Goal: Information Seeking & Learning: Get advice/opinions

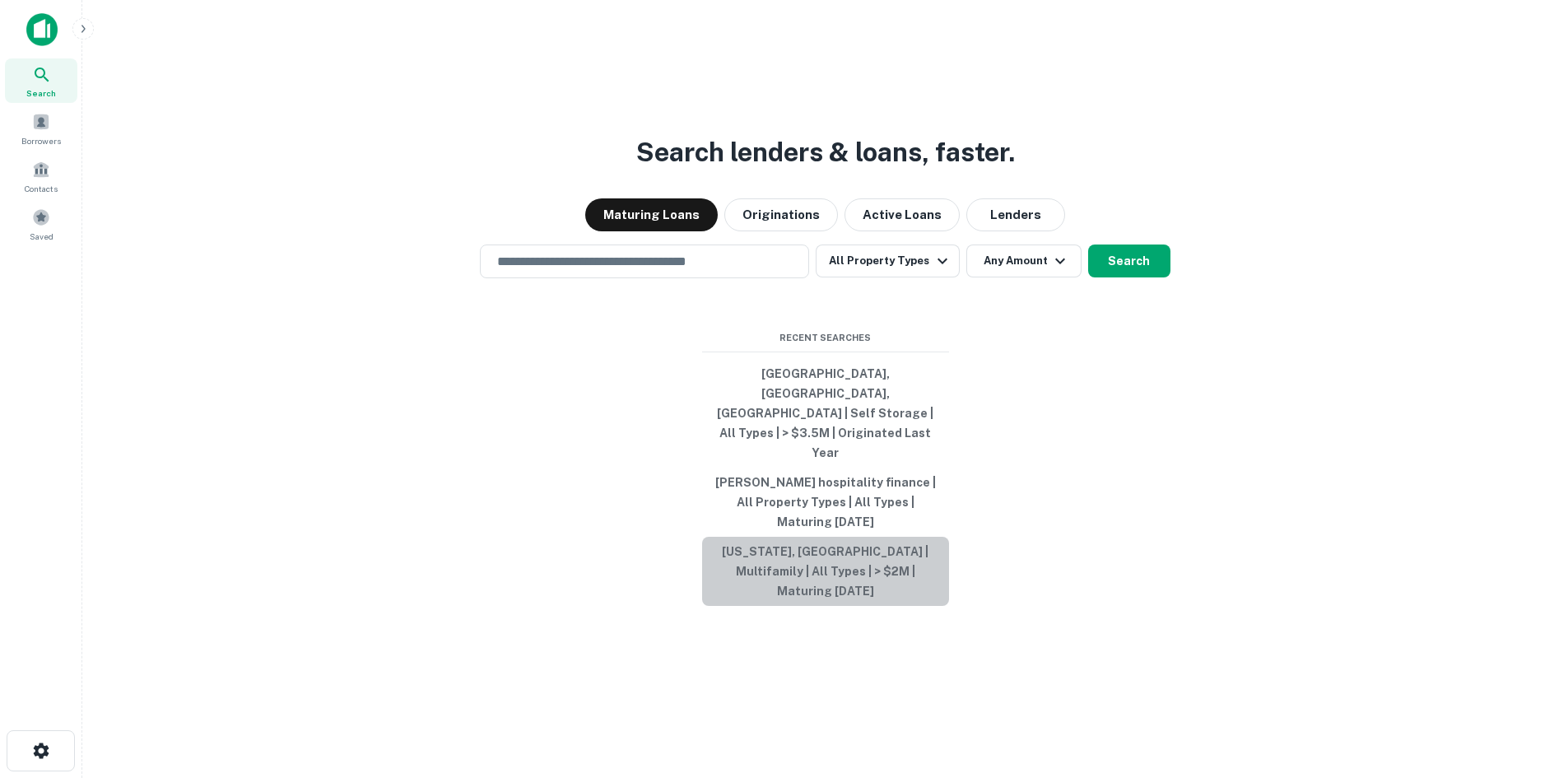
click at [923, 538] on button "[US_STATE], [GEOGRAPHIC_DATA] | Multifamily | All Types | > $2M | Maturing [DAT…" at bounding box center [826, 571] width 247 height 69
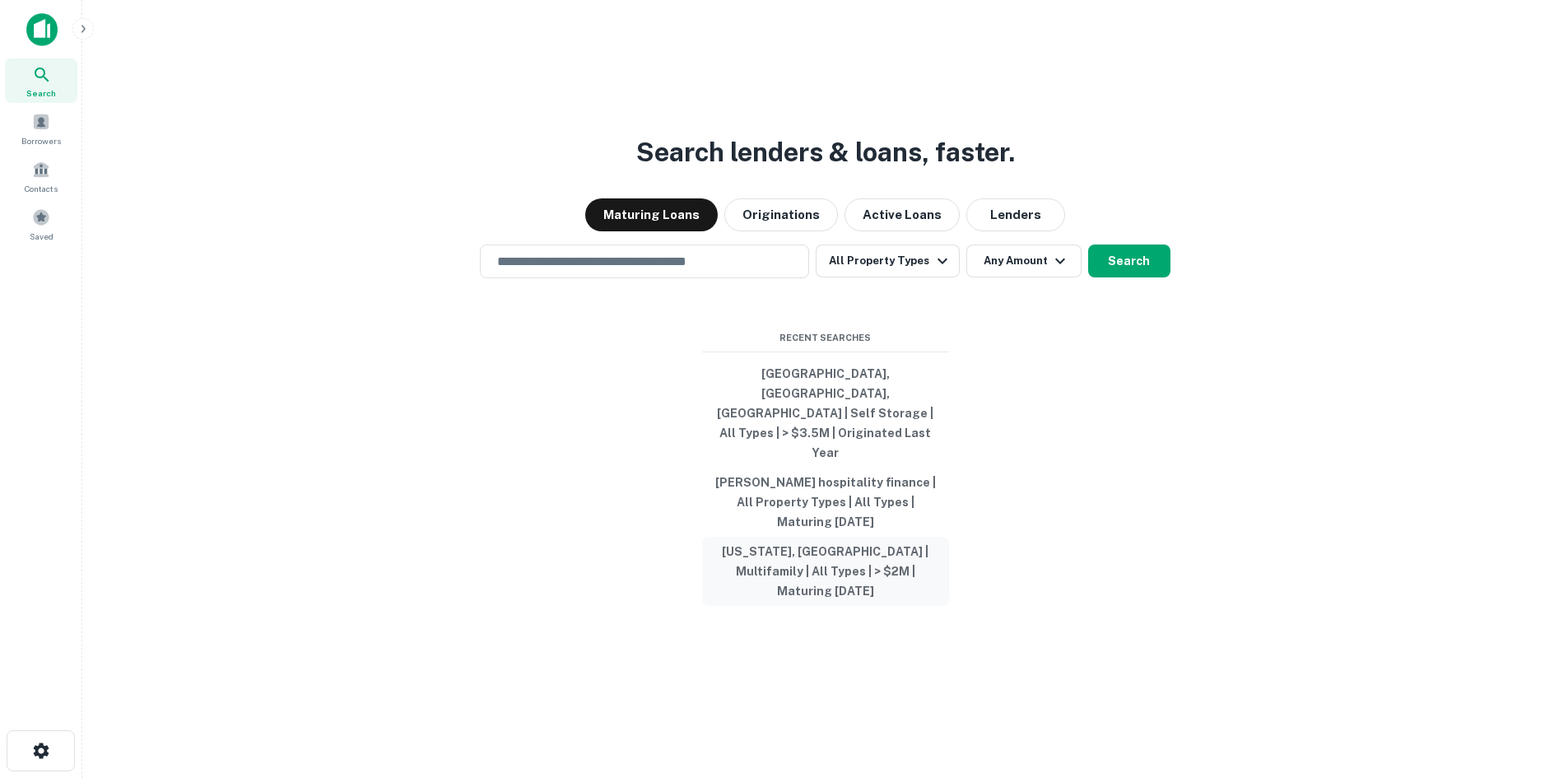
type input "**********"
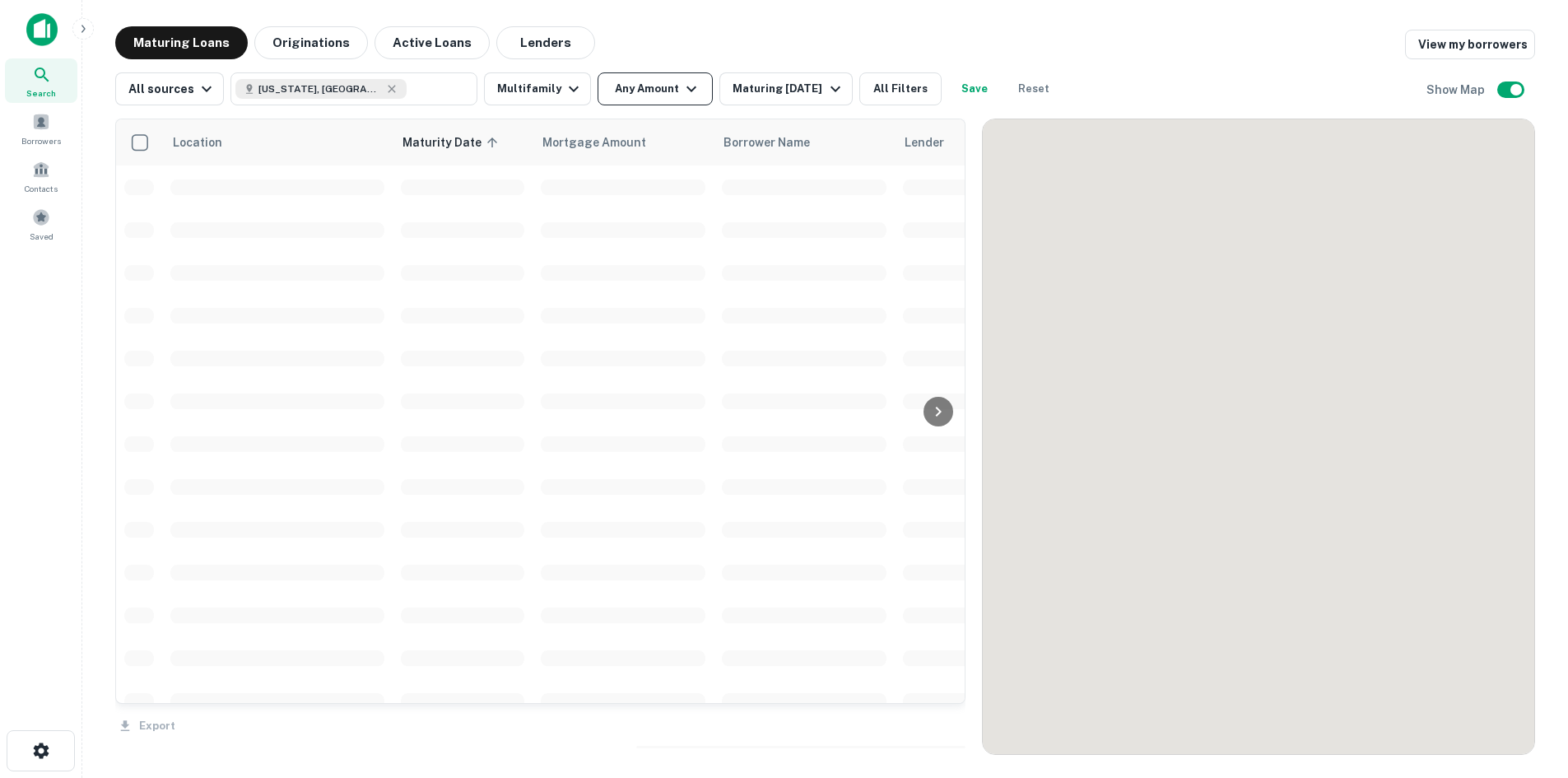
click at [637, 88] on button "Any Amount" at bounding box center [656, 89] width 115 height 33
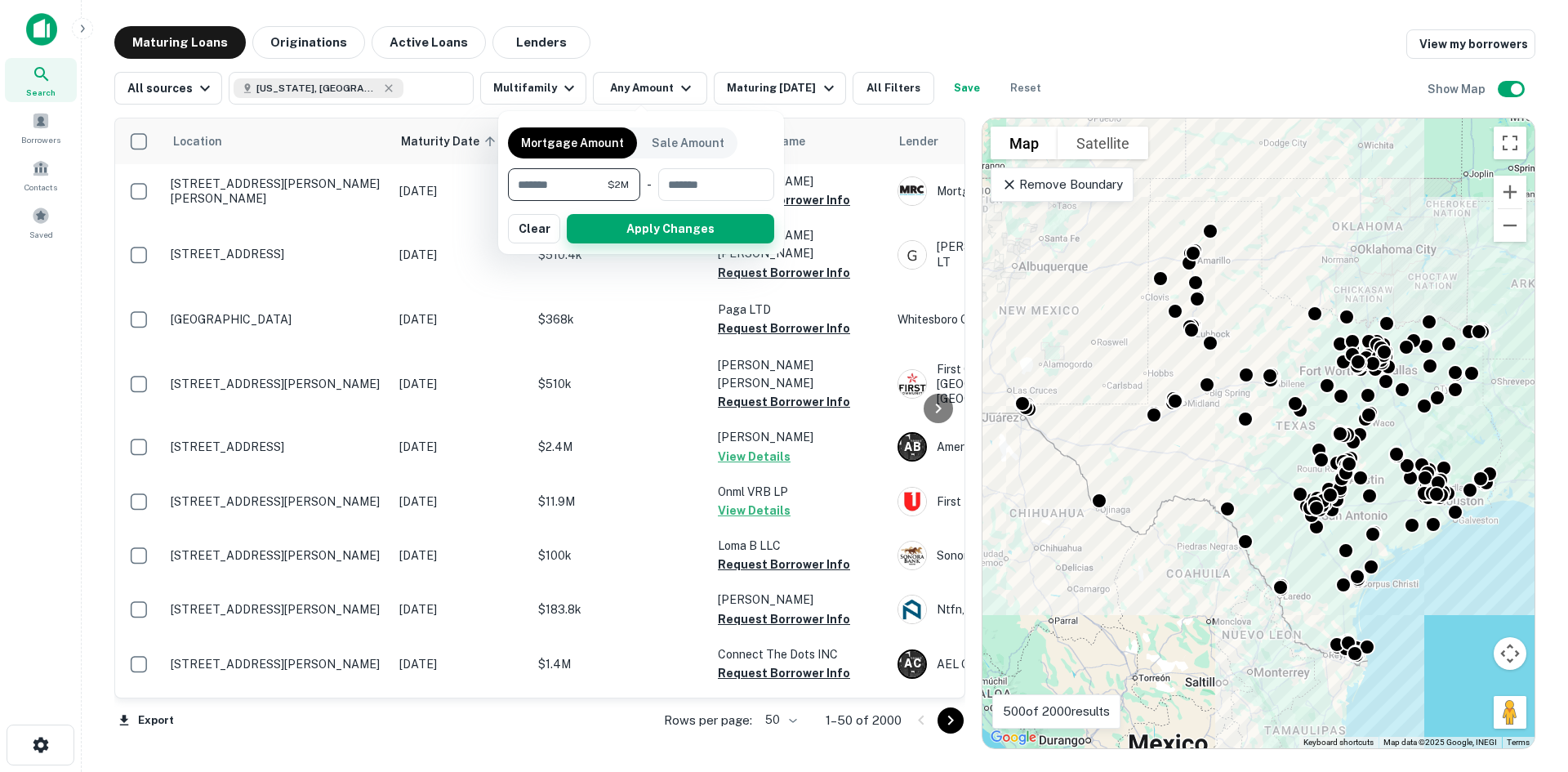
type input "*******"
click at [701, 230] on button "Apply Changes" at bounding box center [671, 229] width 208 height 29
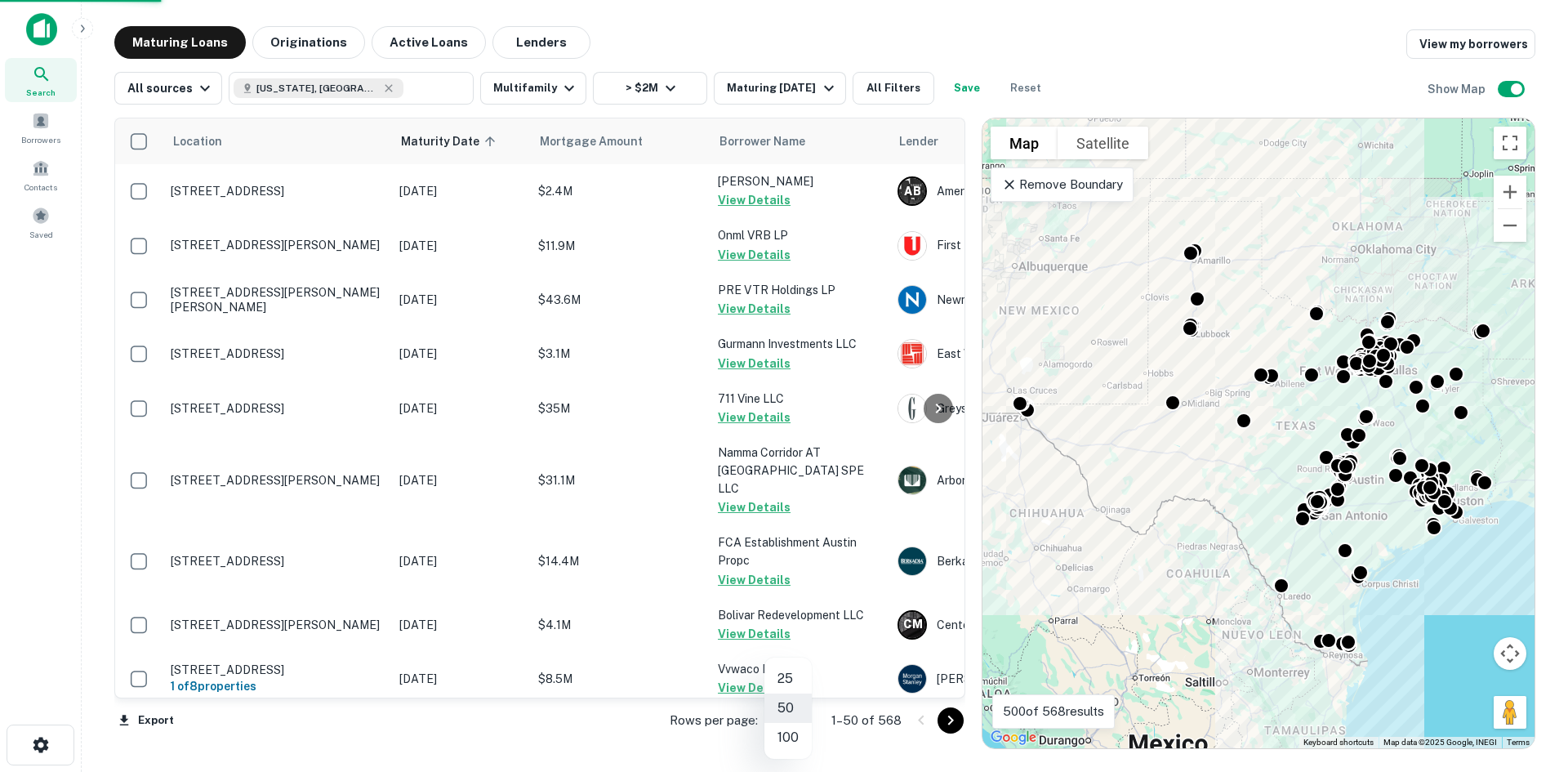
click at [797, 719] on body "Search Borrowers Contacts Saved Maturing Loans Originations Active Loans Lender…" at bounding box center [784, 386] width 1568 height 772
click at [799, 745] on li "100" at bounding box center [789, 738] width 47 height 29
click at [953, 722] on icon "Go to next page" at bounding box center [951, 720] width 20 height 20
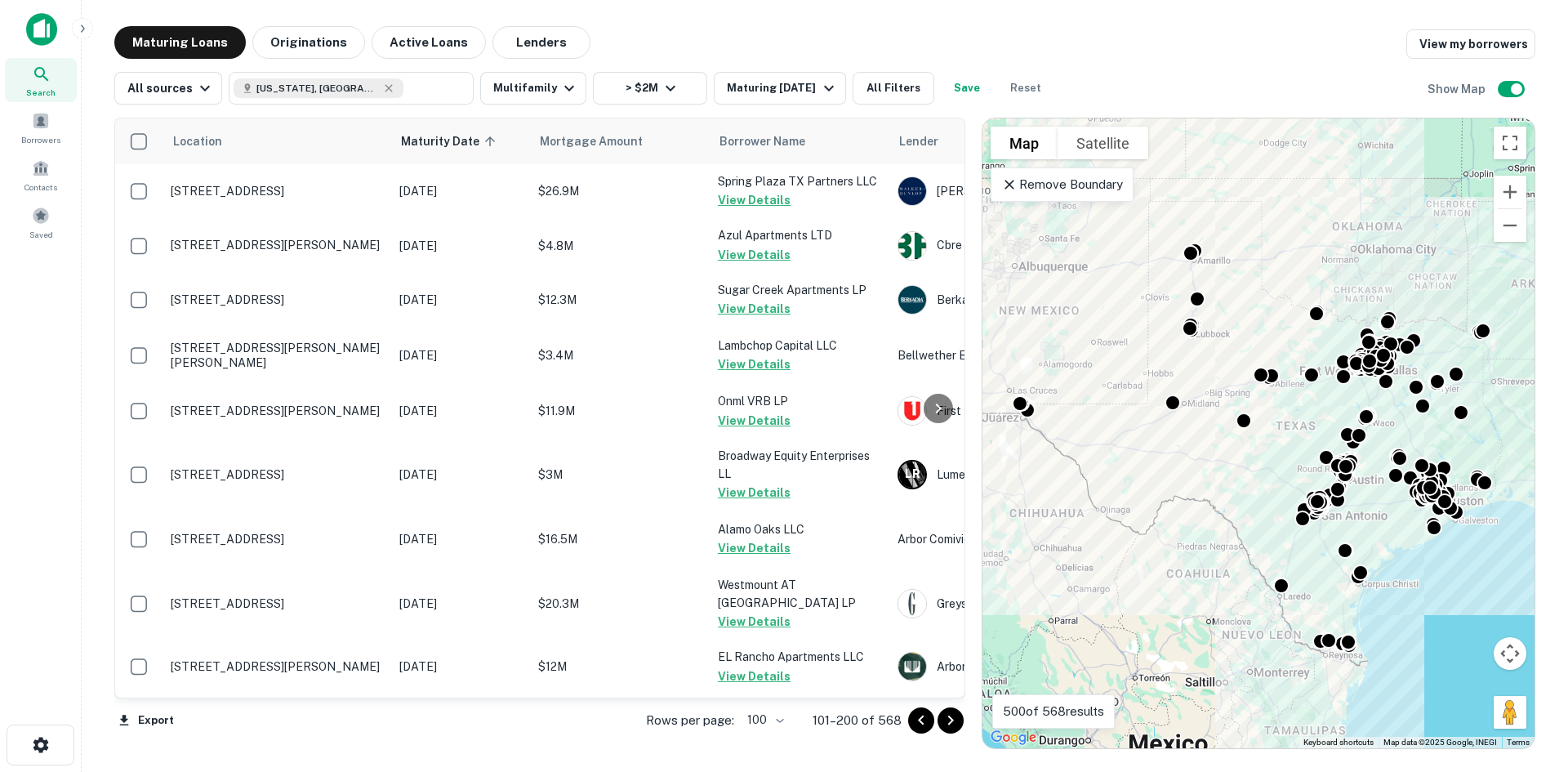
click at [952, 722] on icon "Go to next page" at bounding box center [951, 720] width 5 height 10
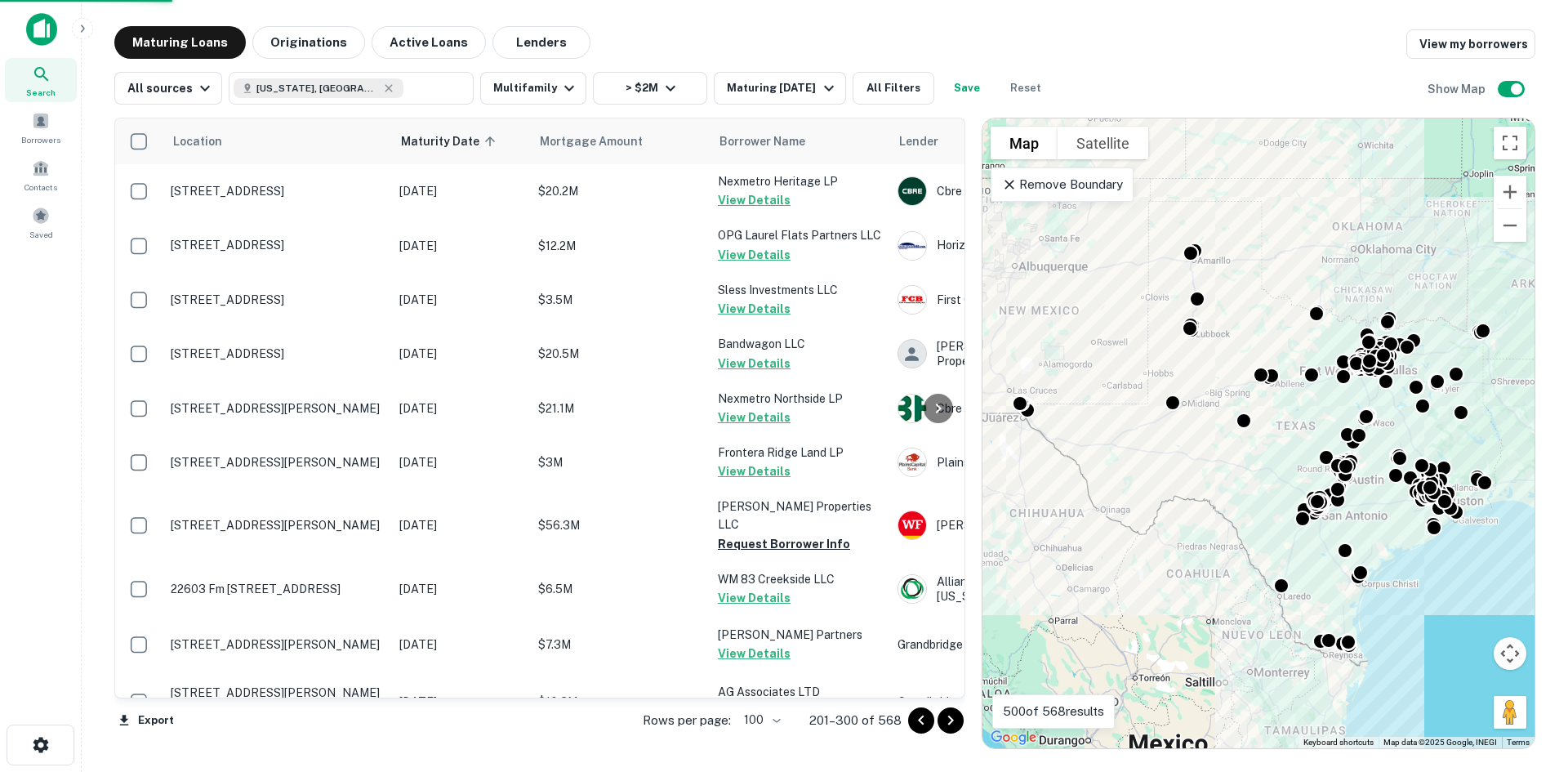
click at [952, 722] on icon "Go to next page" at bounding box center [951, 720] width 5 height 10
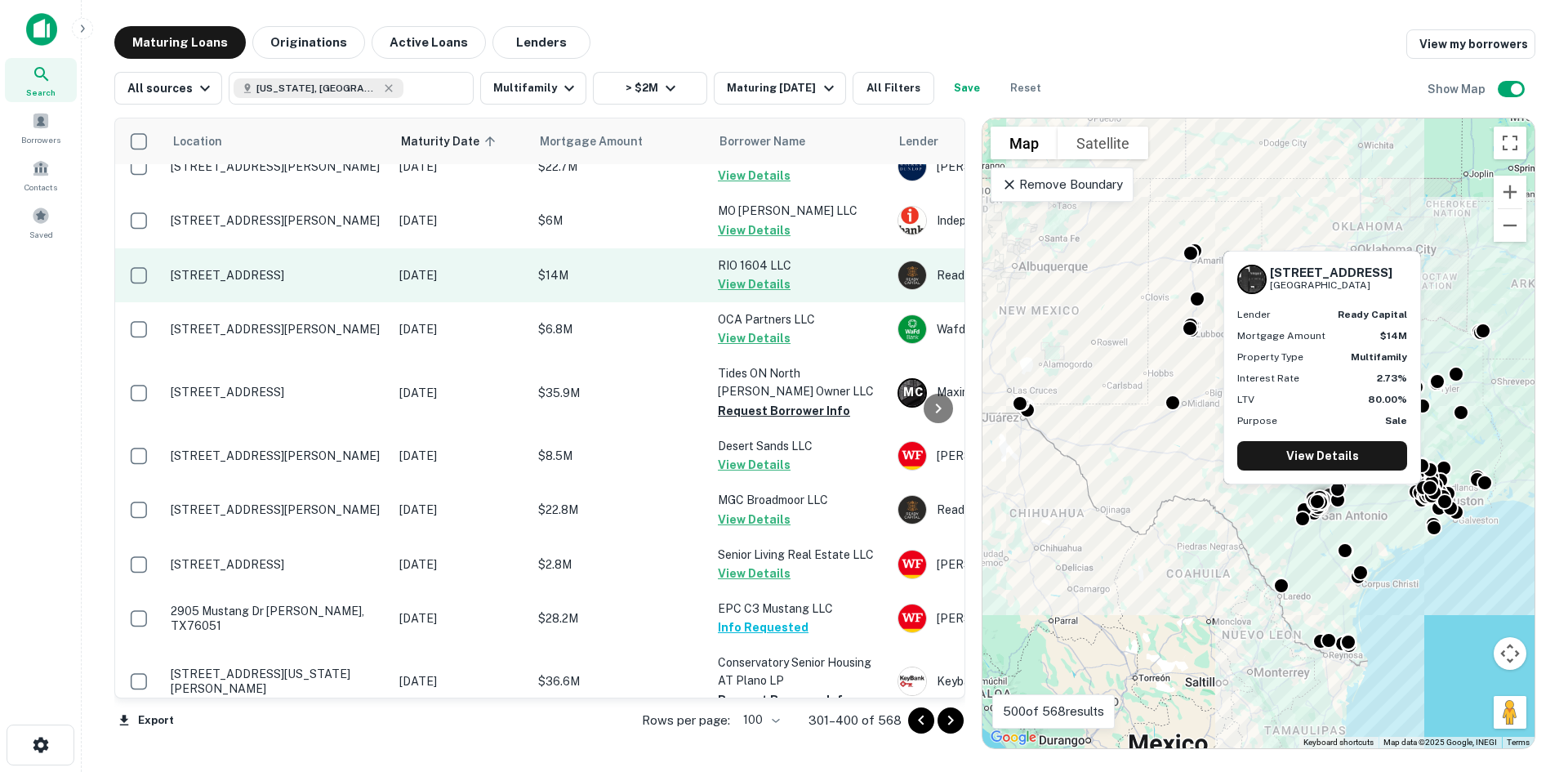
scroll to position [1960, 0]
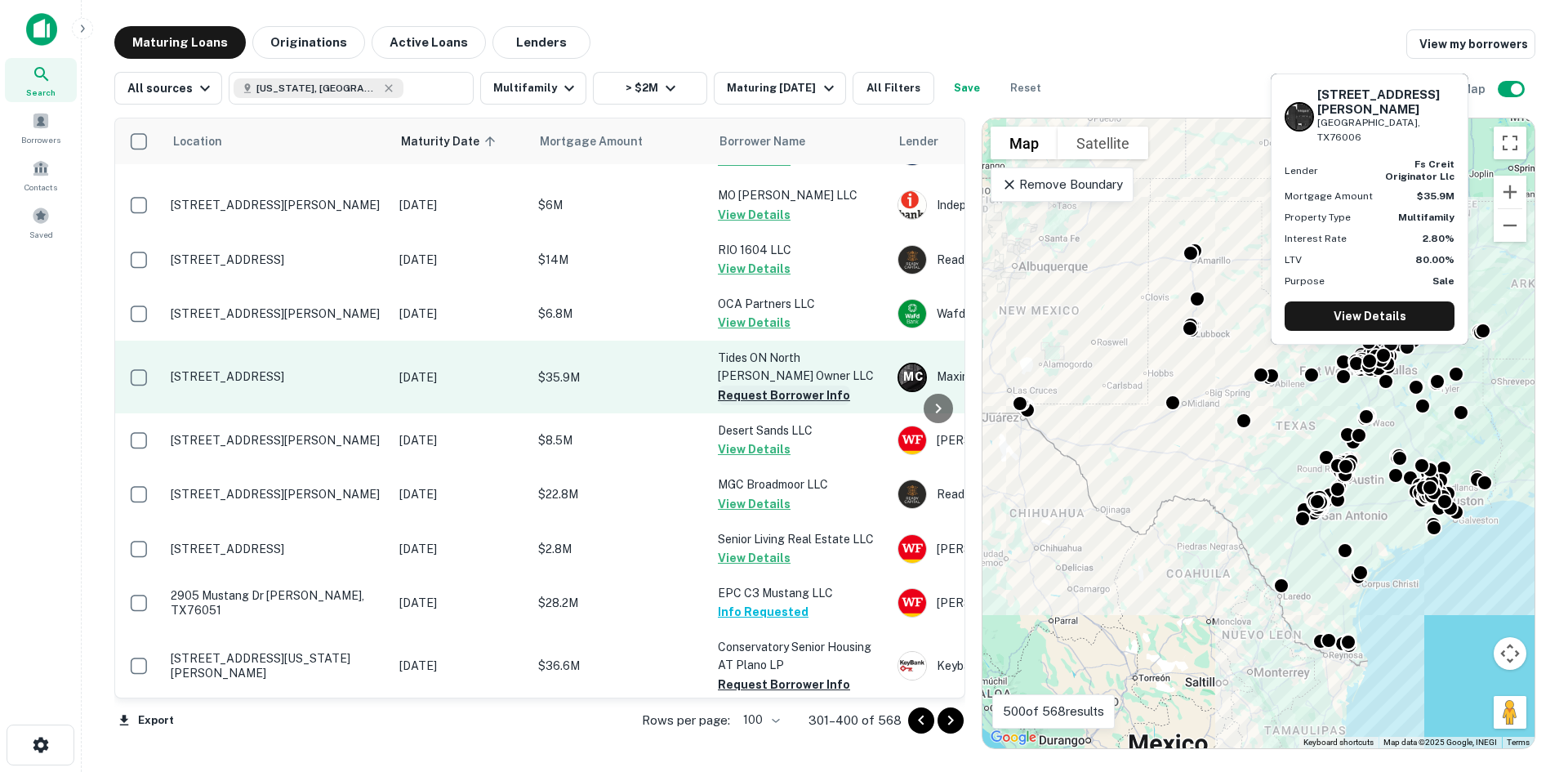
click at [778, 386] on button "Request Borrower Info" at bounding box center [784, 396] width 132 height 20
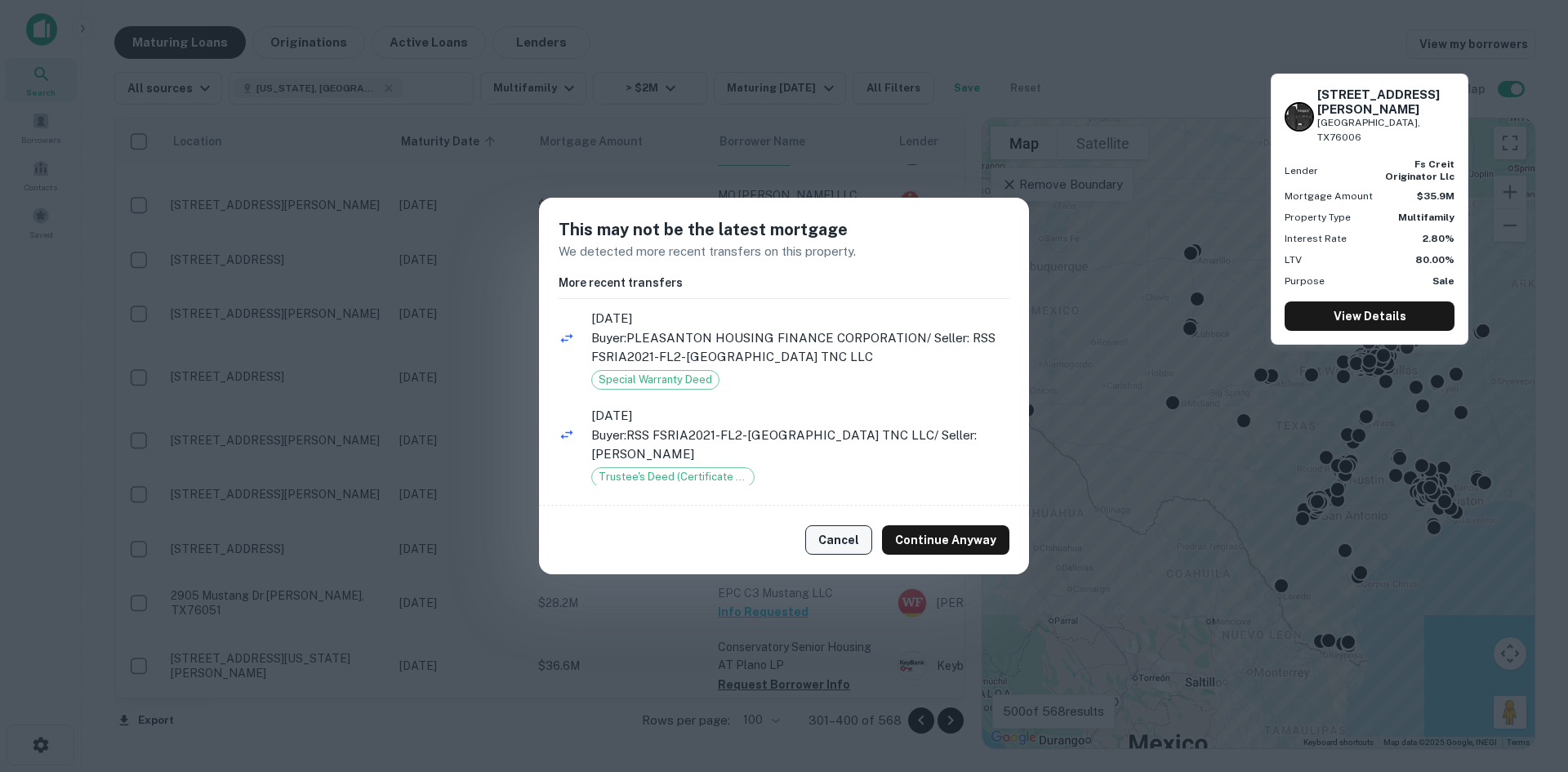
click at [850, 544] on button "Cancel" at bounding box center [839, 540] width 67 height 29
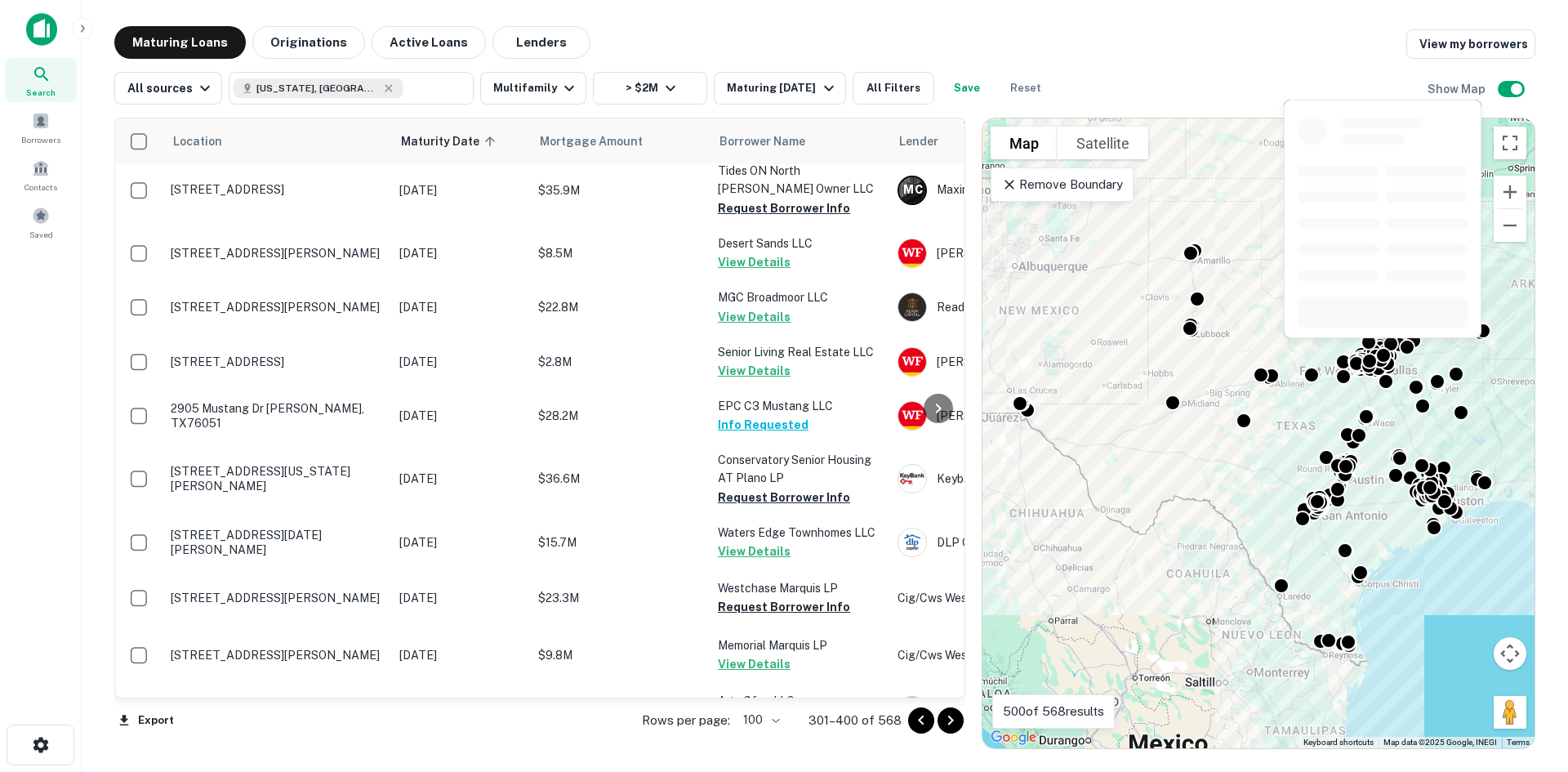
scroll to position [2450, 0]
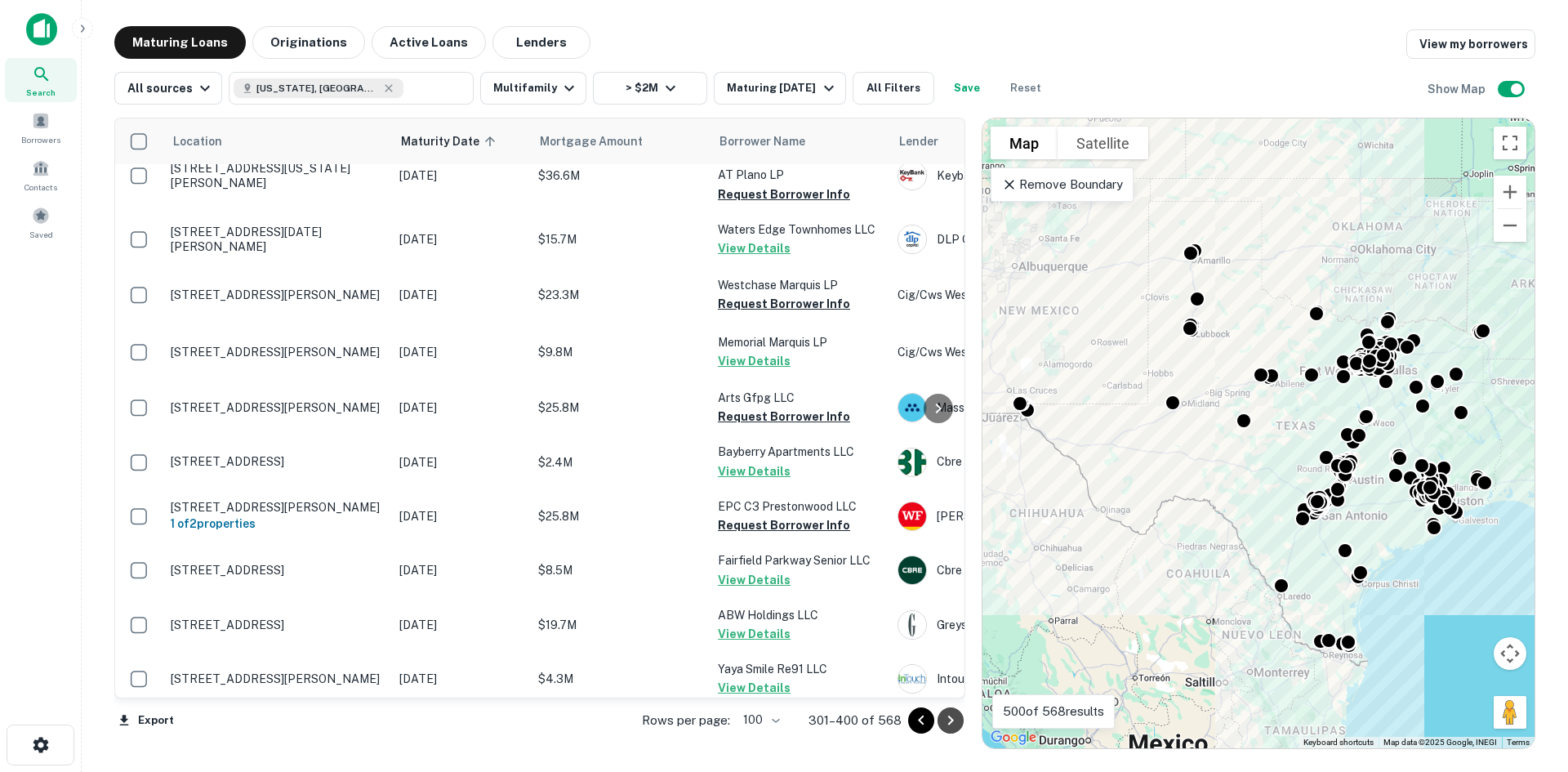
click at [948, 717] on icon "Go to next page" at bounding box center [951, 720] width 20 height 20
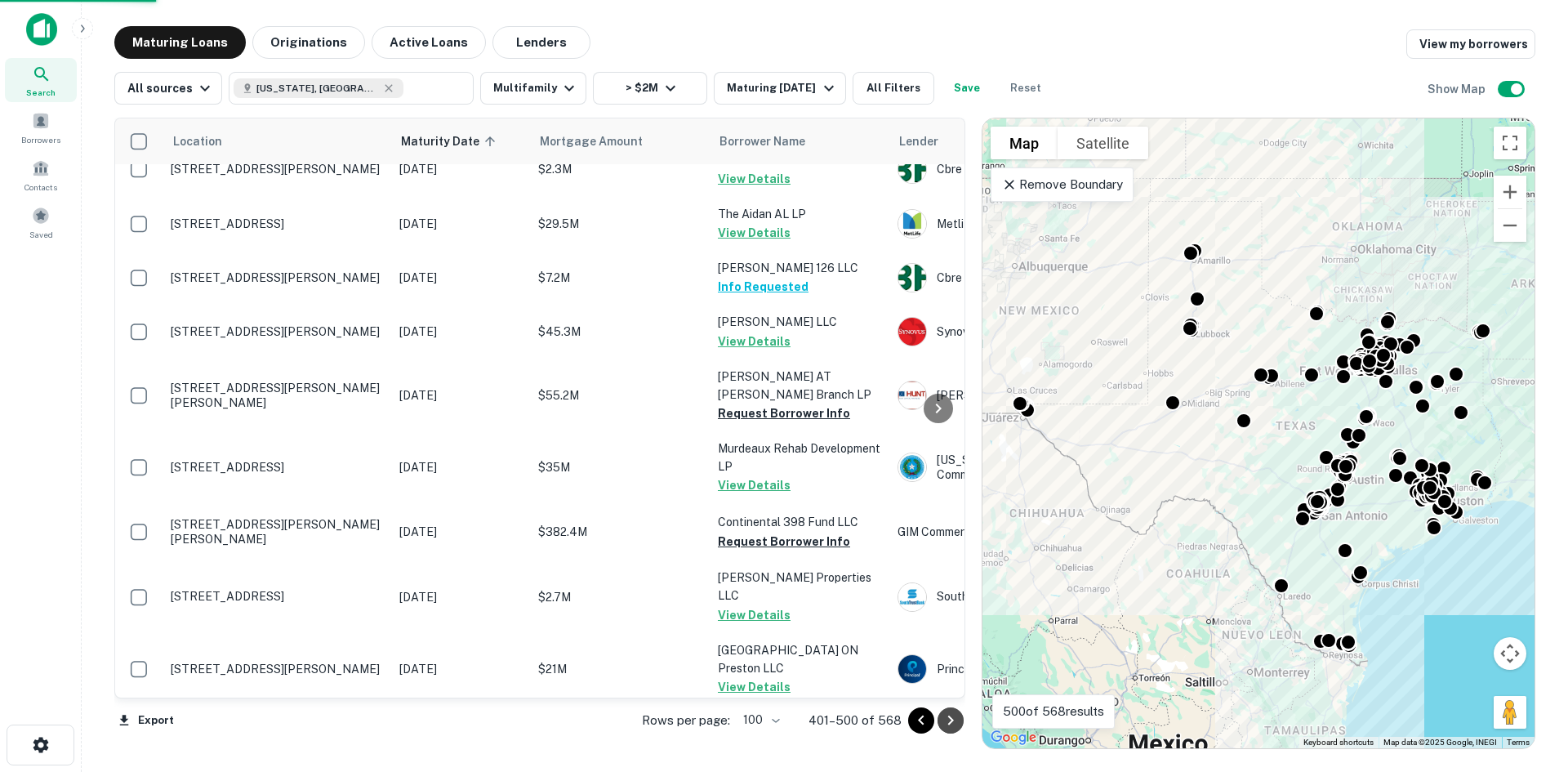
click at [954, 720] on icon "Go to next page" at bounding box center [951, 720] width 5 height 10
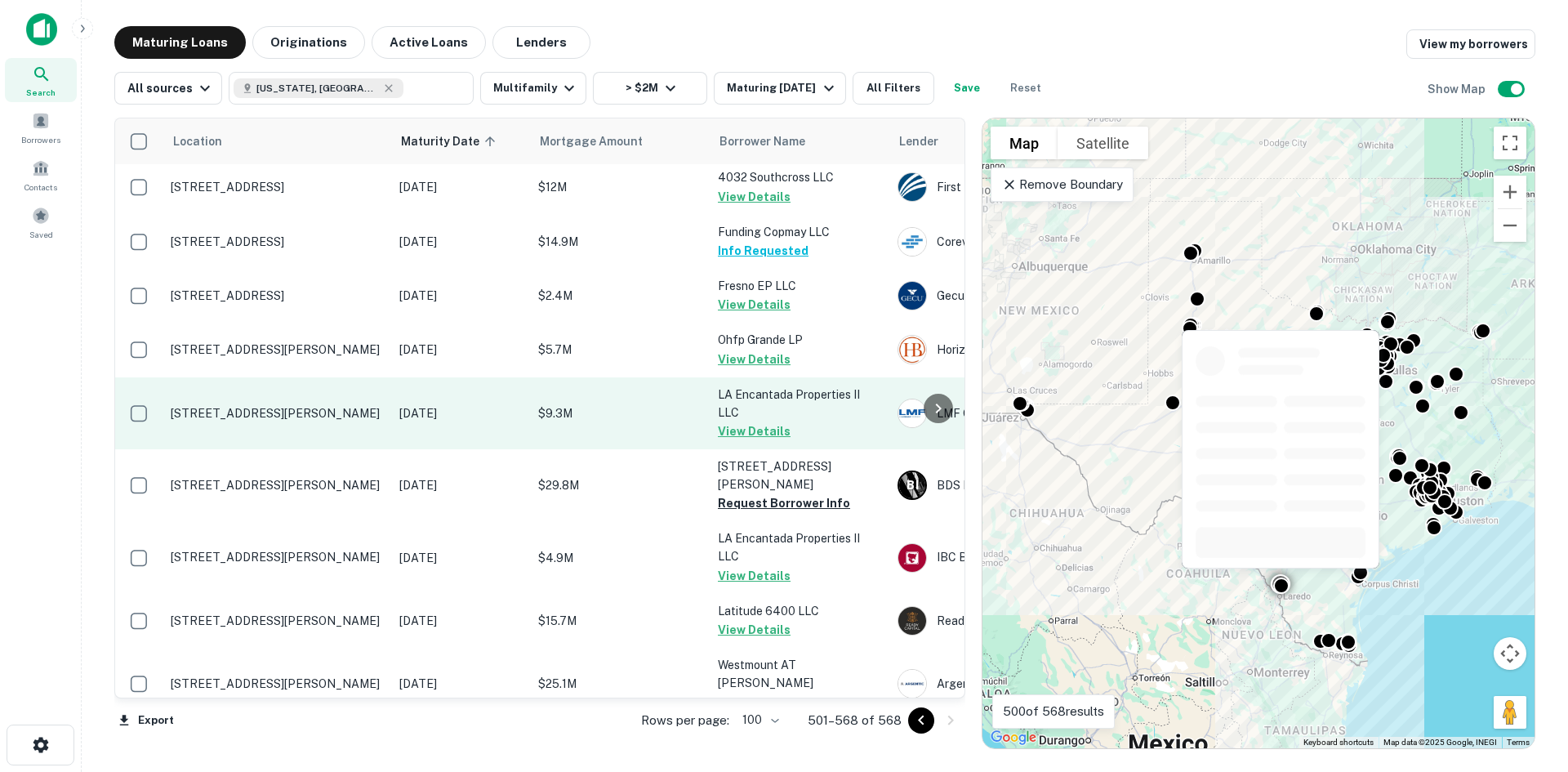
scroll to position [3420, 0]
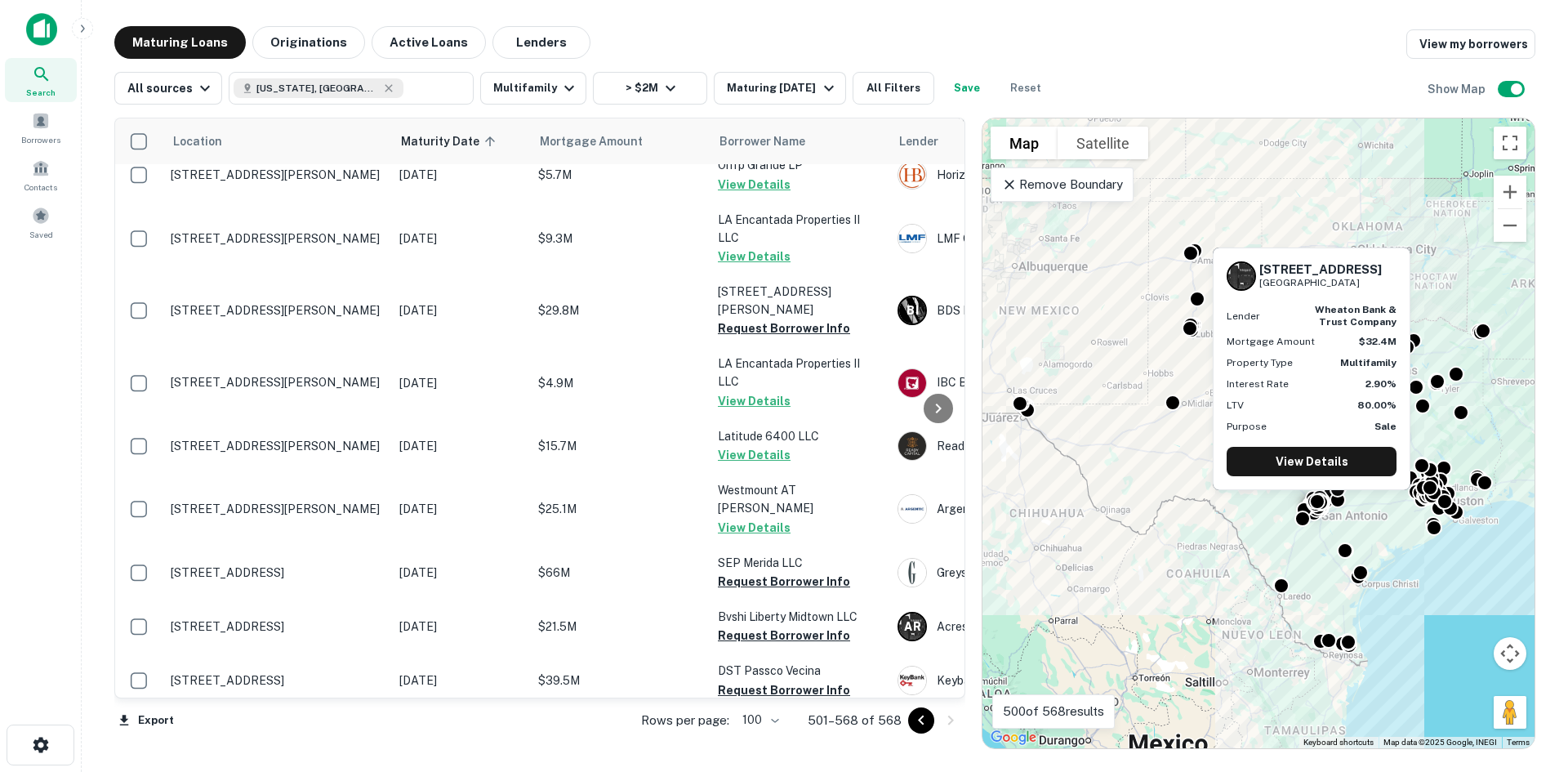
click at [790, 752] on button "Request Borrower Info" at bounding box center [784, 762] width 132 height 20
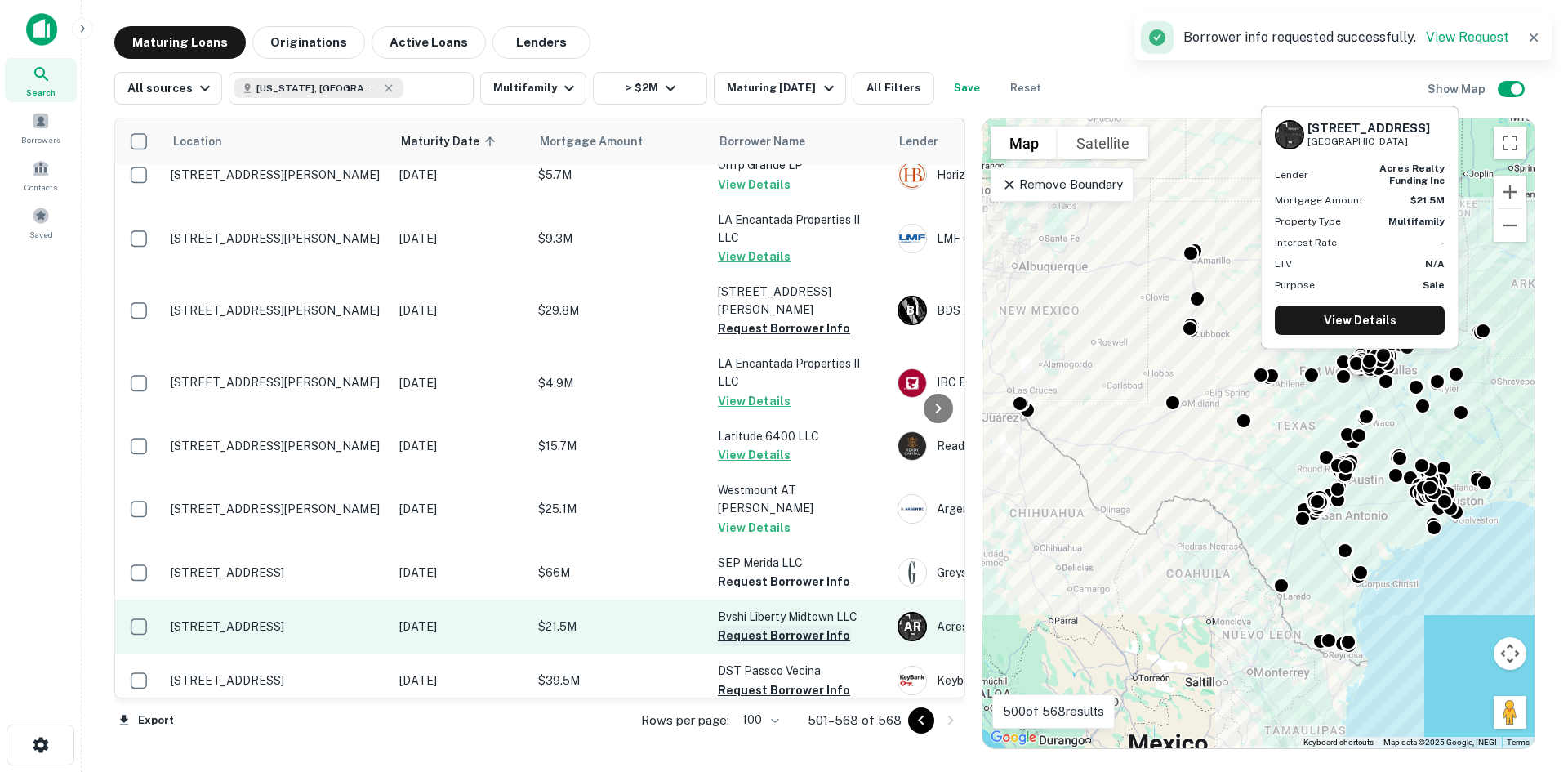
click at [788, 626] on button "Request Borrower Info" at bounding box center [784, 636] width 132 height 20
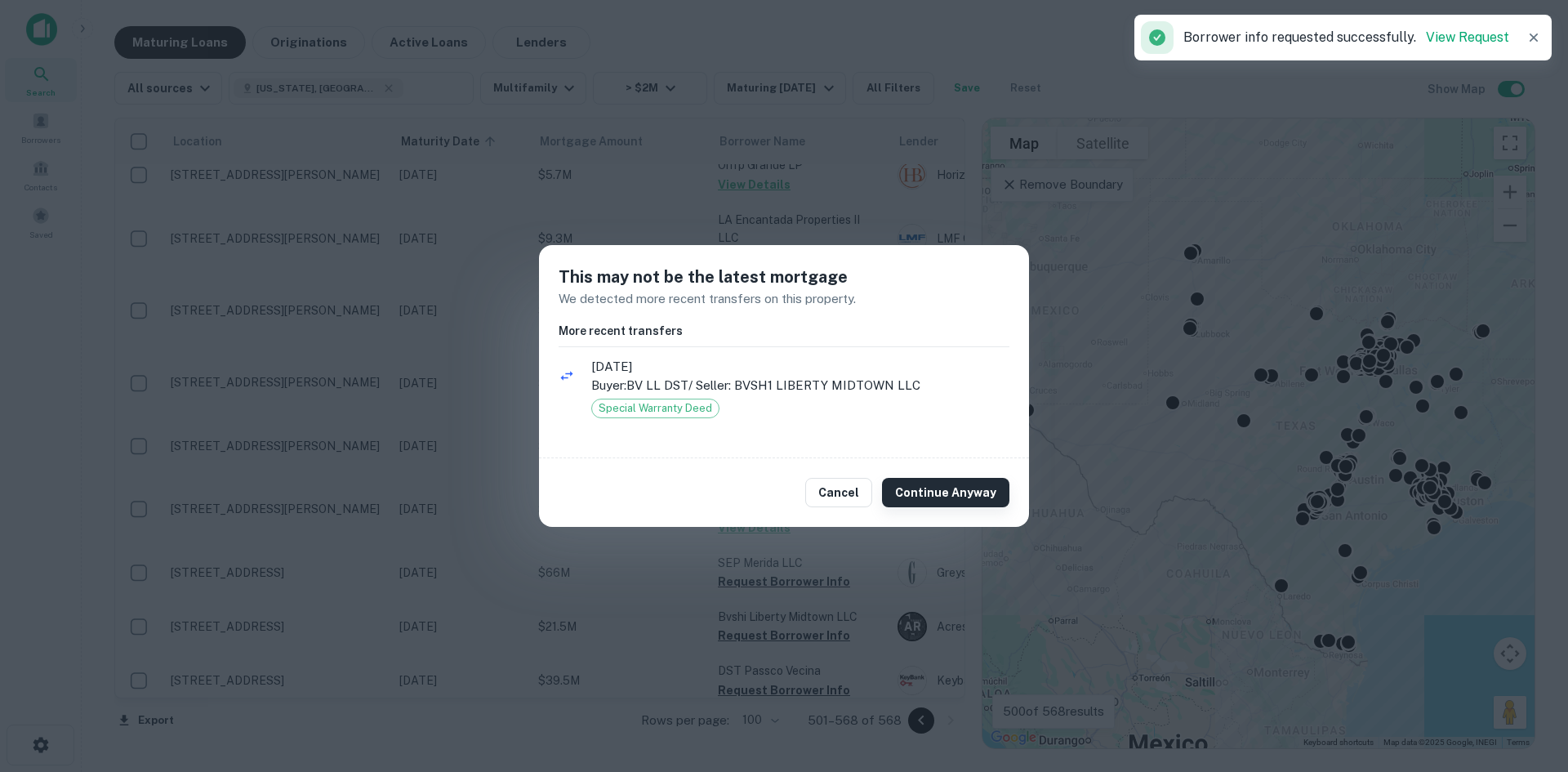
click at [912, 492] on button "Continue Anyway" at bounding box center [946, 493] width 127 height 29
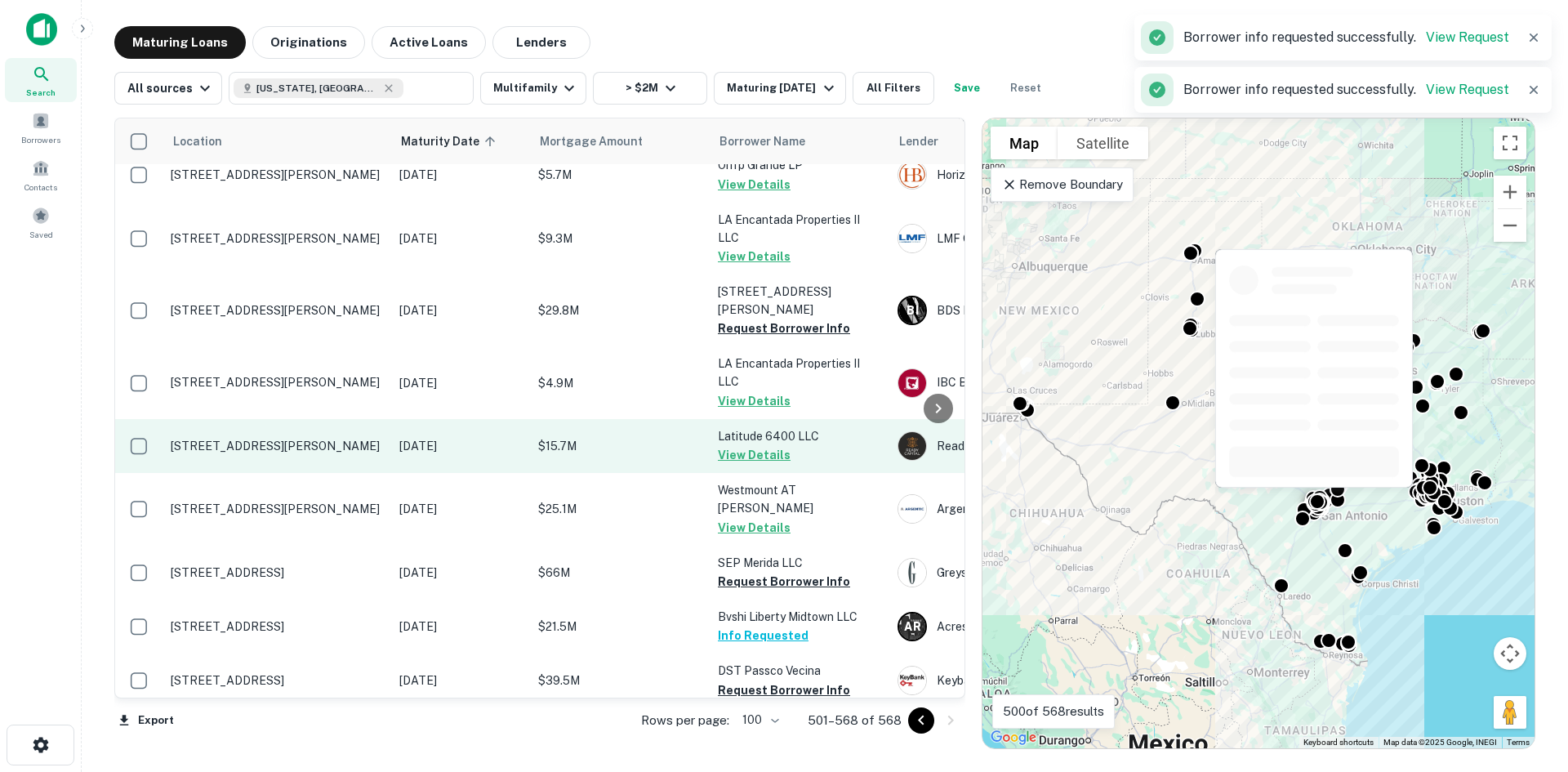
scroll to position [3257, 0]
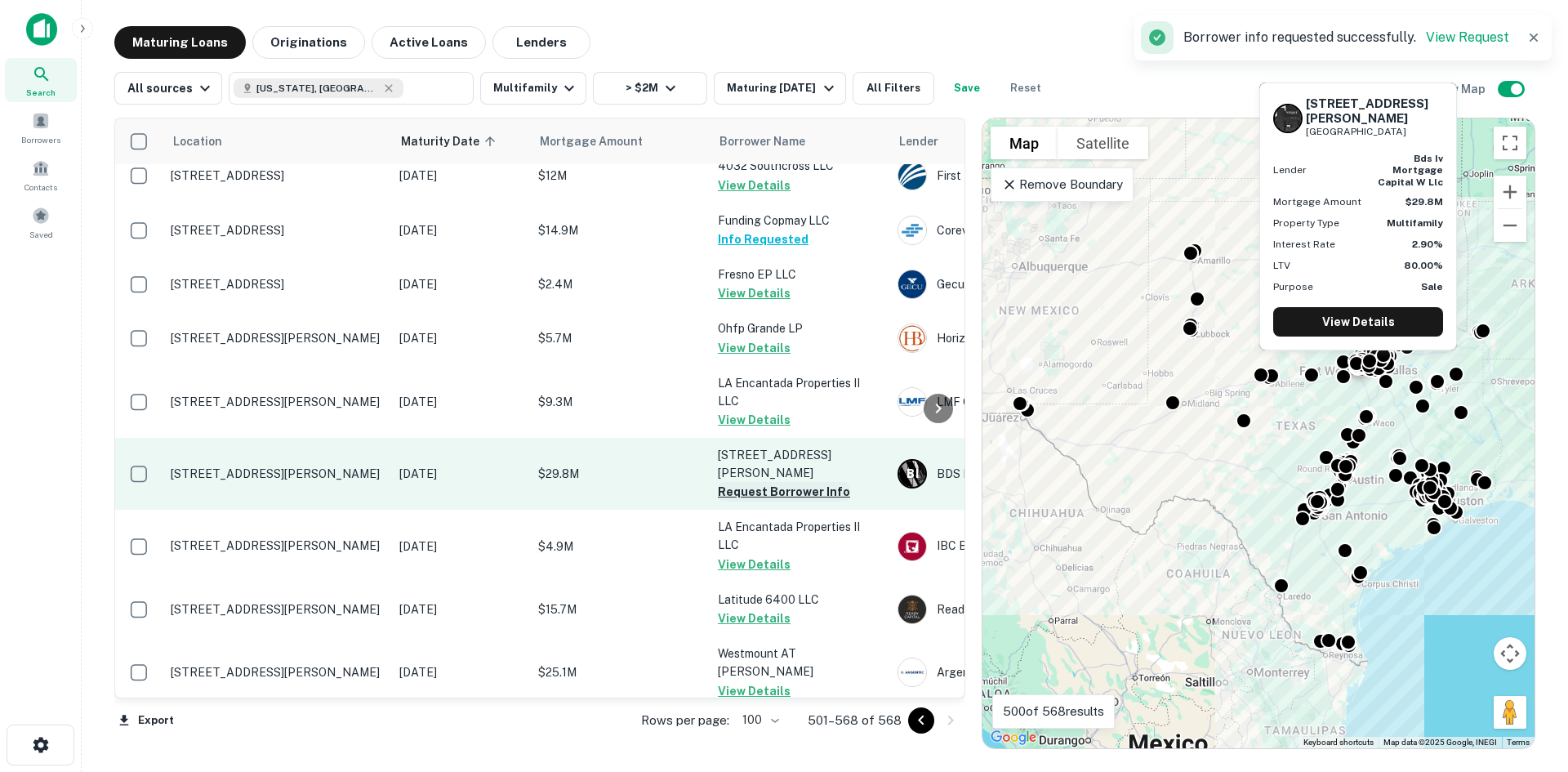
click at [795, 482] on button "Request Borrower Info" at bounding box center [784, 492] width 132 height 20
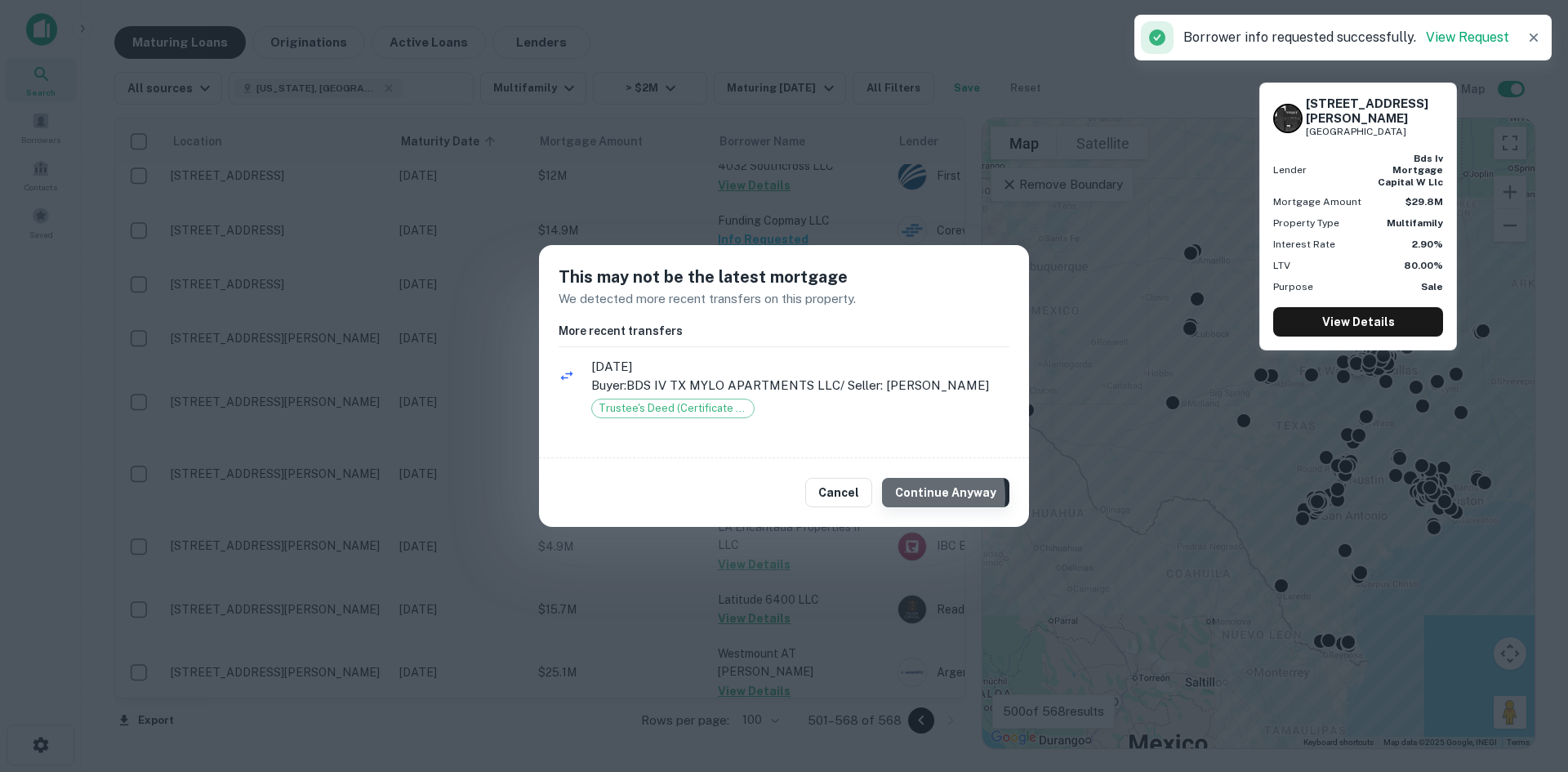
click at [913, 505] on button "Continue Anyway" at bounding box center [946, 493] width 127 height 29
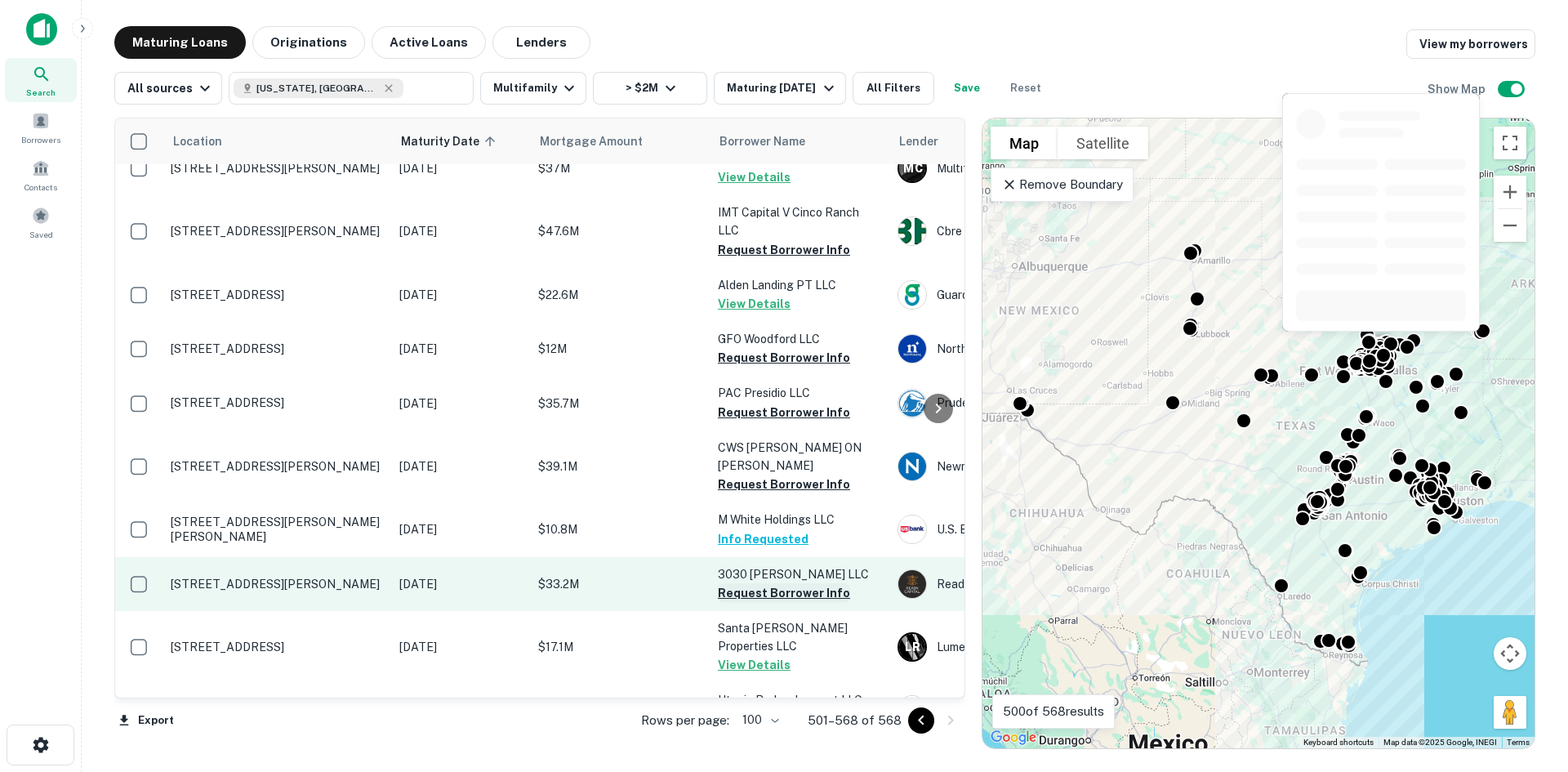
scroll to position [2277, 0]
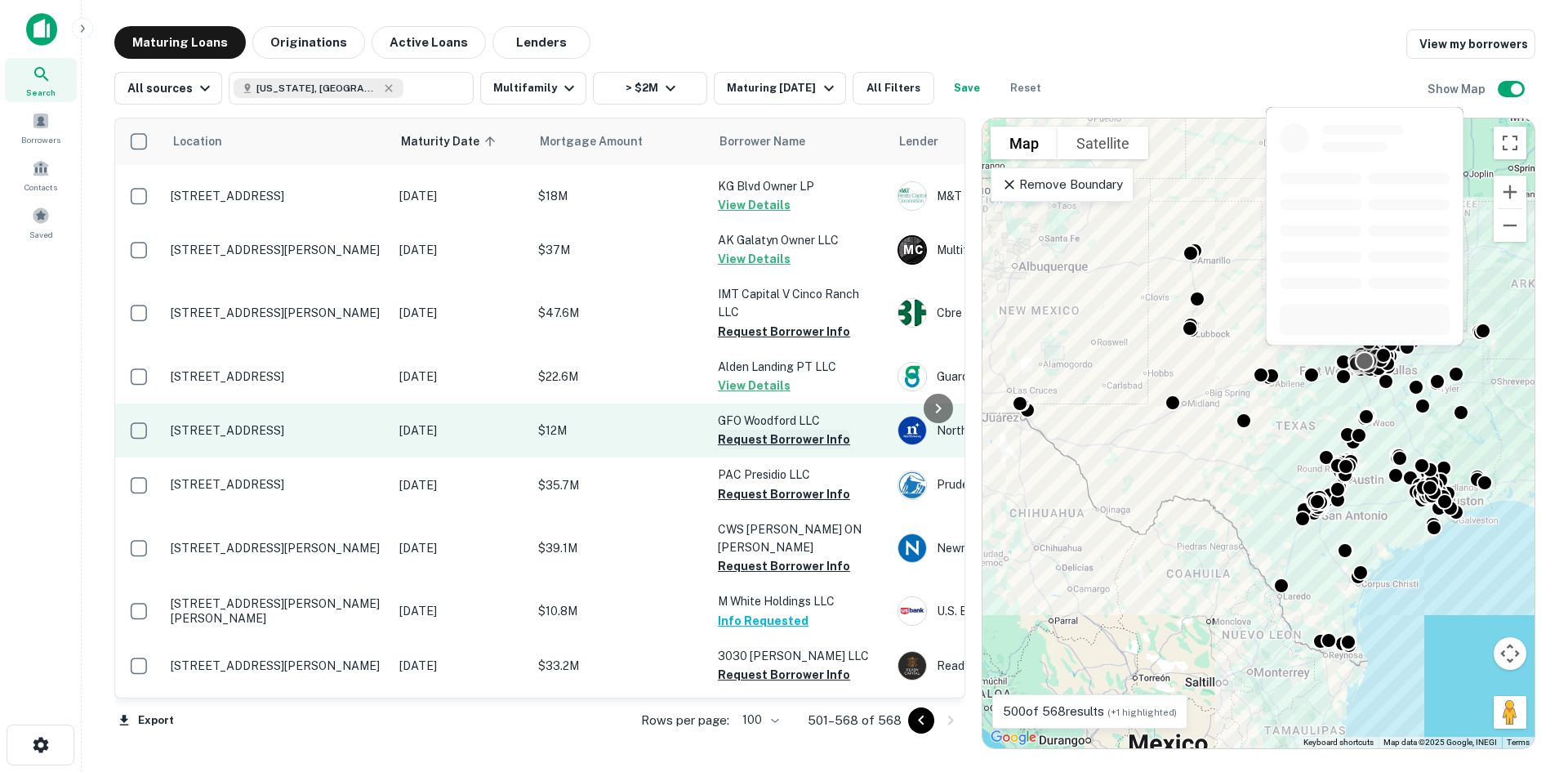
click at [766, 430] on button "Request Borrower Info" at bounding box center [784, 440] width 132 height 20
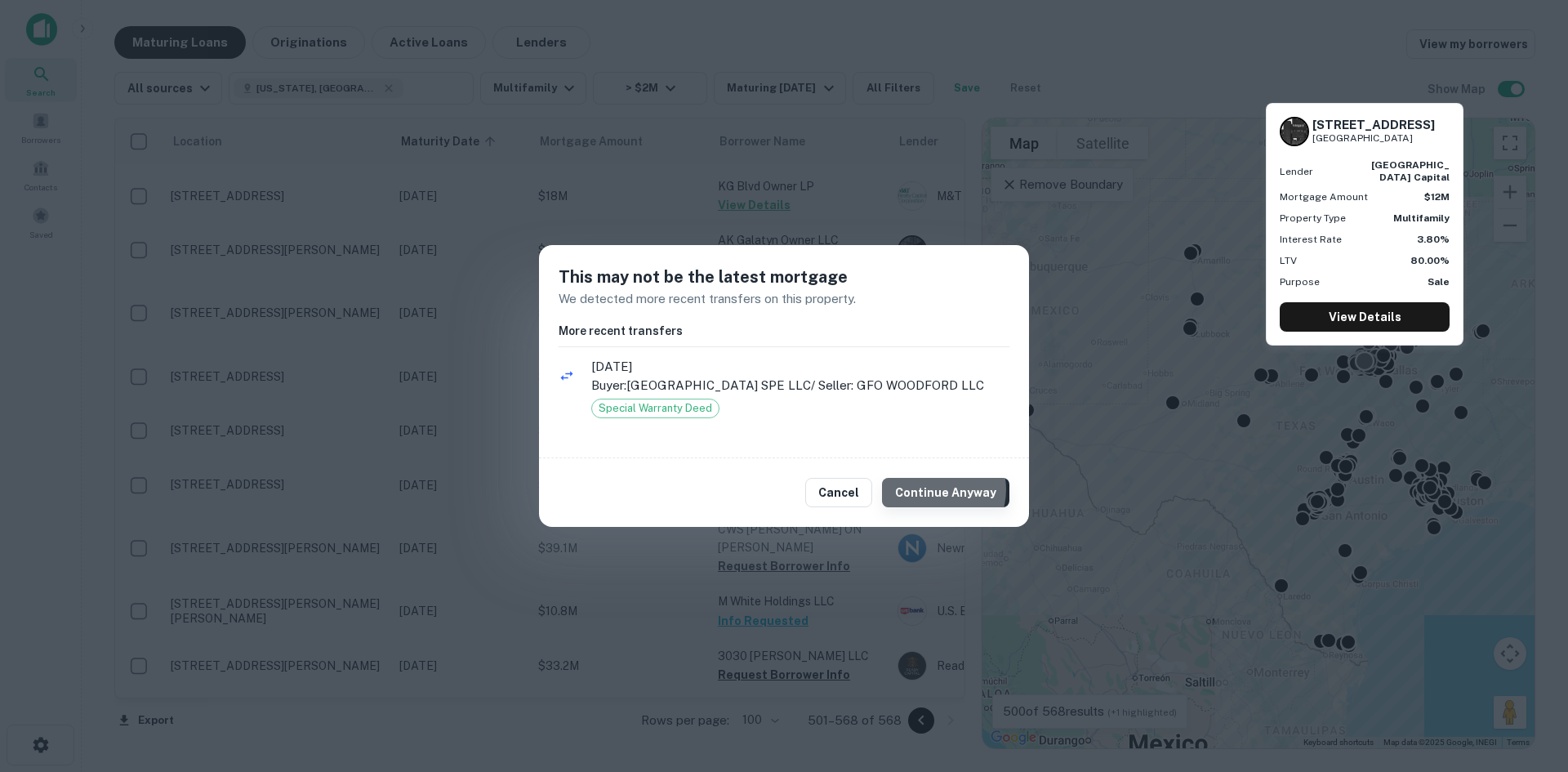
click at [941, 489] on button "Continue Anyway" at bounding box center [946, 493] width 127 height 29
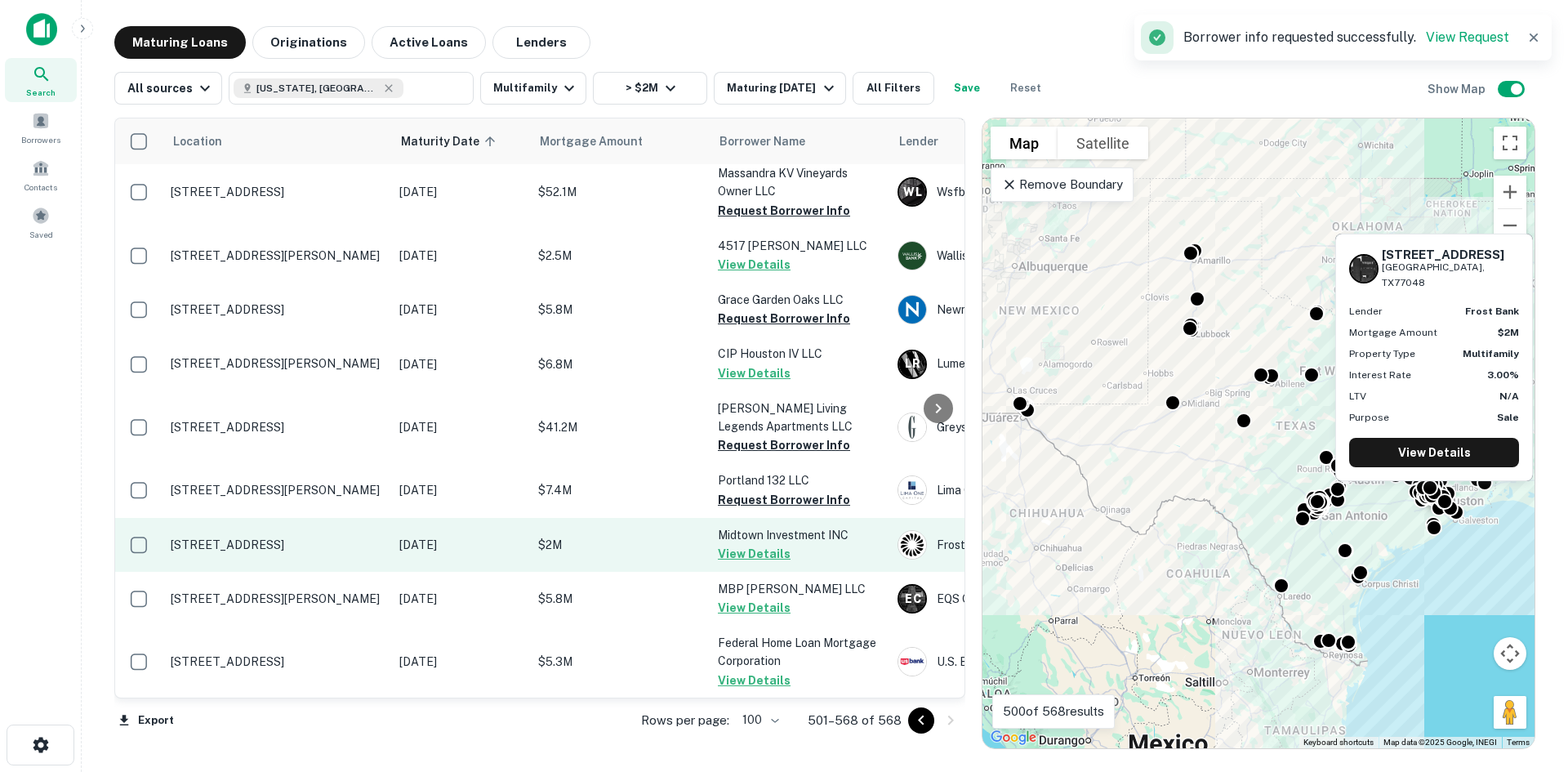
scroll to position [1379, 0]
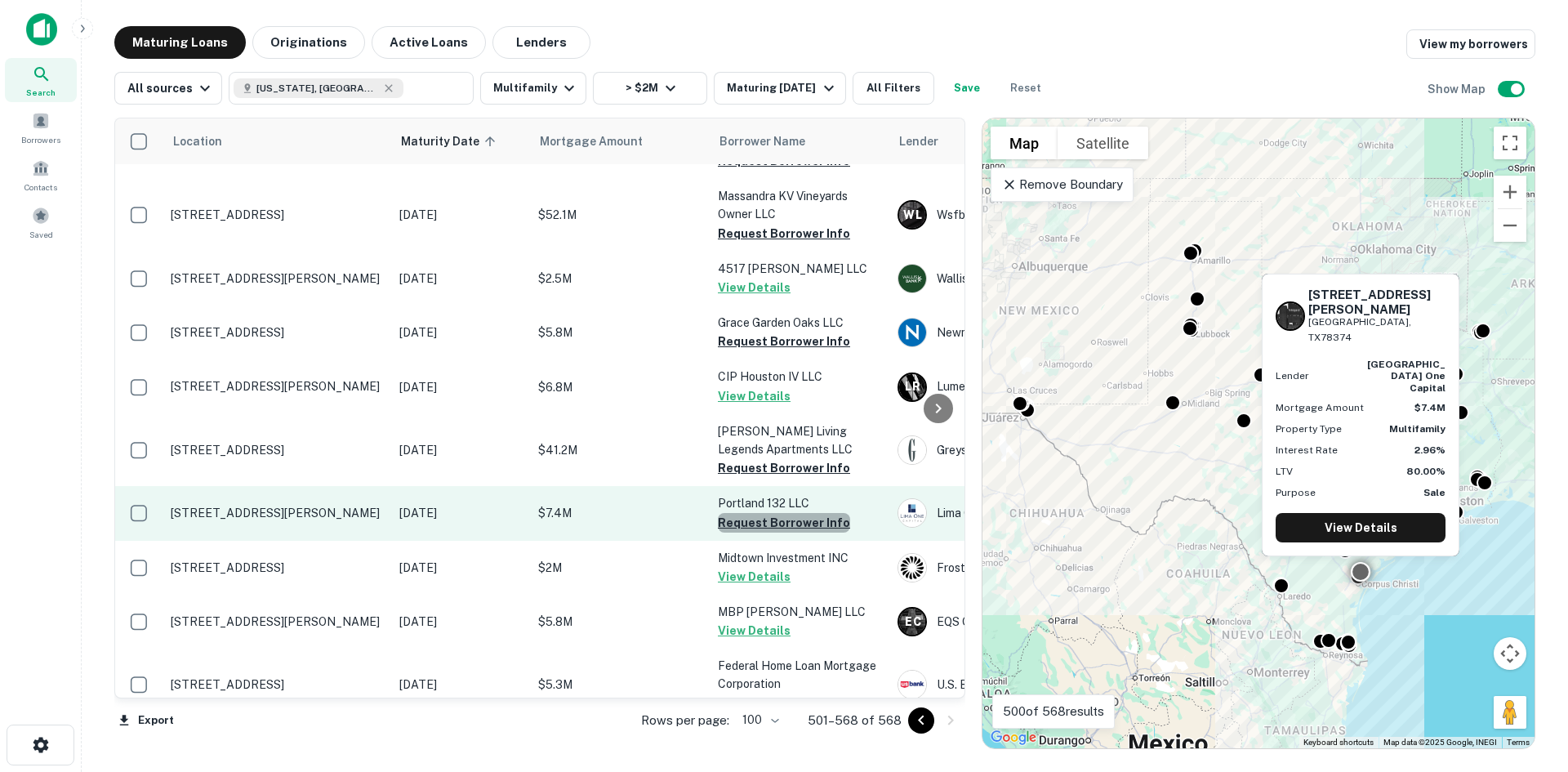
click at [798, 513] on button "Request Borrower Info" at bounding box center [784, 523] width 132 height 20
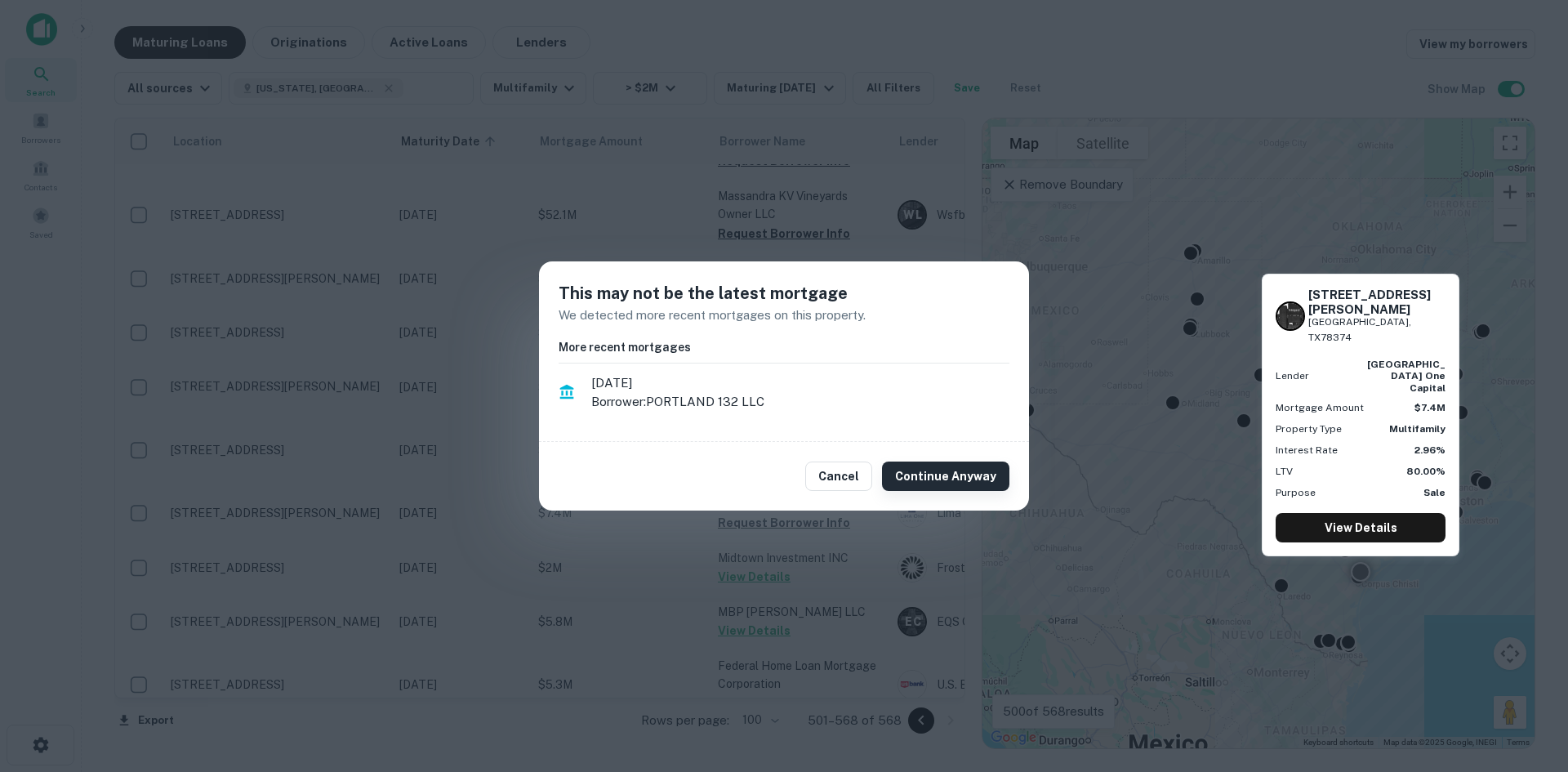
click at [960, 474] on button "Continue Anyway" at bounding box center [946, 476] width 127 height 29
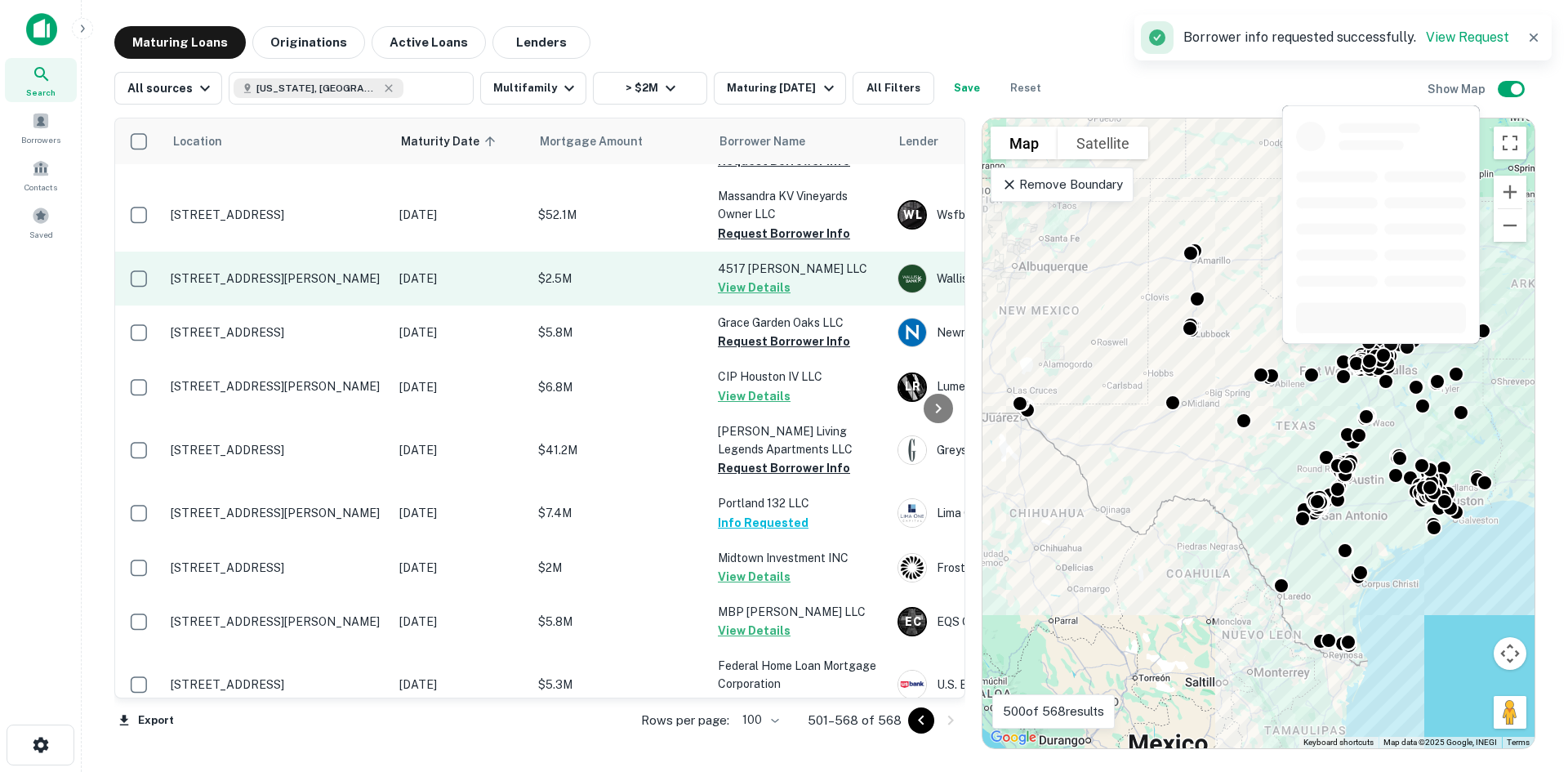
scroll to position [1134, 0]
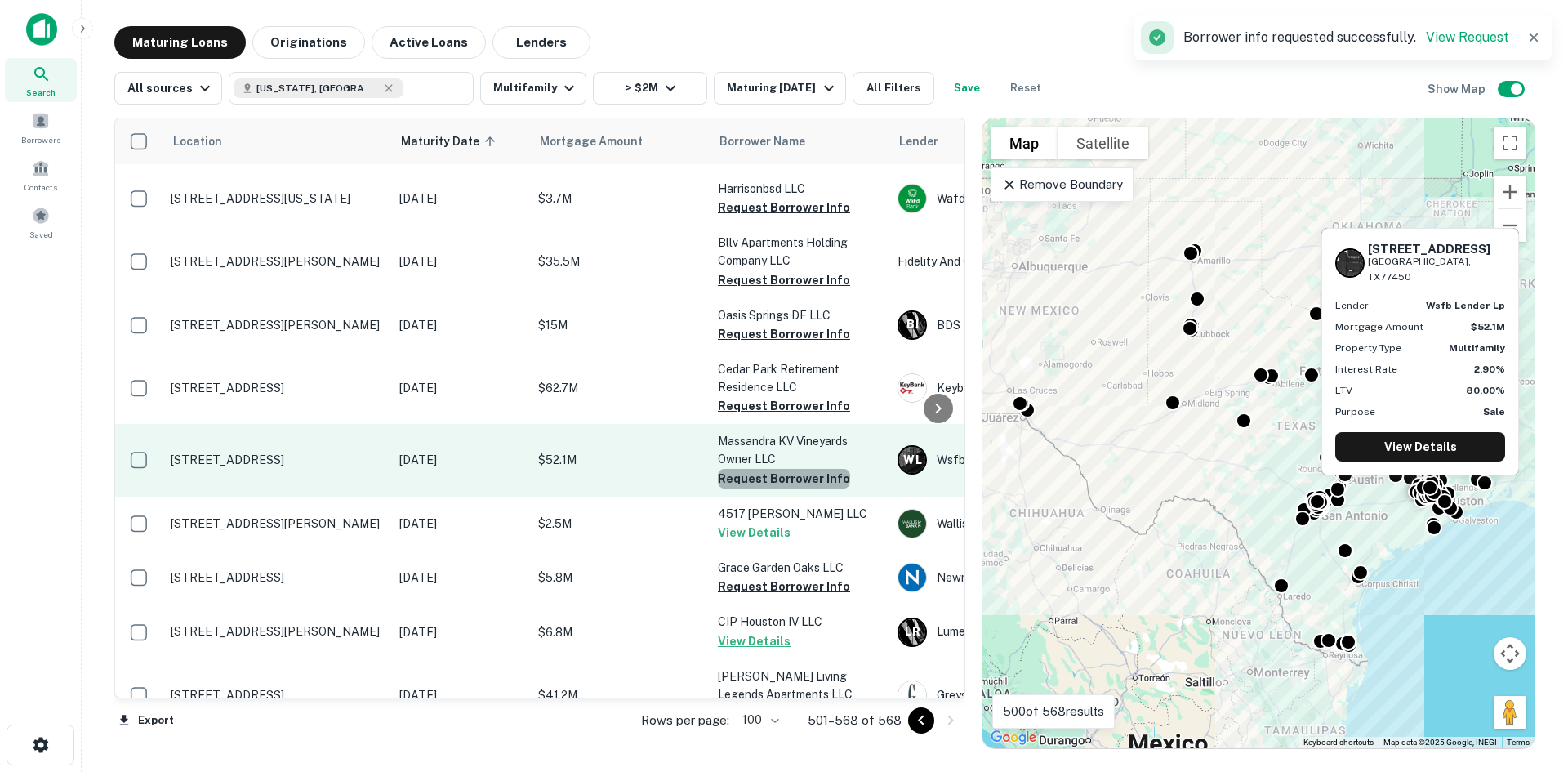
click at [783, 469] on button "Request Borrower Info" at bounding box center [784, 479] width 132 height 20
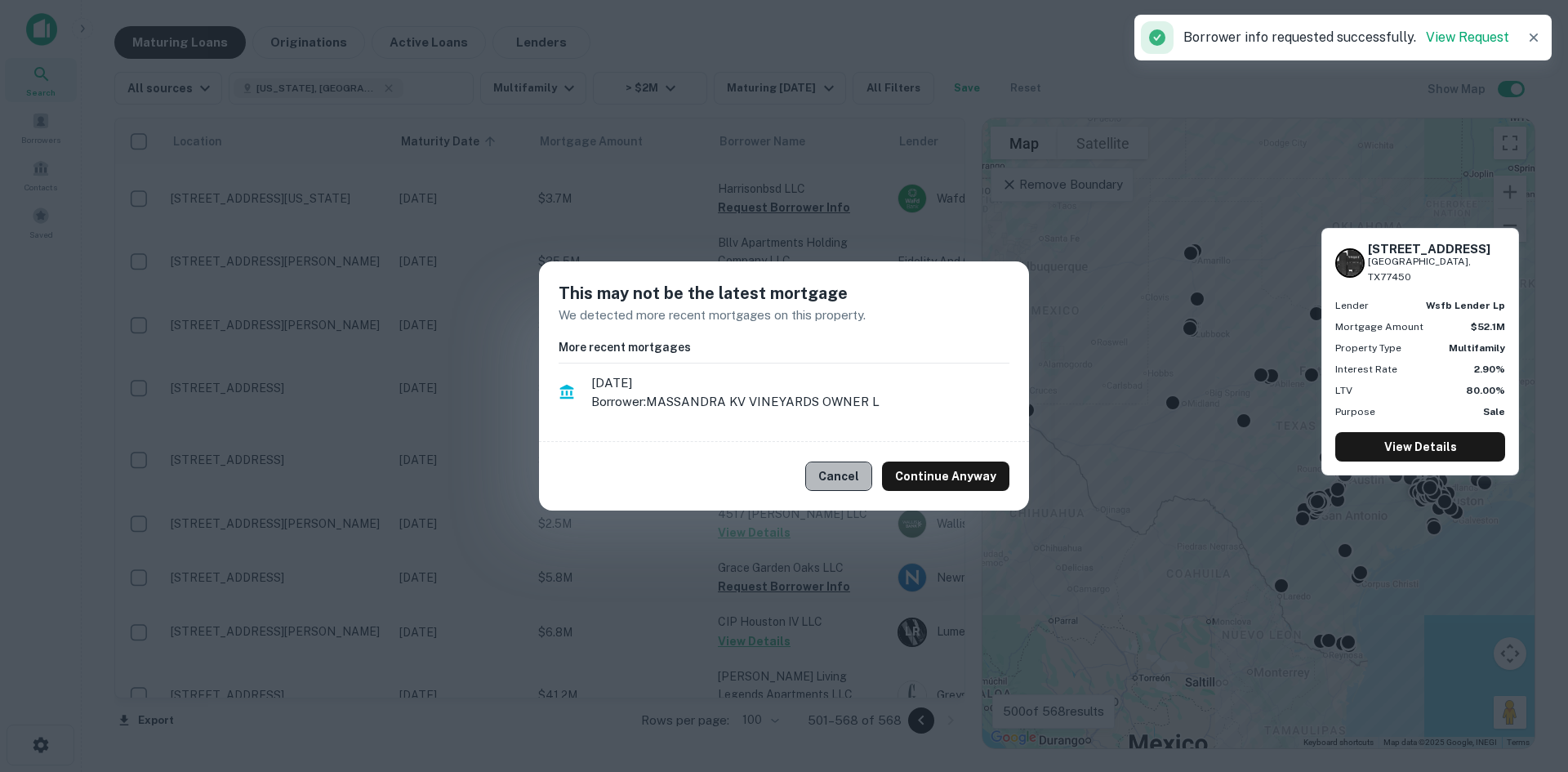
click at [825, 467] on button "Cancel" at bounding box center [839, 476] width 67 height 29
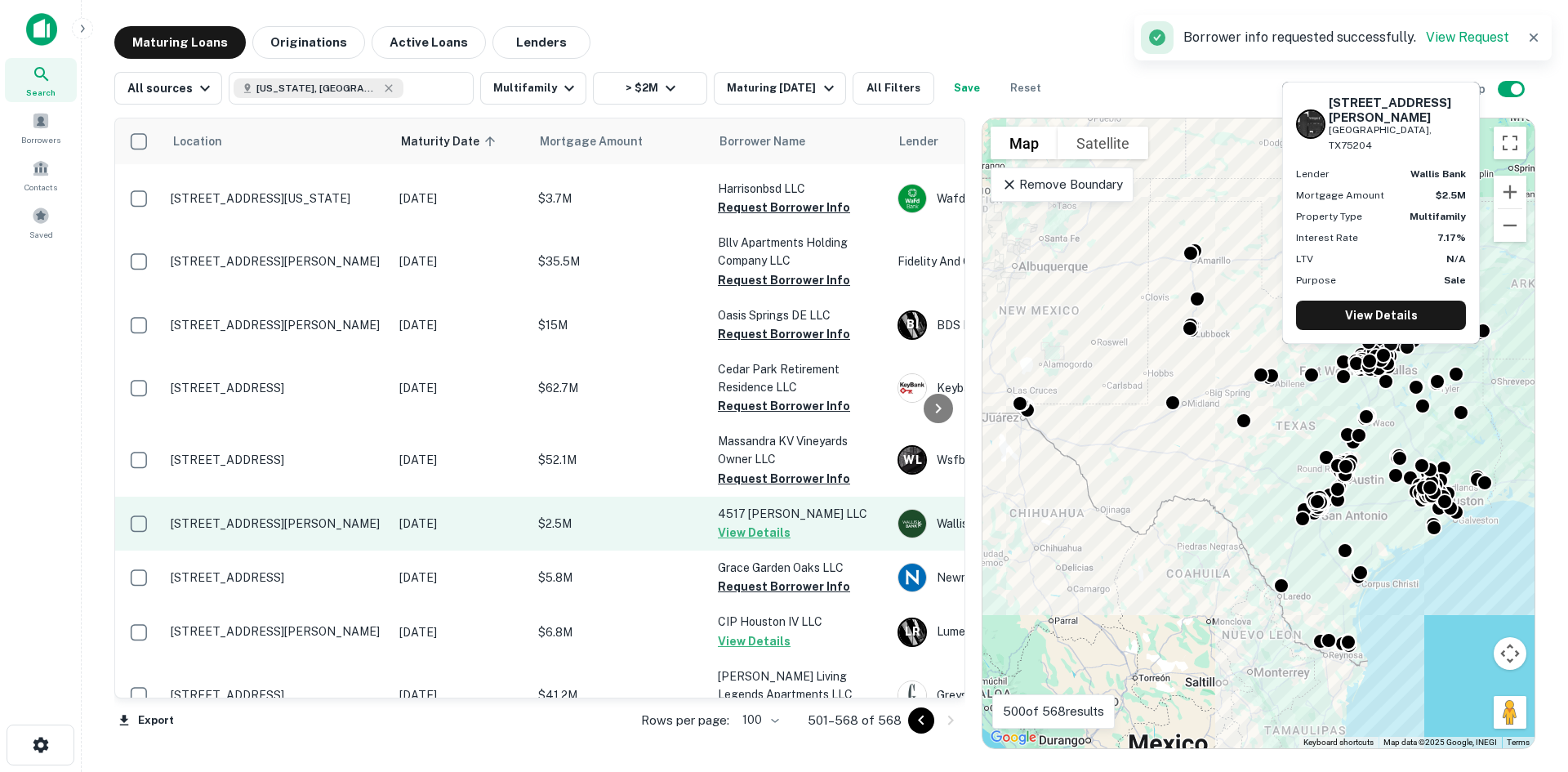
scroll to position [1052, 0]
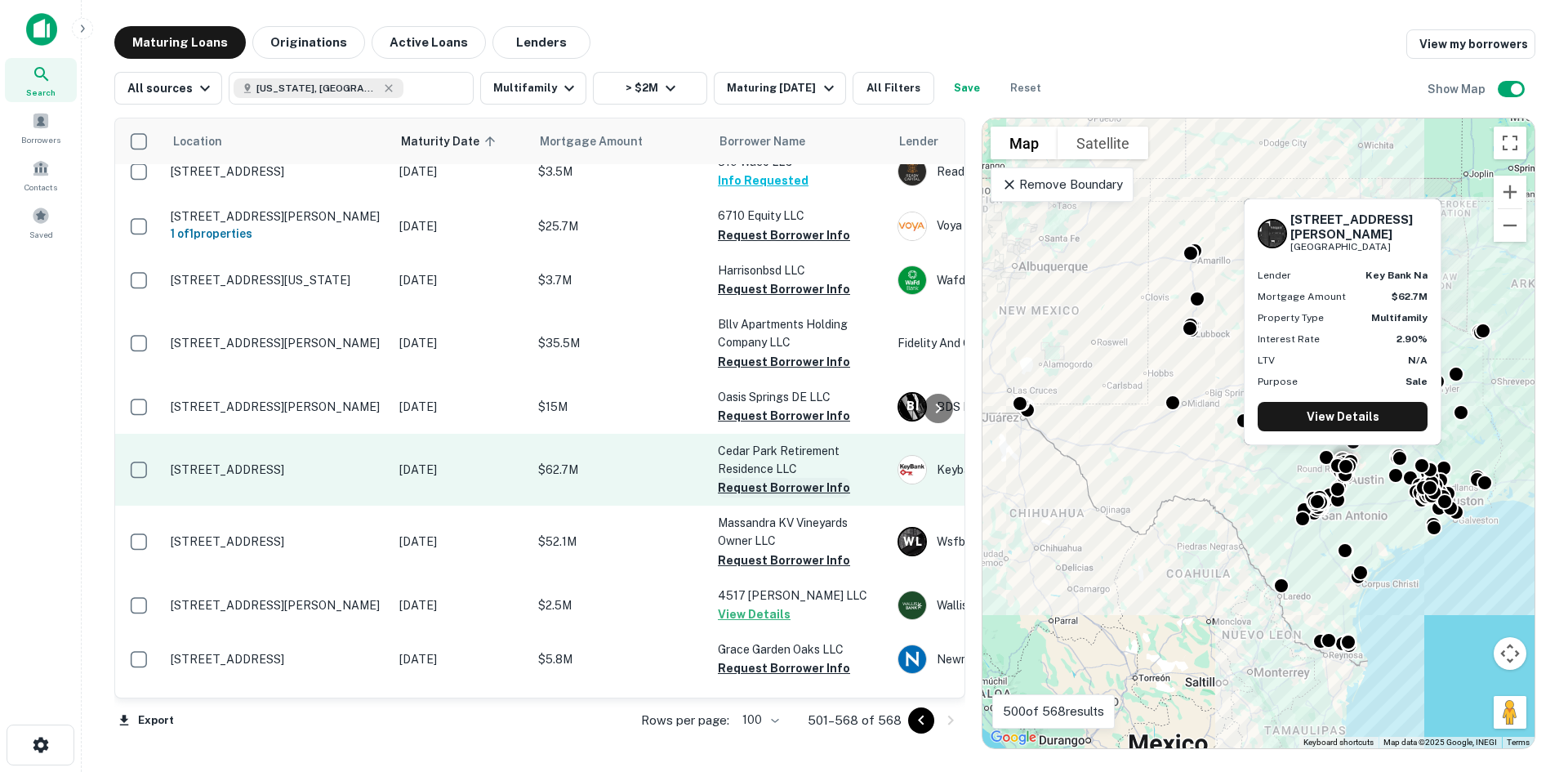
click at [818, 478] on button "Request Borrower Info" at bounding box center [784, 488] width 132 height 20
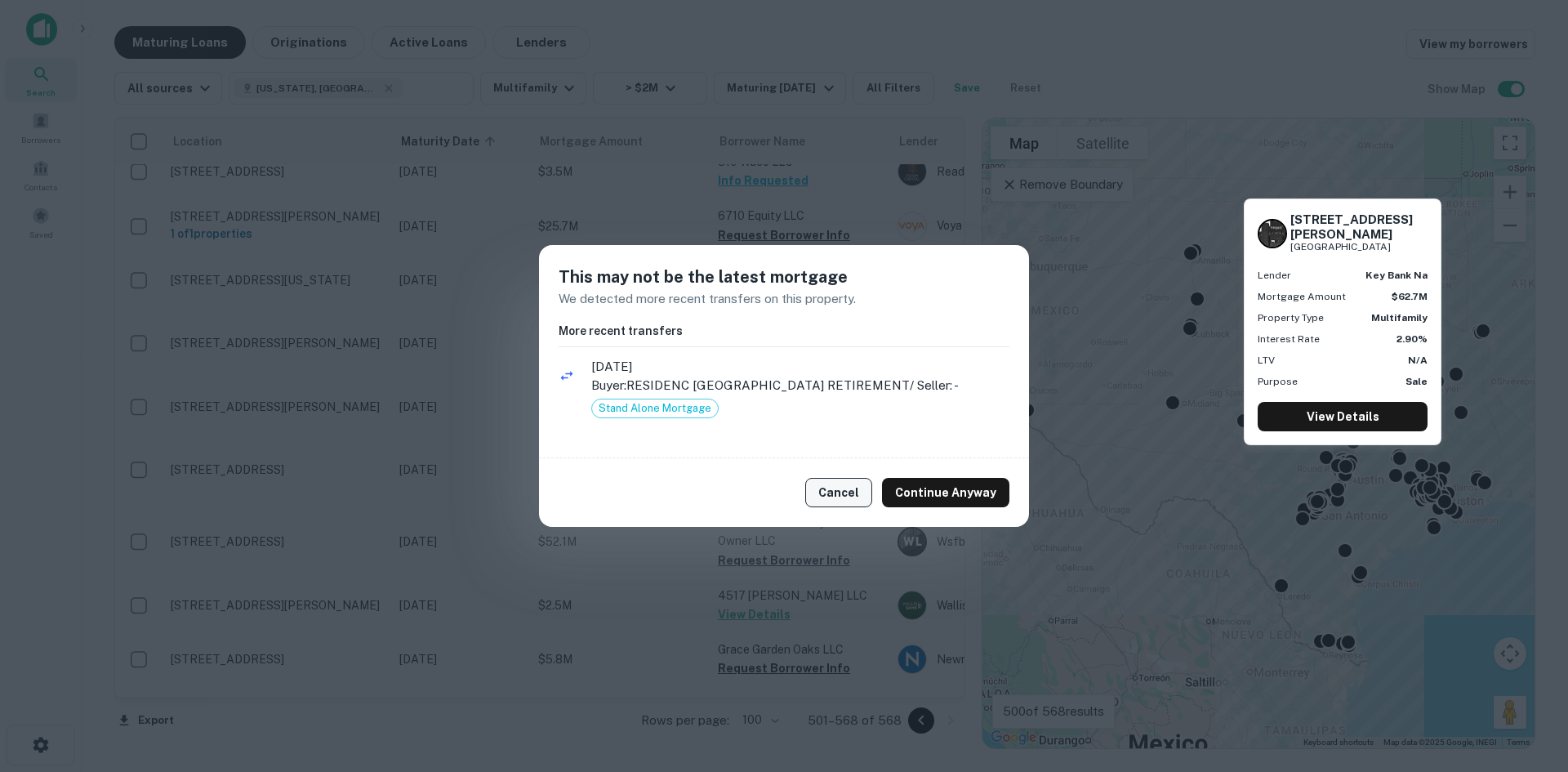
click at [835, 493] on button "Cancel" at bounding box center [839, 493] width 67 height 29
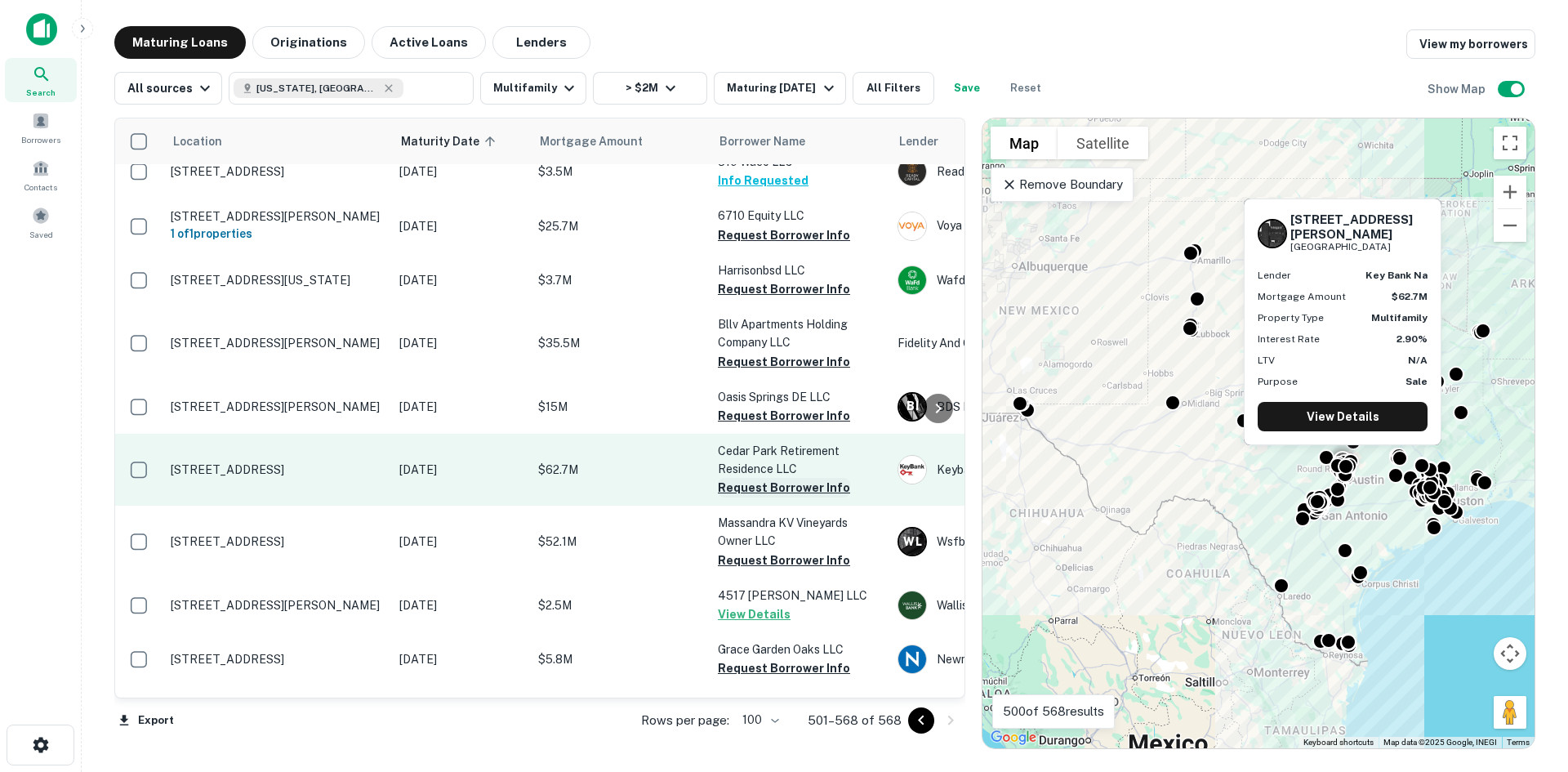
scroll to position [970, 0]
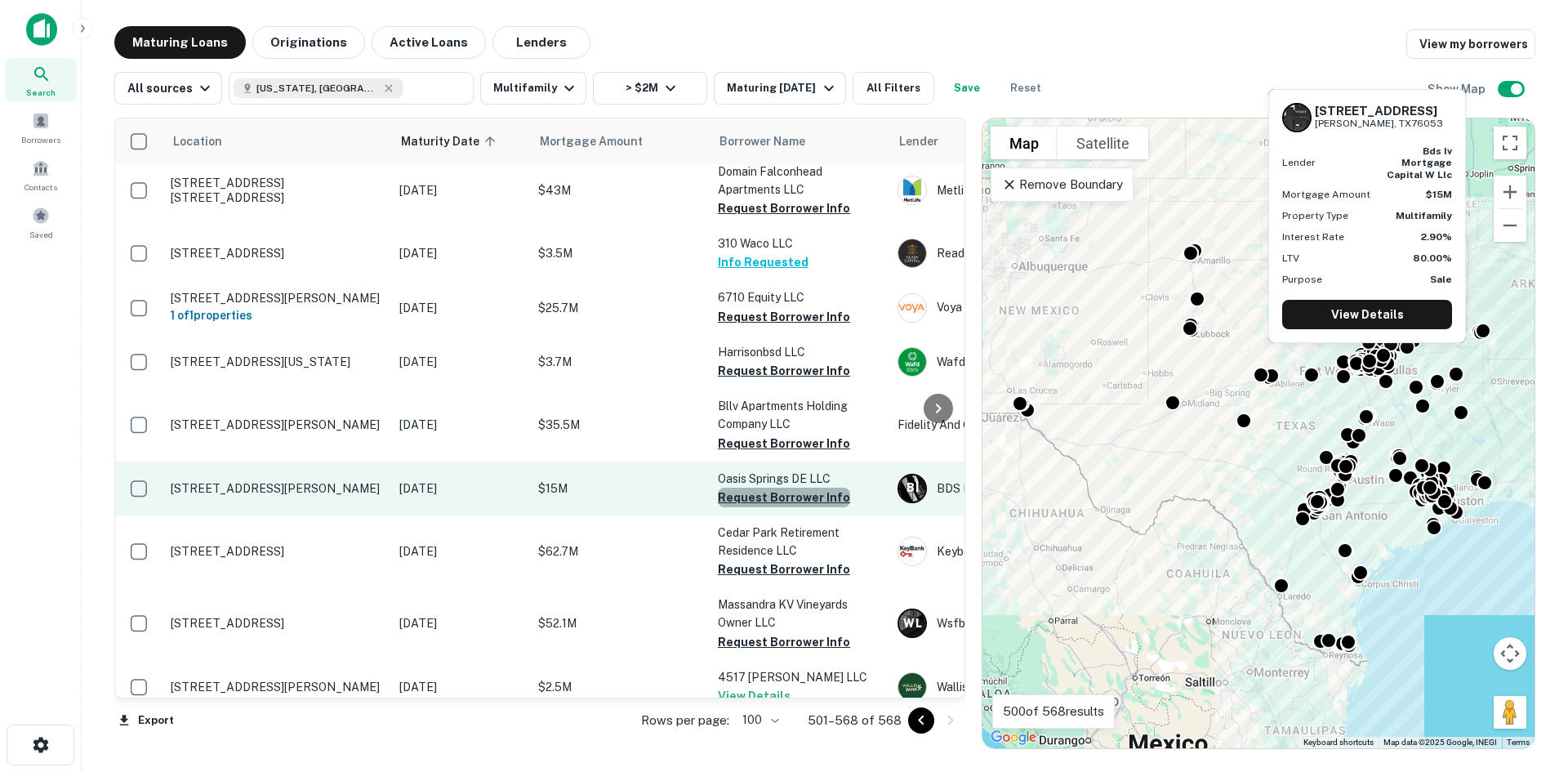
click at [825, 487] on button "Request Borrower Info" at bounding box center [784, 497] width 132 height 20
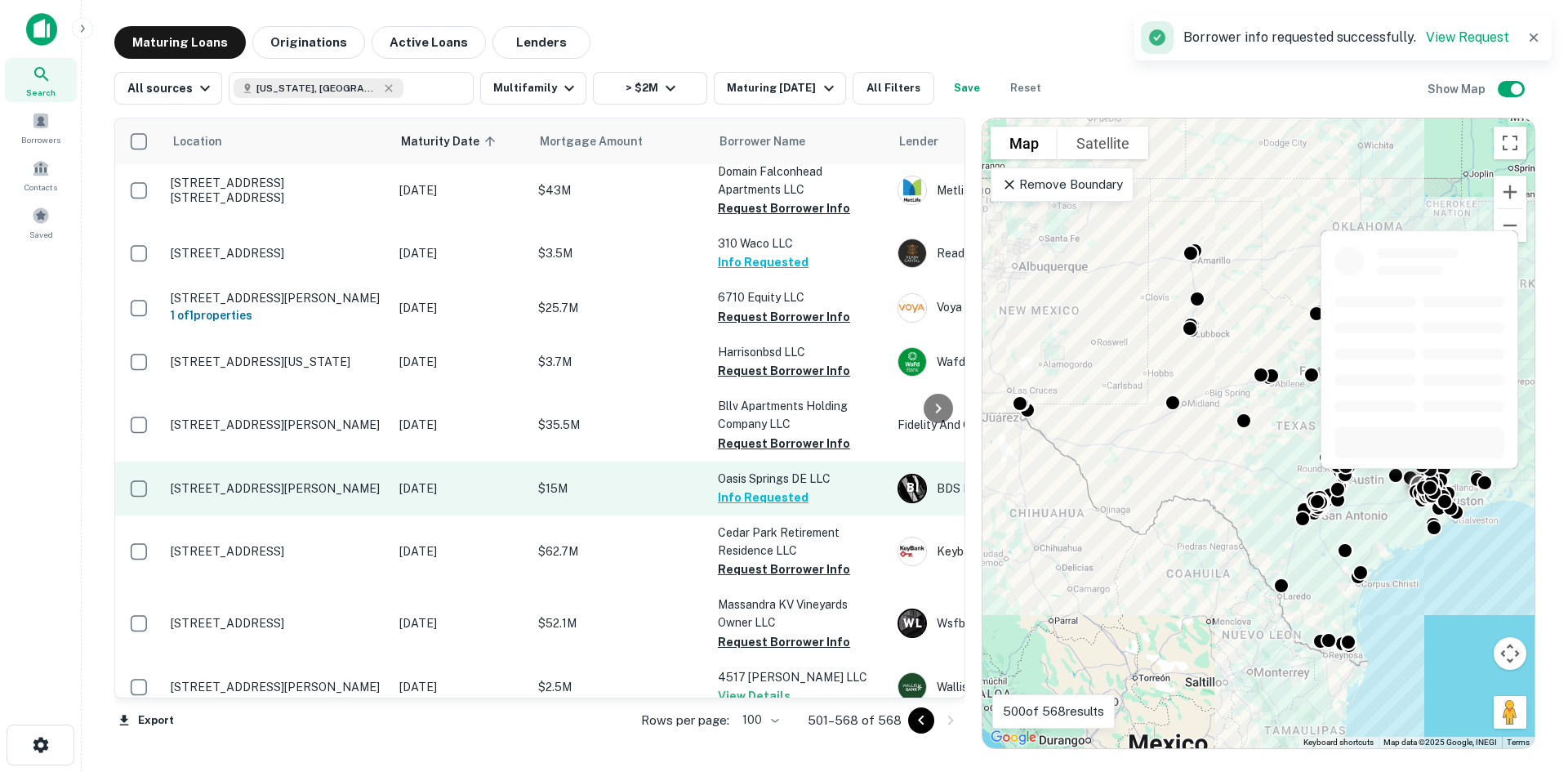
scroll to position [888, 0]
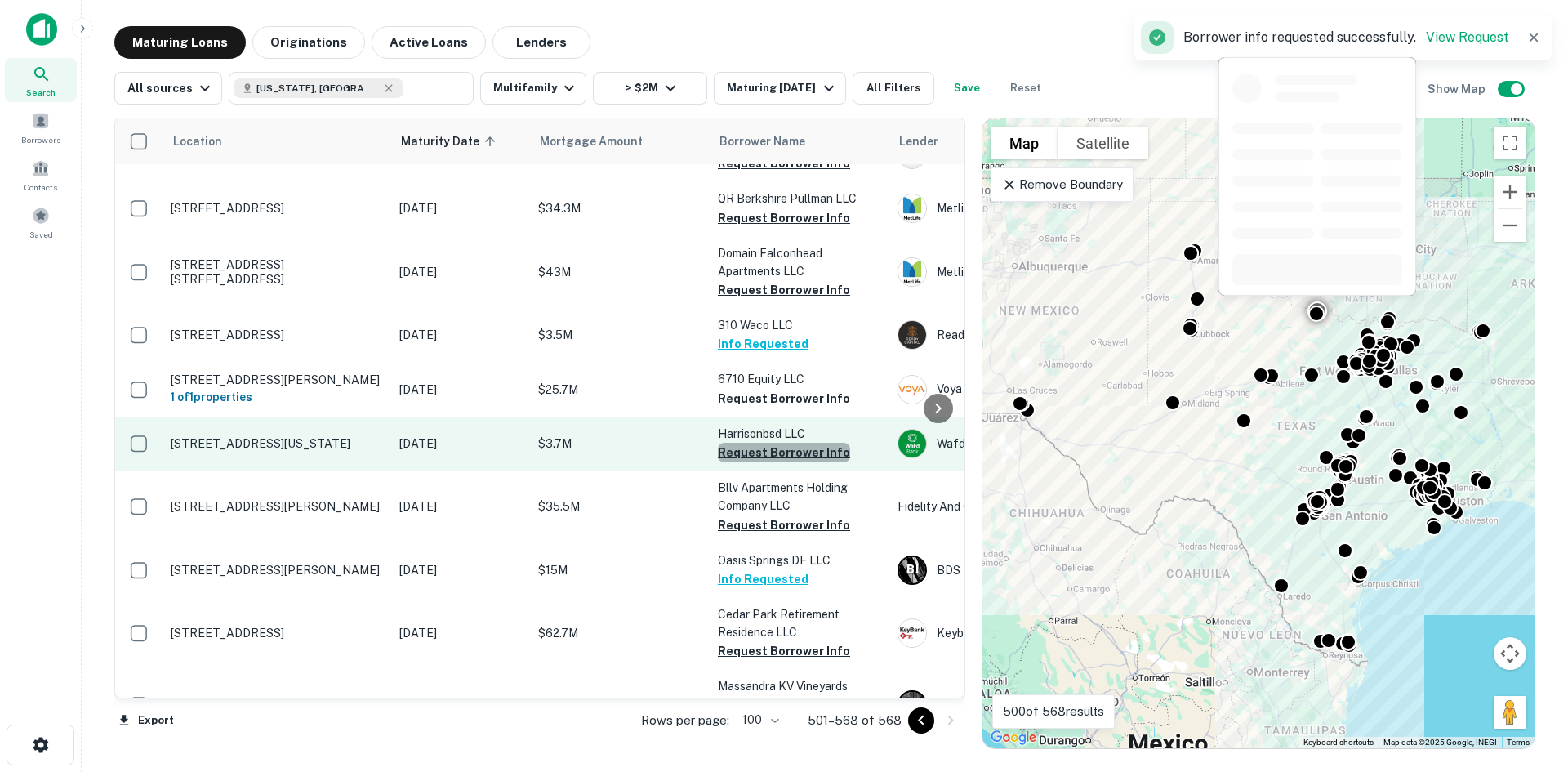
click at [795, 443] on button "Request Borrower Info" at bounding box center [784, 453] width 132 height 20
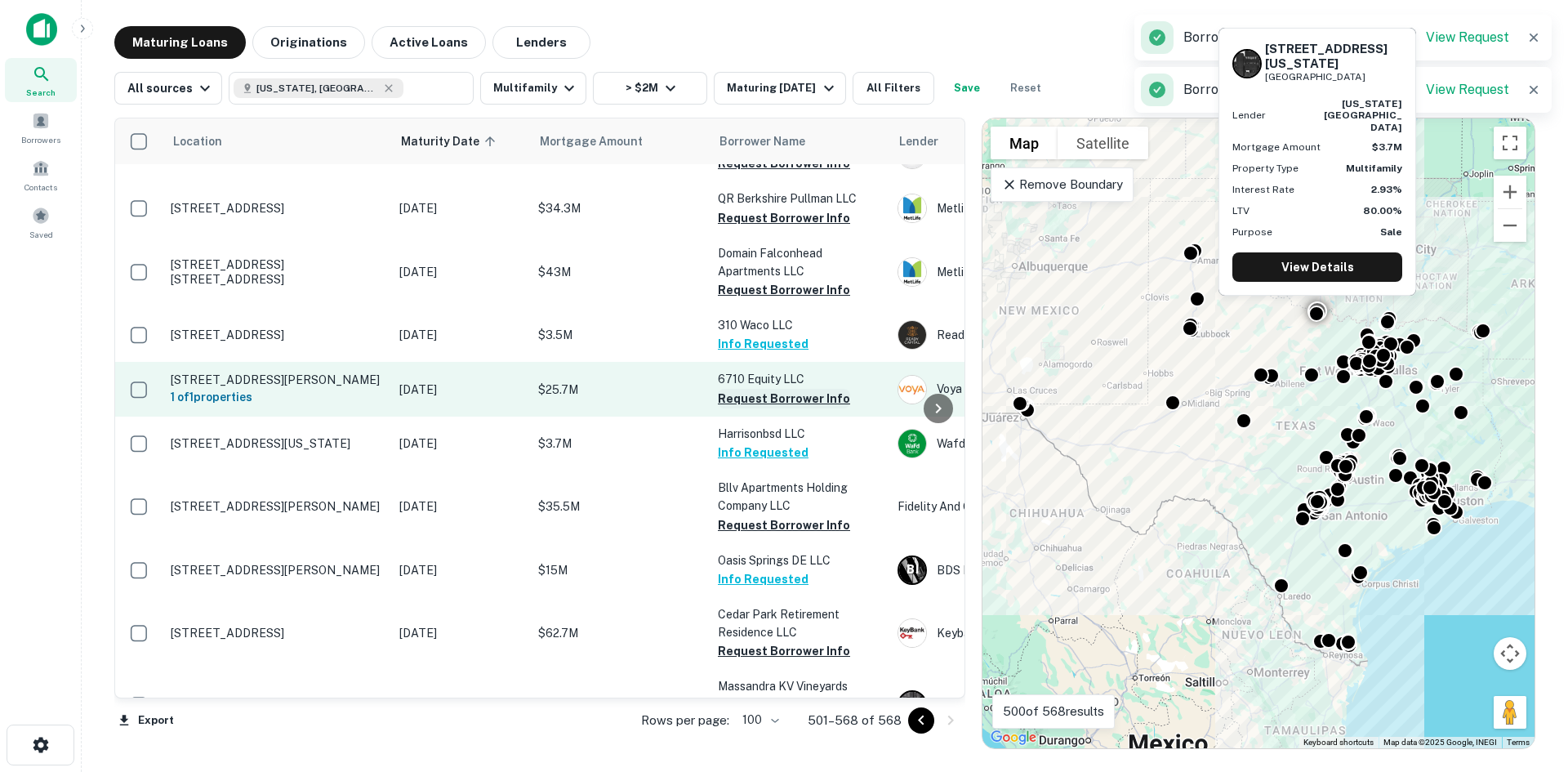
click at [772, 389] on button "Request Borrower Info" at bounding box center [784, 399] width 132 height 20
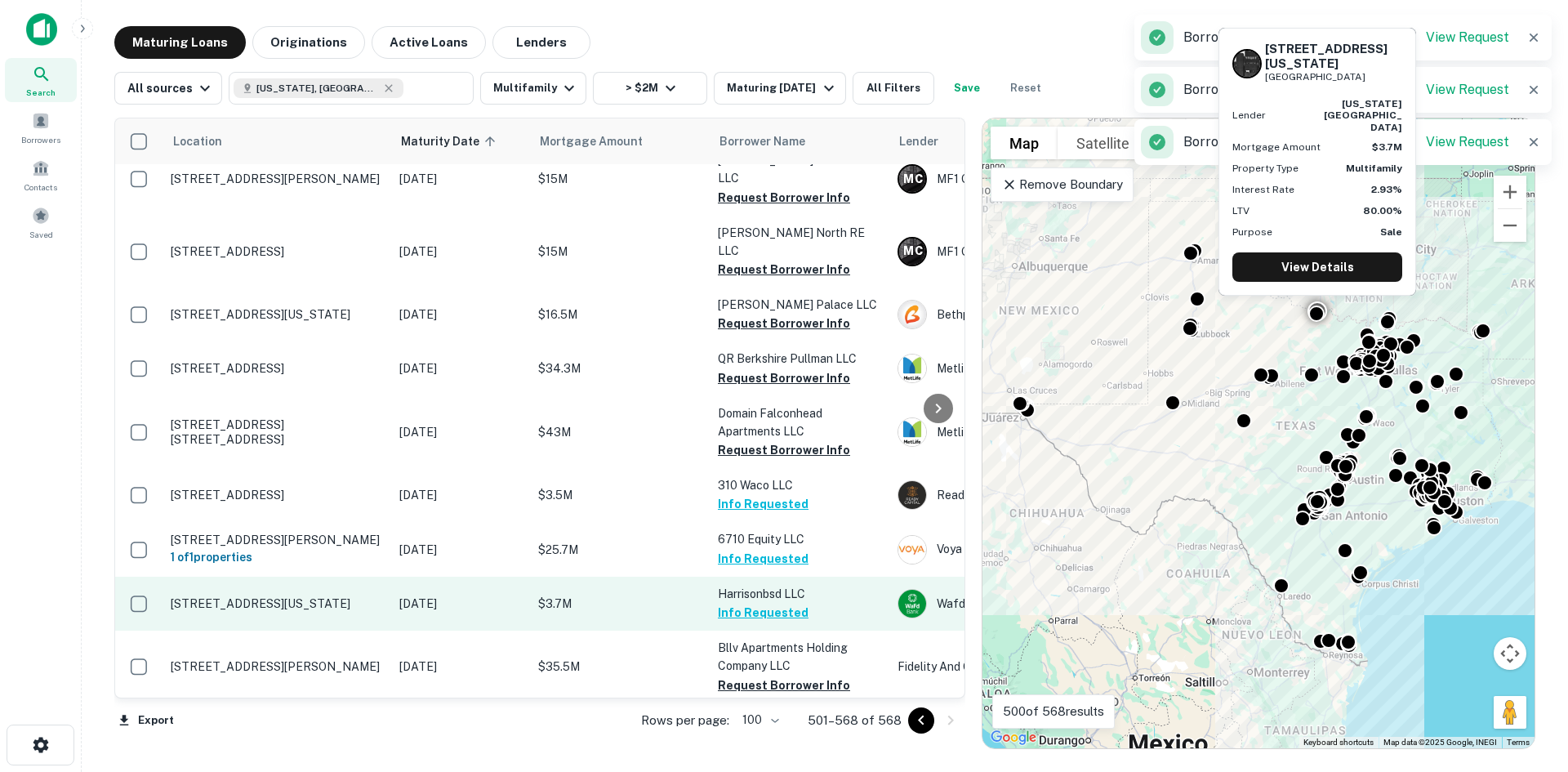
scroll to position [725, 0]
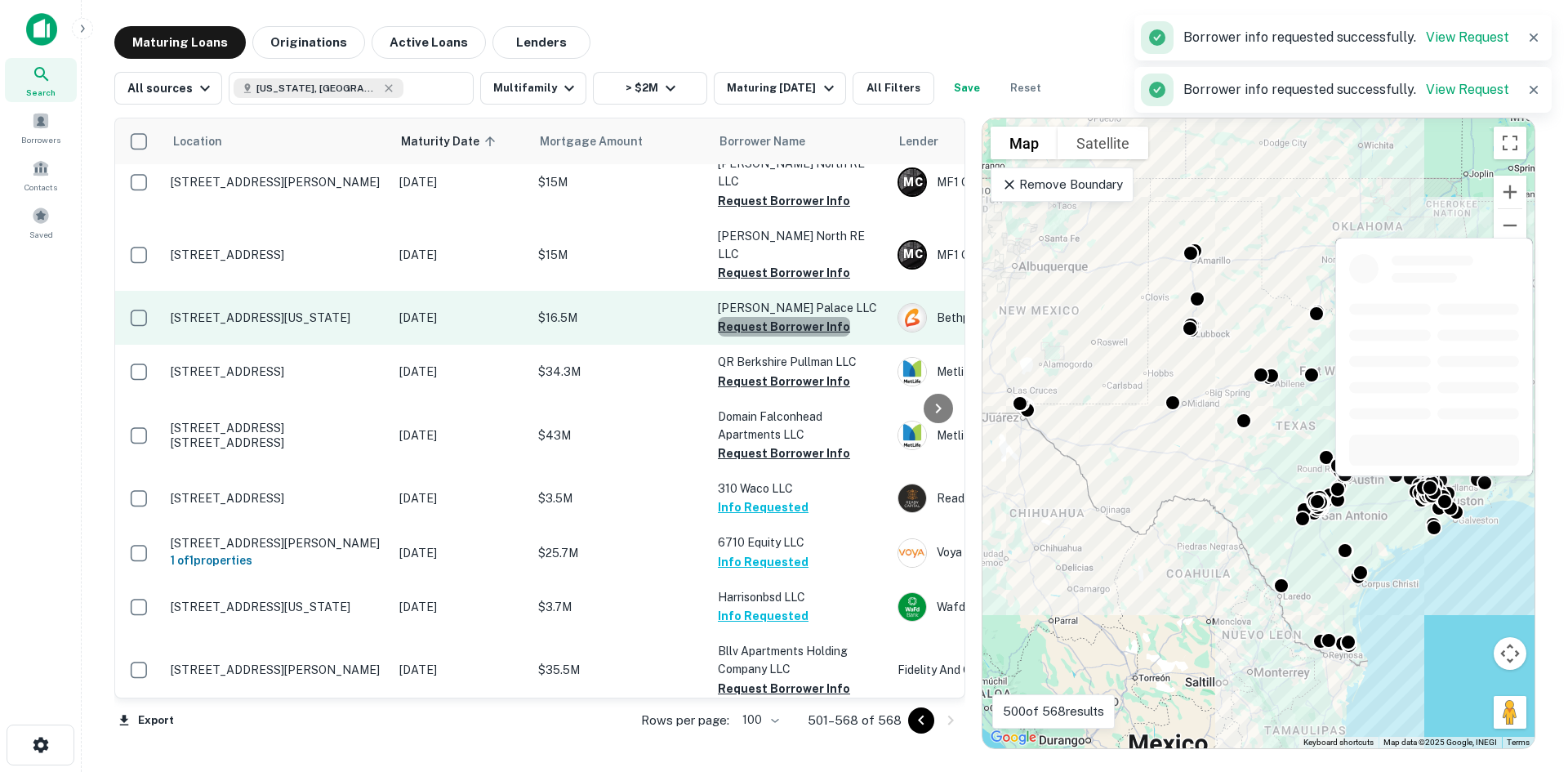
click at [809, 317] on button "Request Borrower Info" at bounding box center [784, 327] width 132 height 20
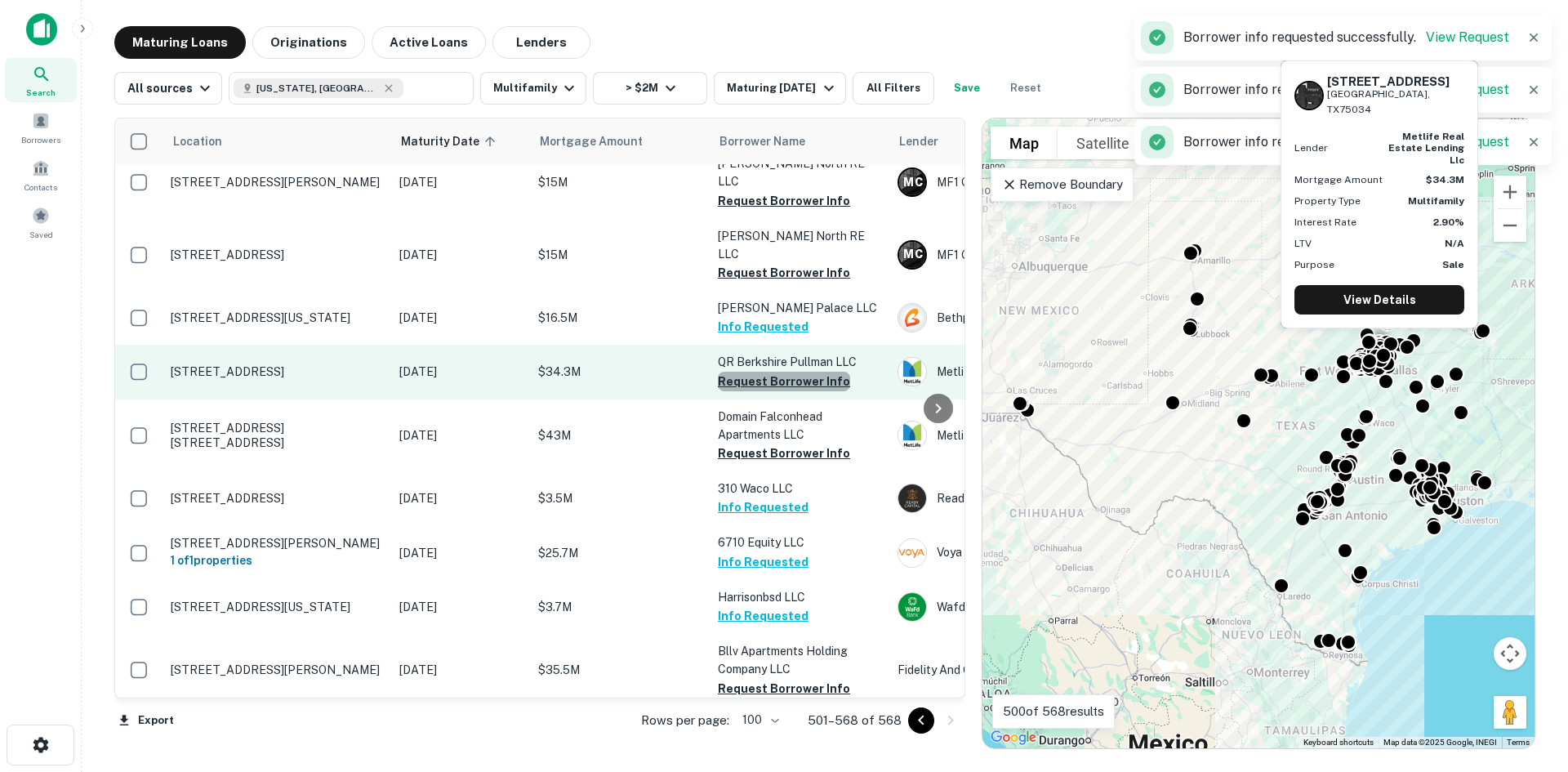
click at [809, 372] on button "Request Borrower Info" at bounding box center [784, 382] width 132 height 20
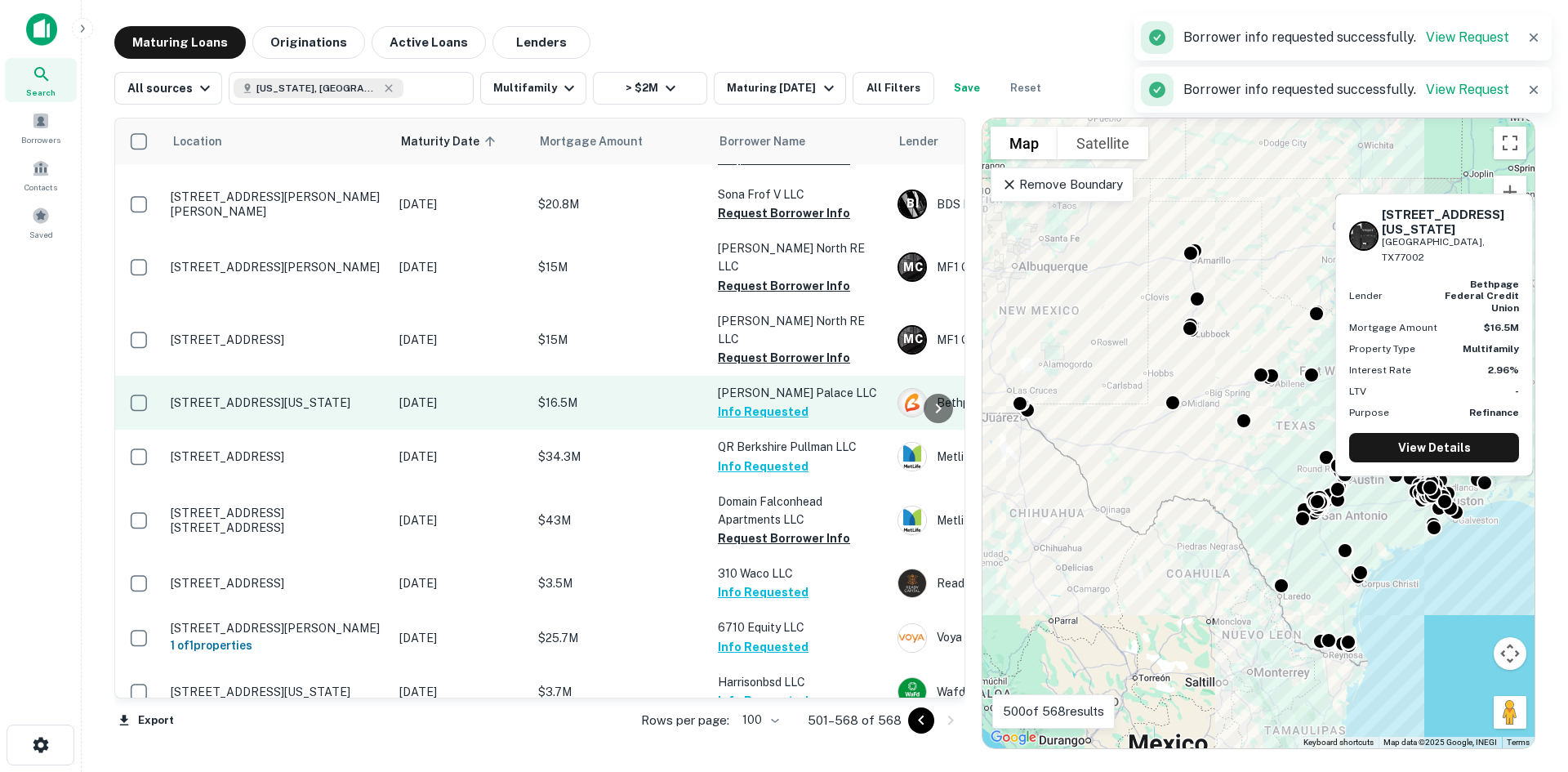
scroll to position [562, 0]
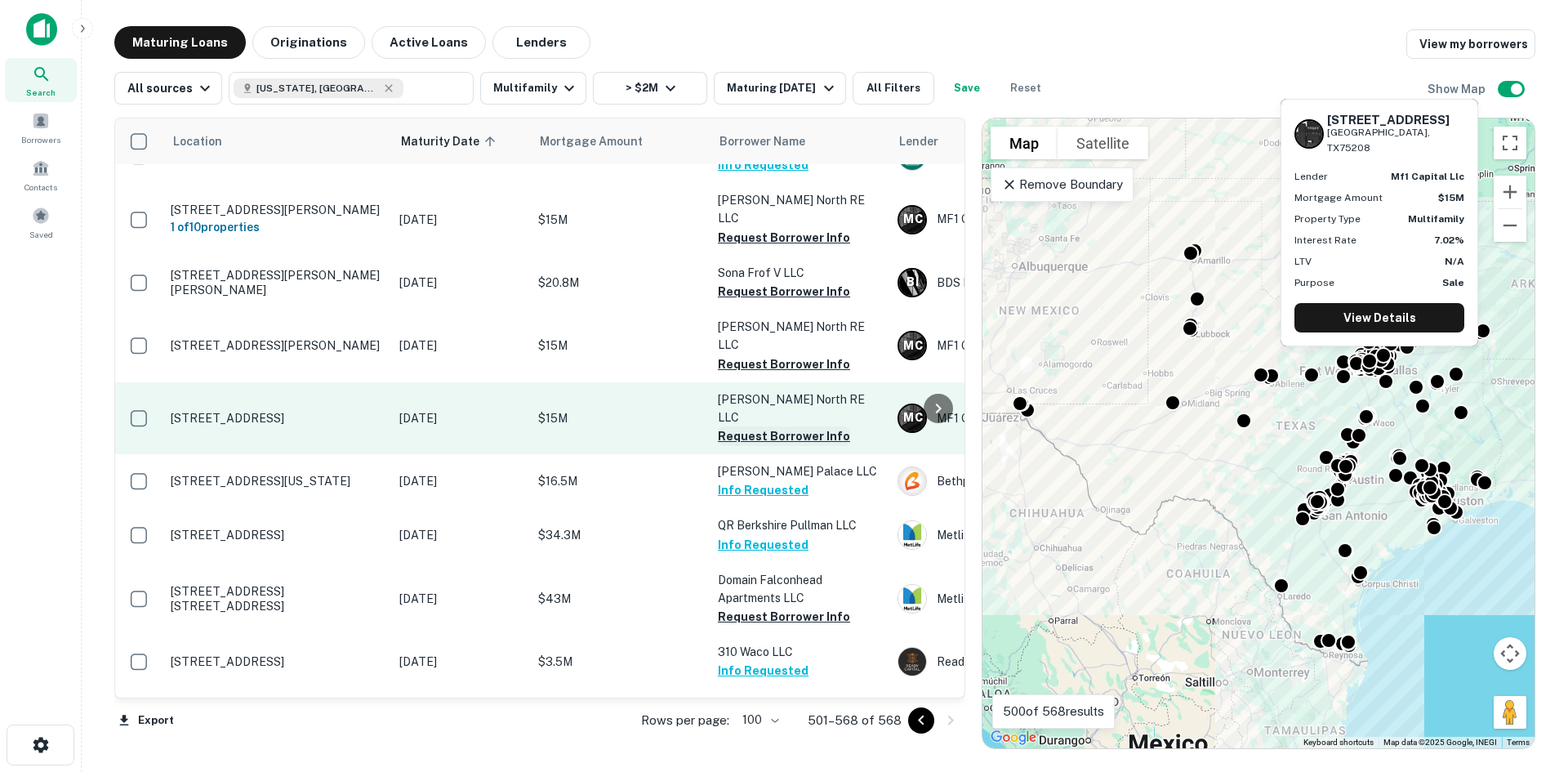
click at [808, 426] on button "Request Borrower Info" at bounding box center [784, 436] width 132 height 20
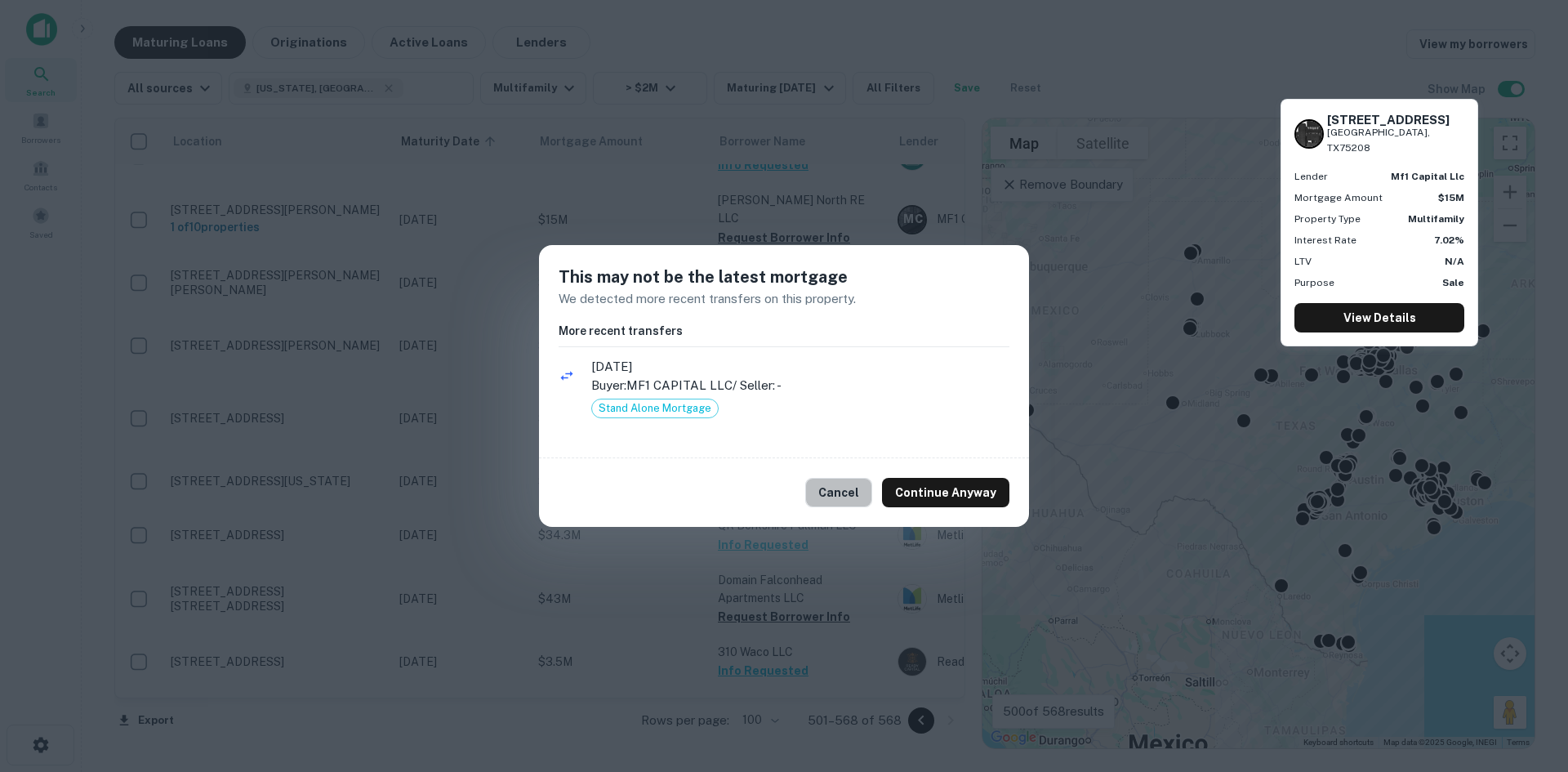
drag, startPoint x: 848, startPoint y: 495, endPoint x: 837, endPoint y: 465, distance: 32.0
click at [848, 496] on button "Cancel" at bounding box center [839, 493] width 67 height 29
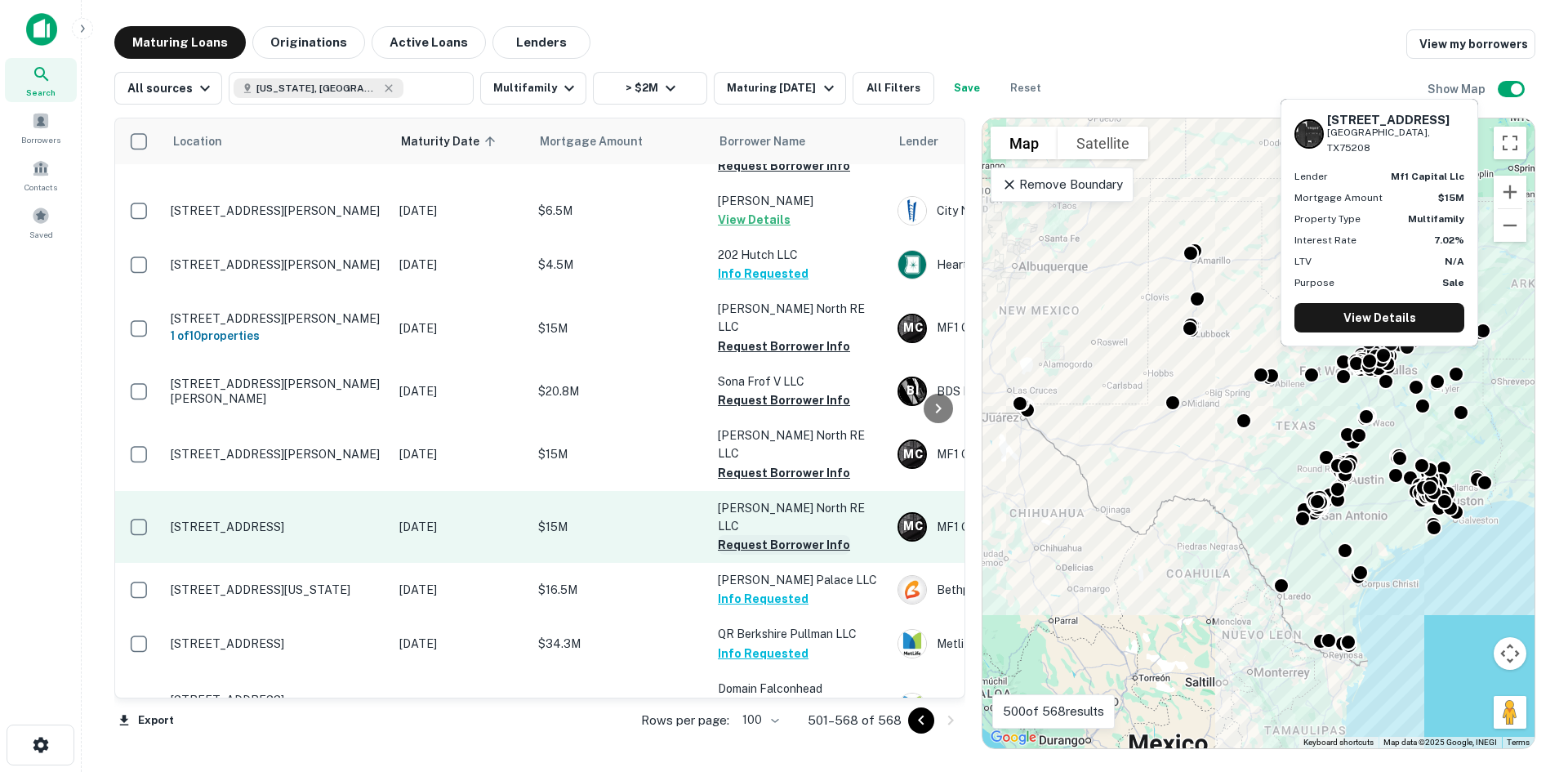
scroll to position [398, 0]
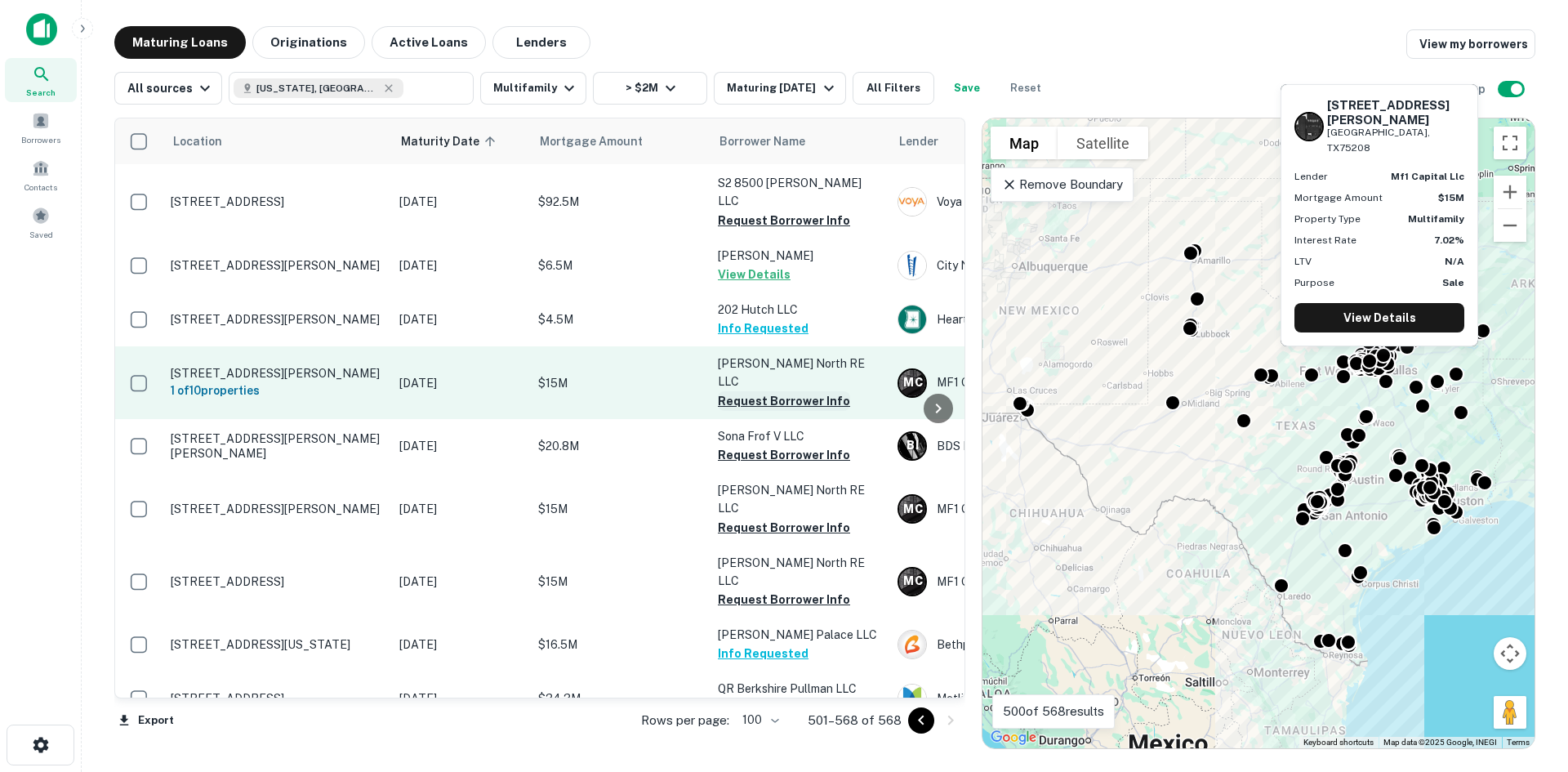
click at [791, 391] on button "Request Borrower Info" at bounding box center [784, 401] width 132 height 20
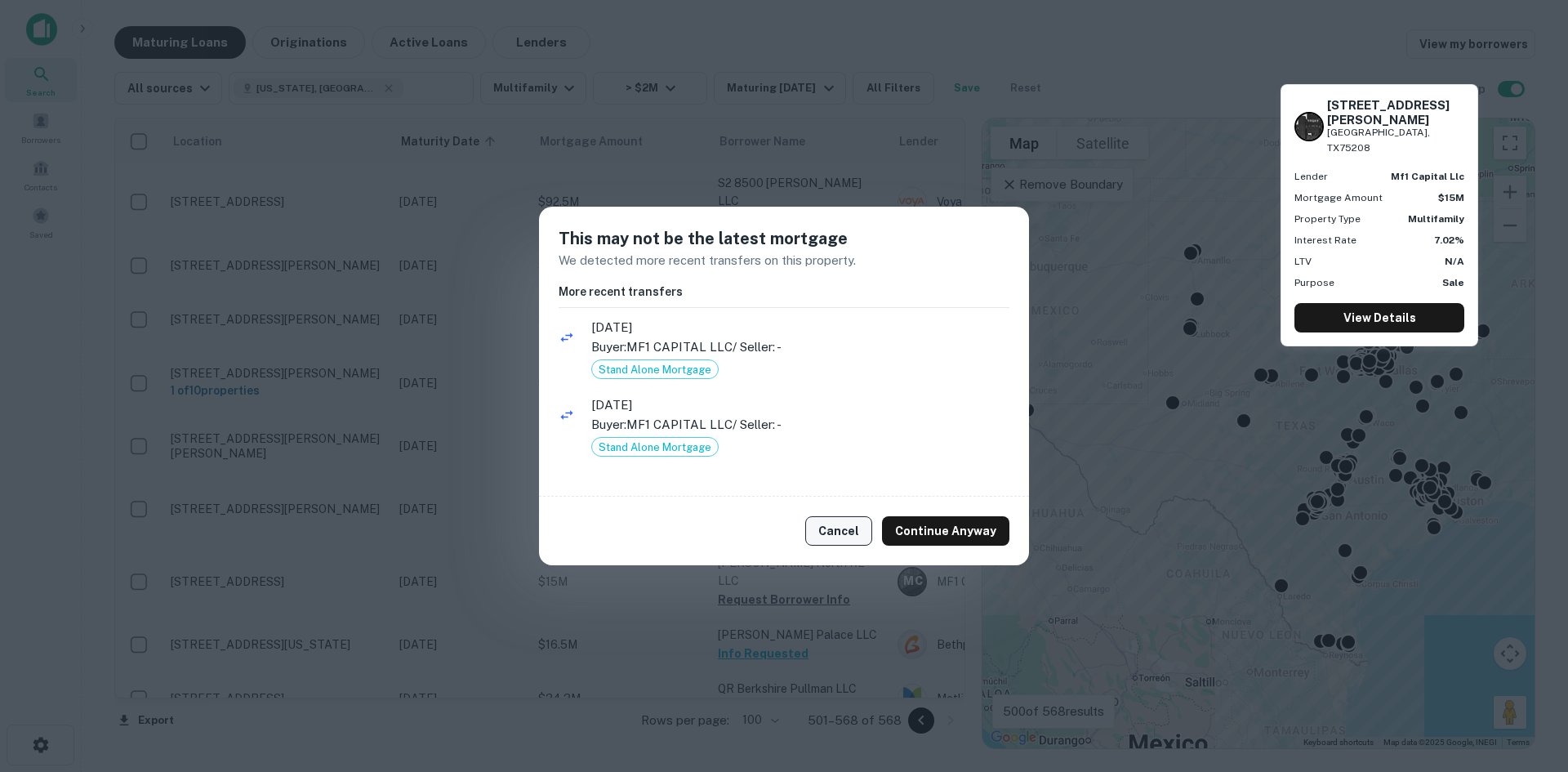
click at [854, 540] on button "Cancel" at bounding box center [839, 531] width 67 height 29
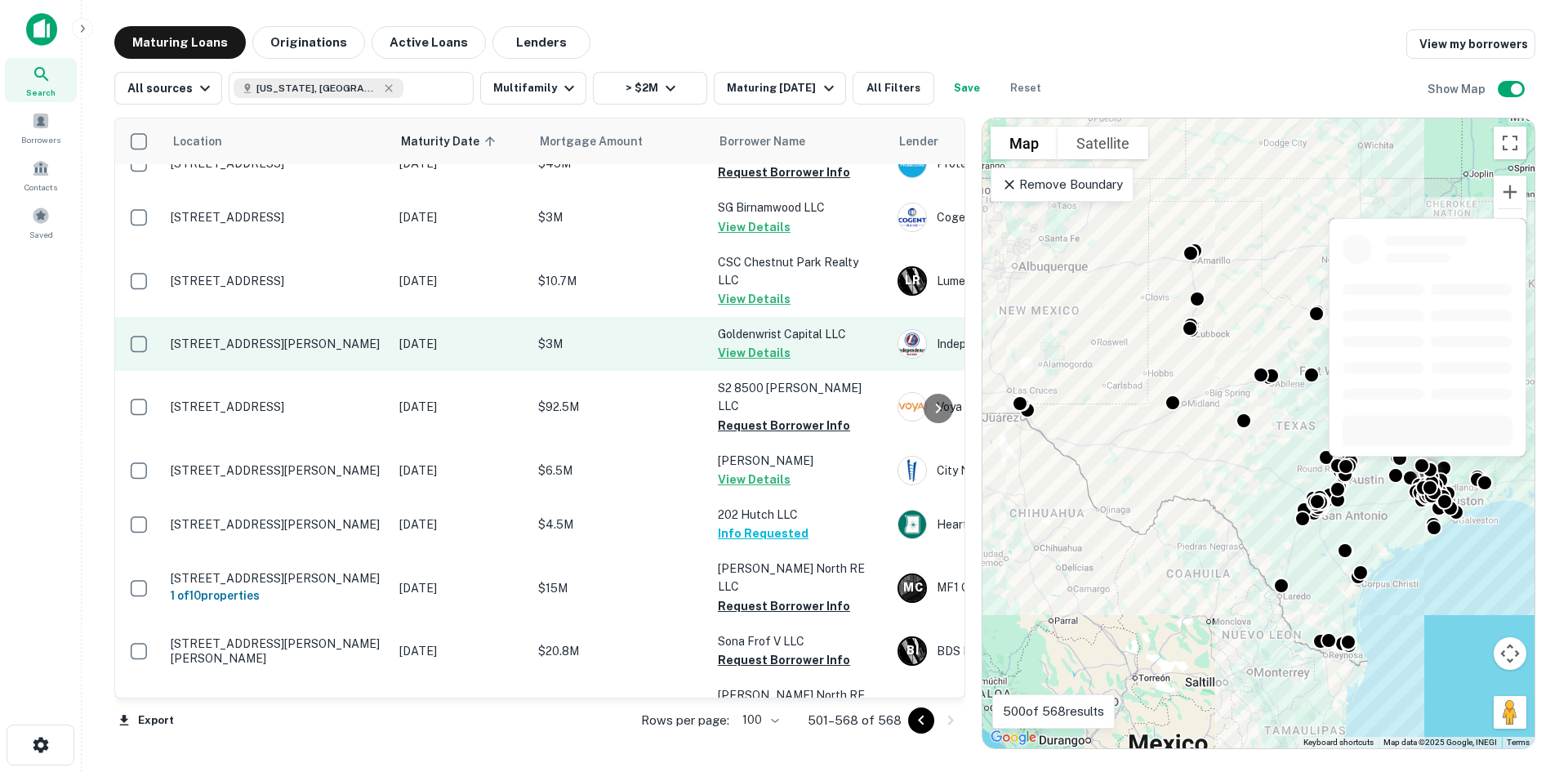
scroll to position [0, 0]
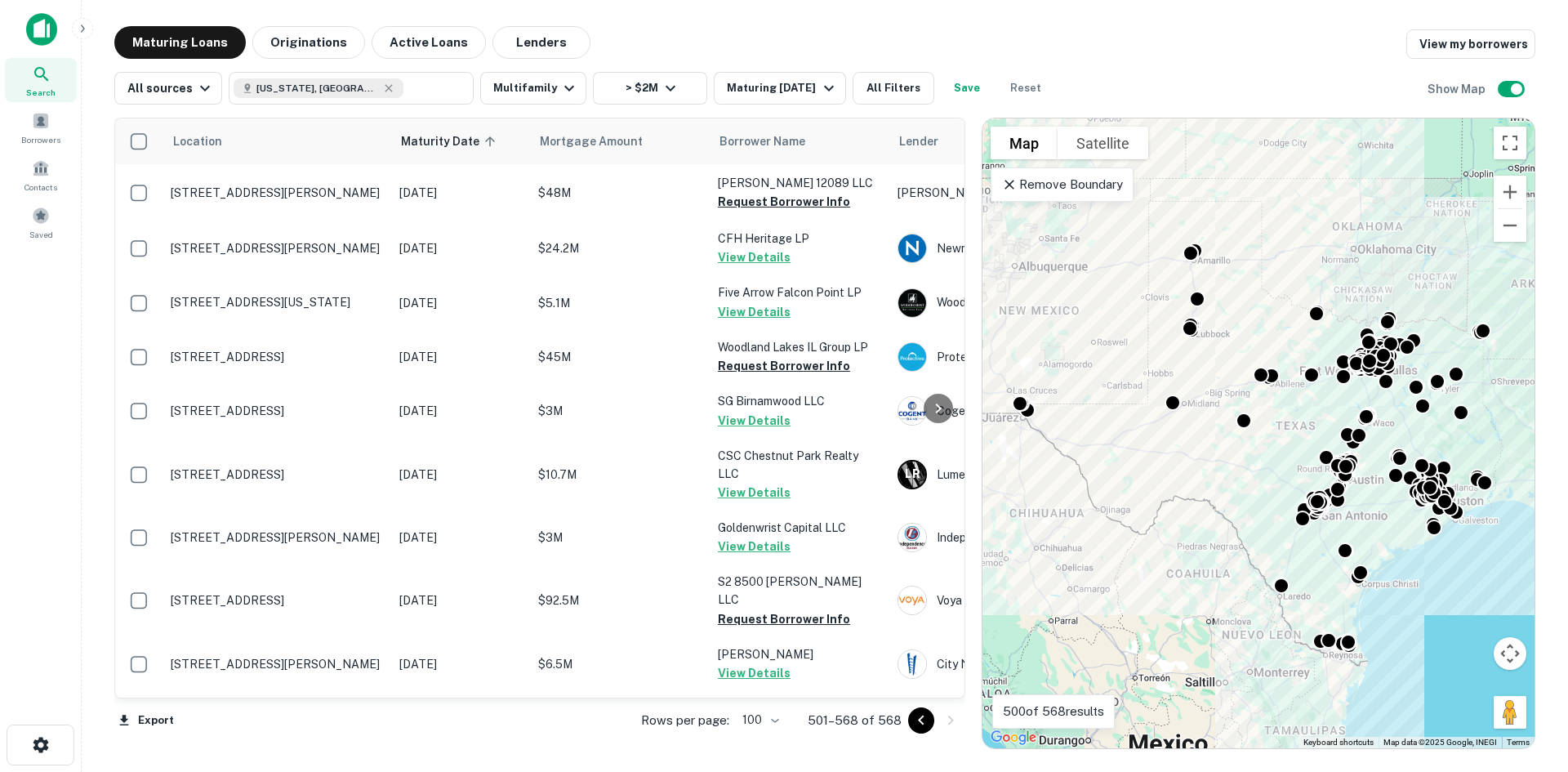
click at [935, 716] on div at bounding box center [936, 720] width 55 height 26
click at [927, 717] on icon "Go to previous page" at bounding box center [922, 720] width 20 height 20
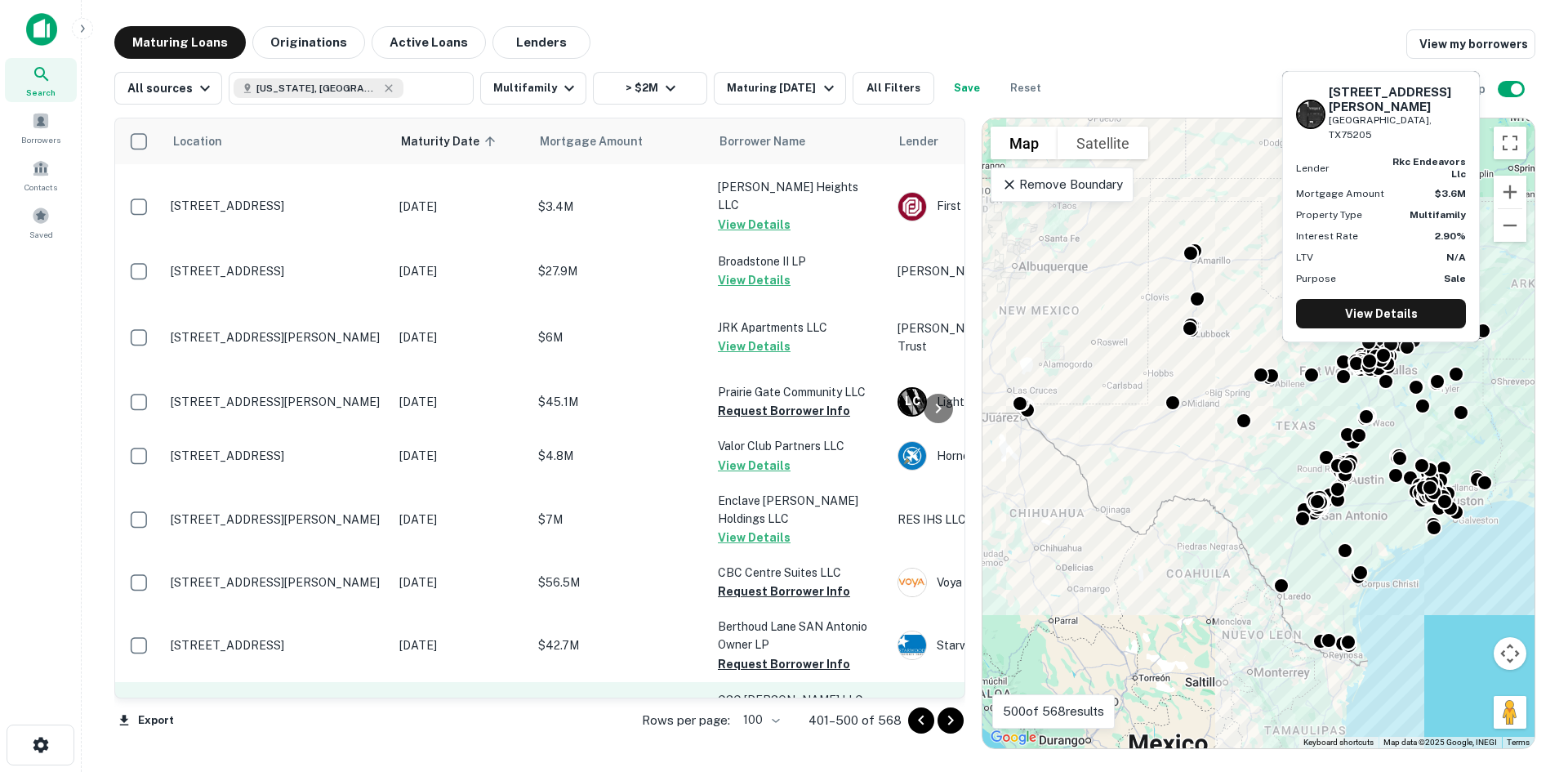
scroll to position [4328, 0]
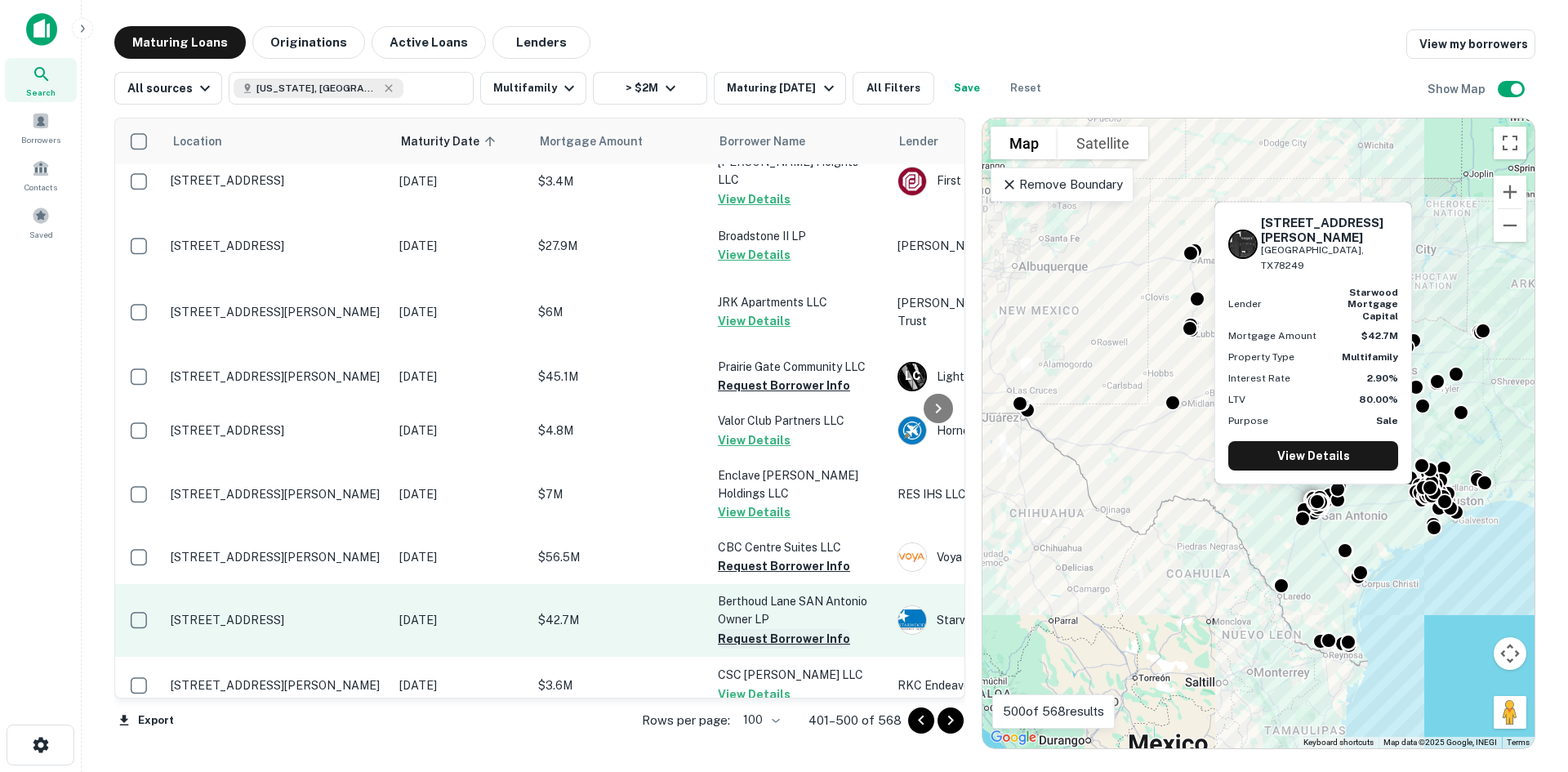
click at [815, 629] on button "Request Borrower Info" at bounding box center [784, 639] width 132 height 20
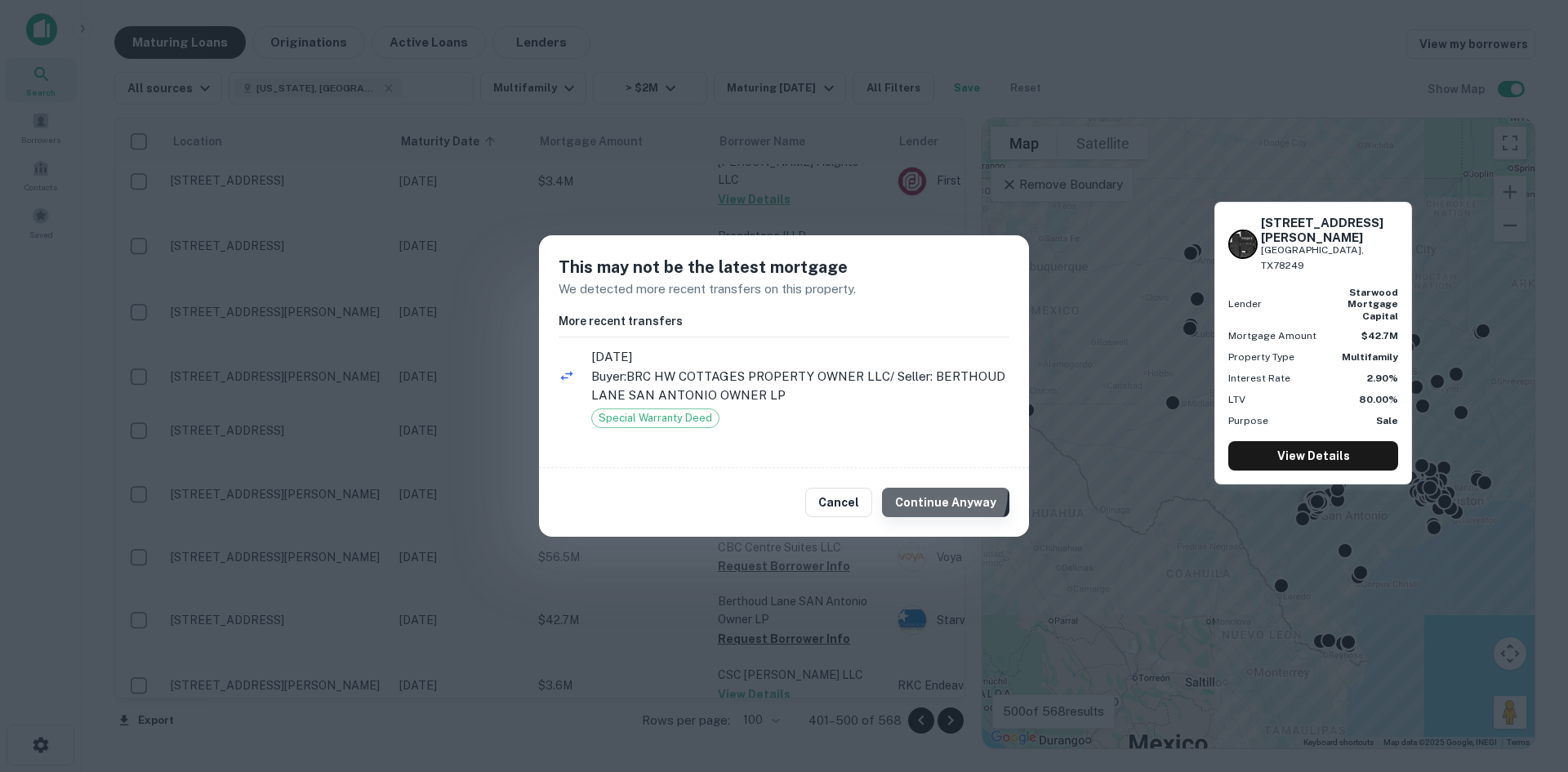
click at [940, 493] on button "Continue Anyway" at bounding box center [946, 502] width 127 height 29
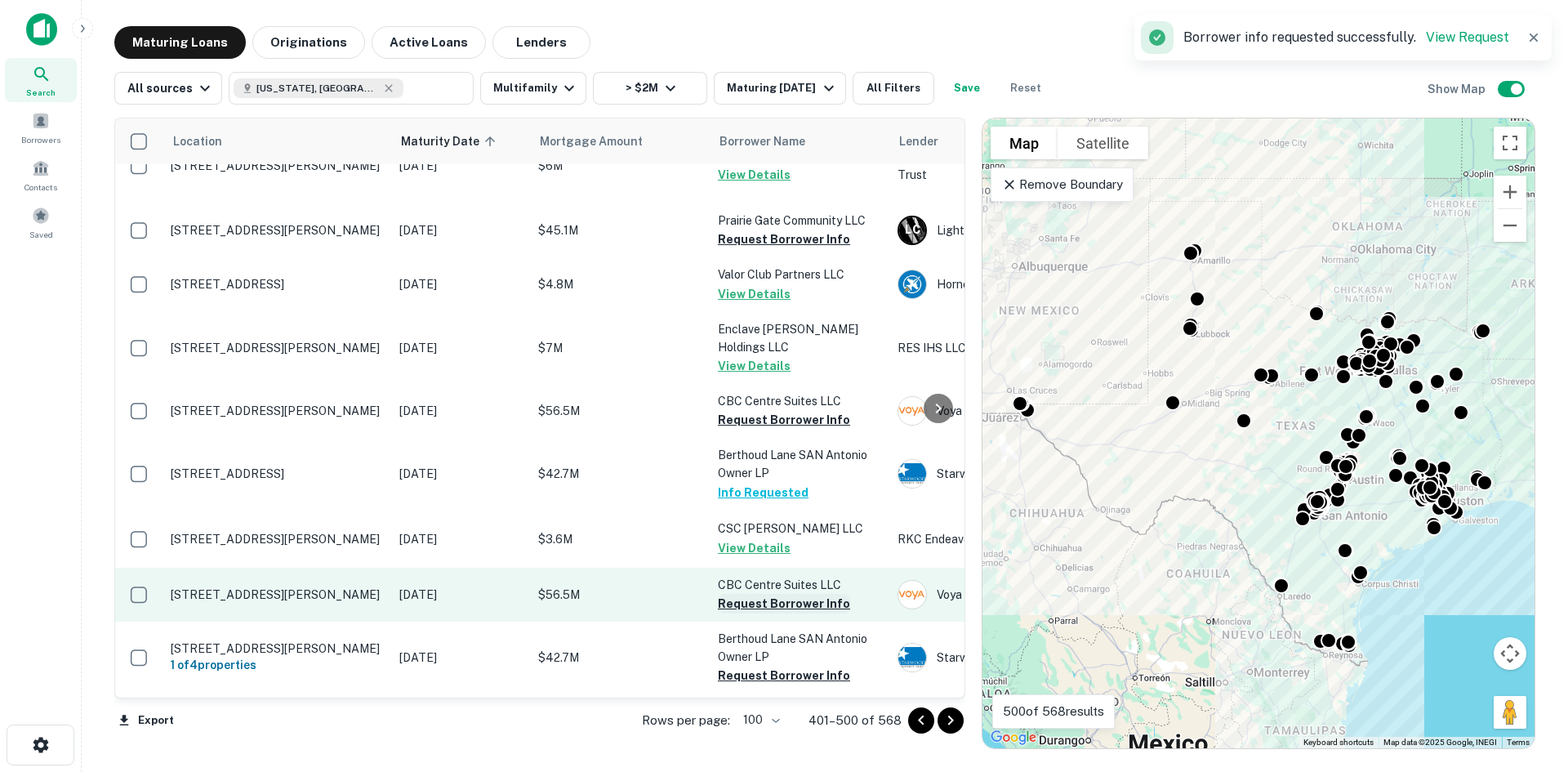
scroll to position [4491, 0]
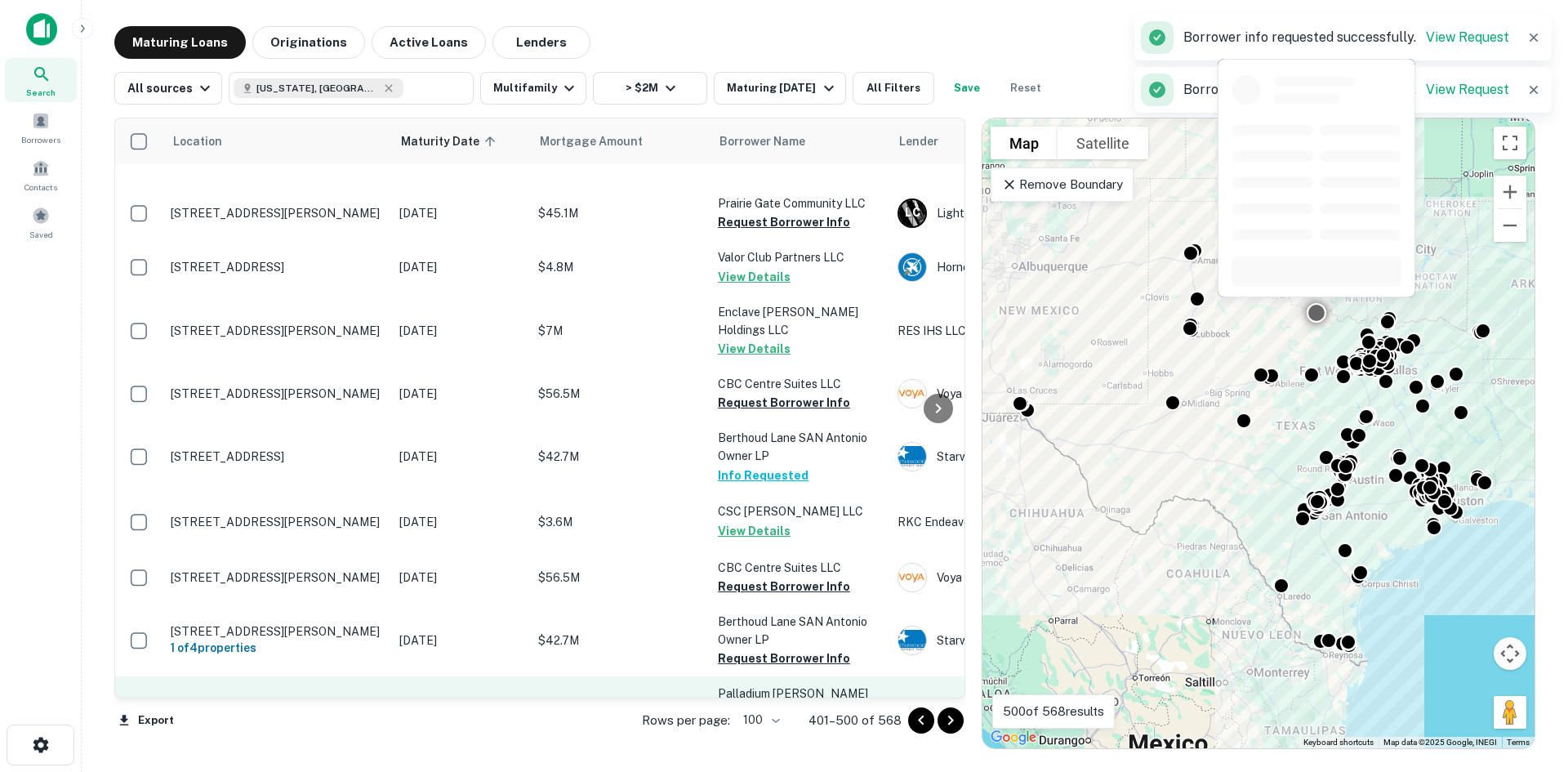
scroll to position [4655, 0]
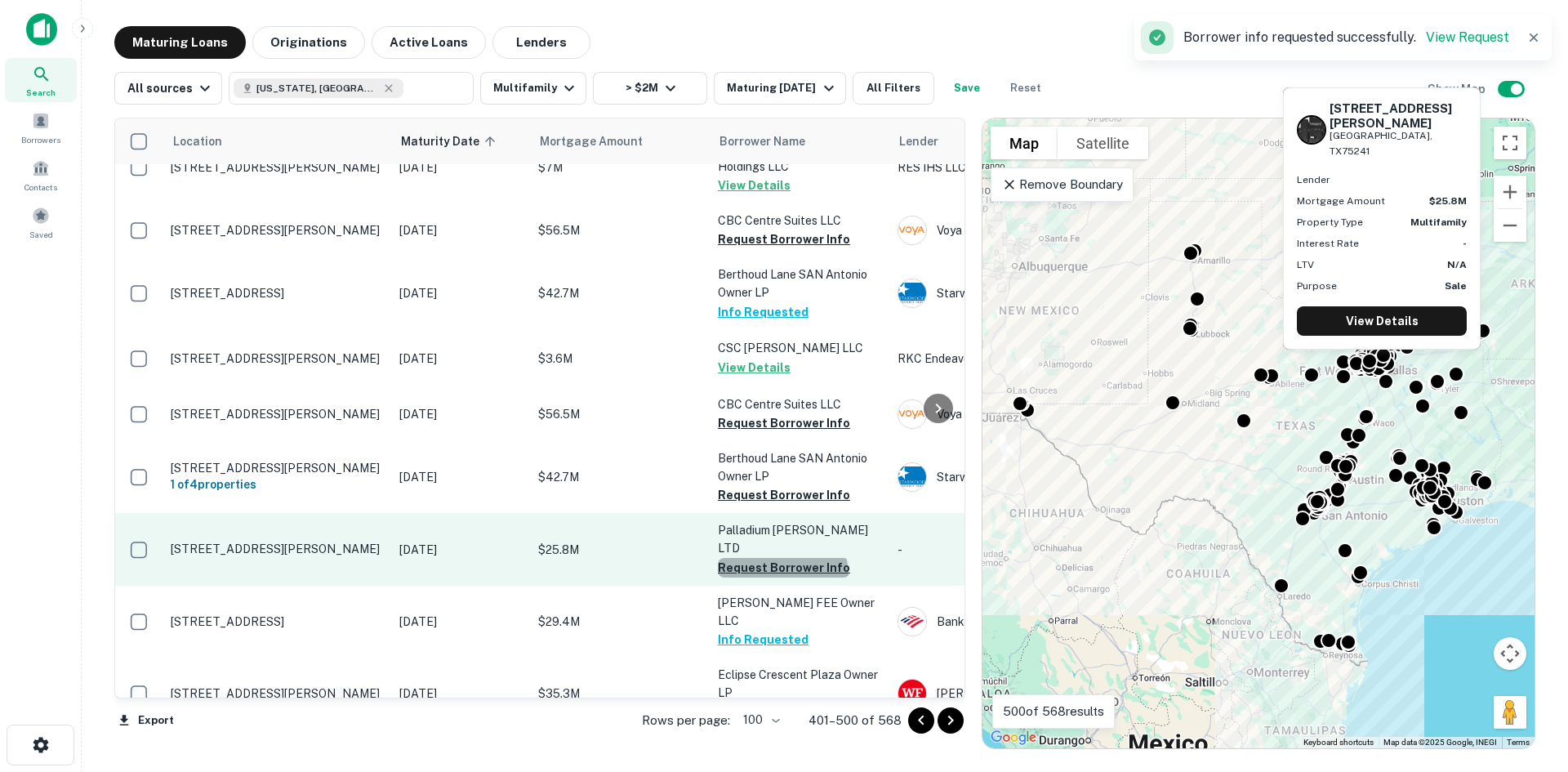
click at [782, 558] on button "Request Borrower Info" at bounding box center [784, 568] width 132 height 20
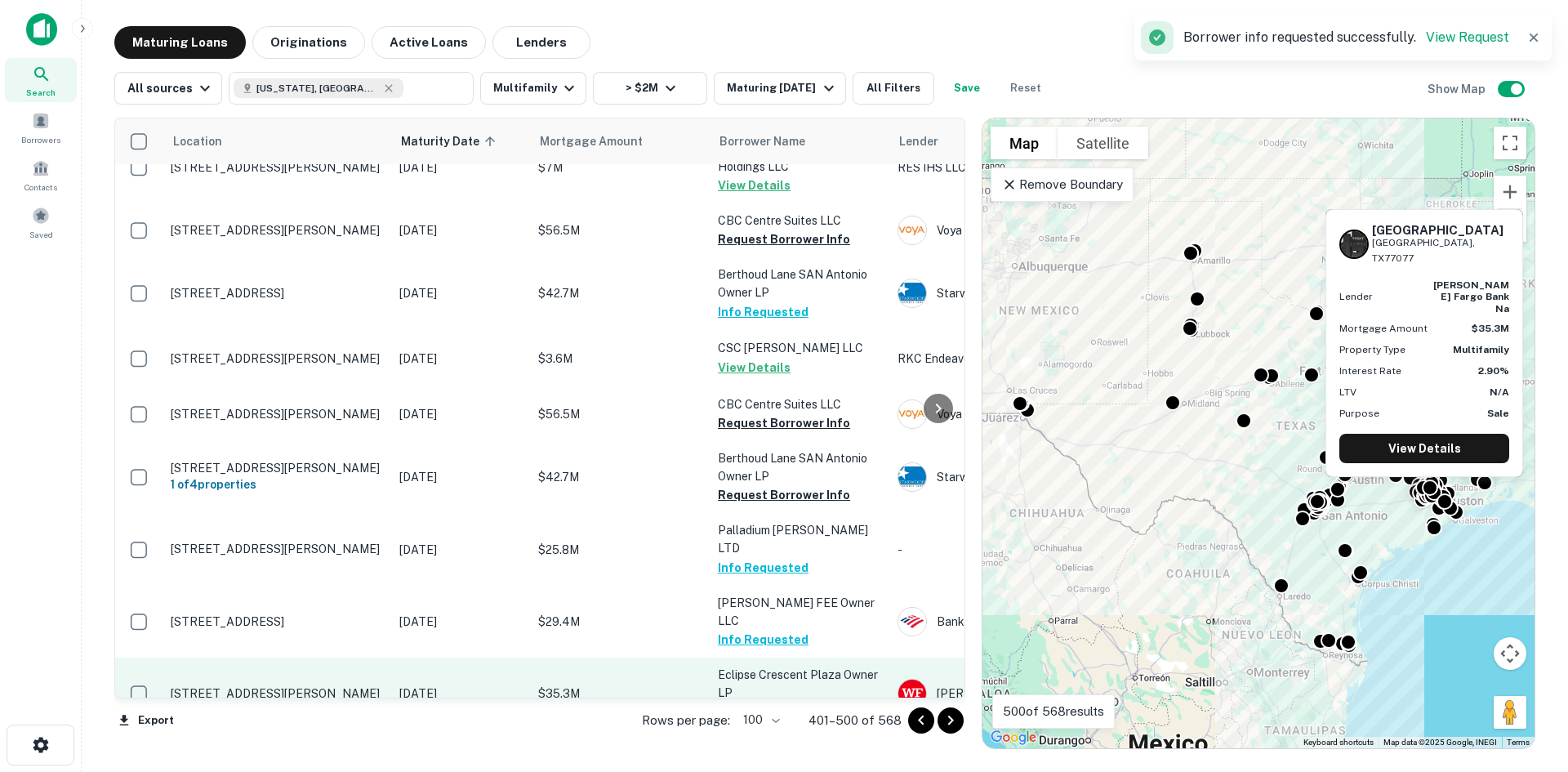
click at [774, 702] on button "Request Borrower Info" at bounding box center [784, 712] width 132 height 20
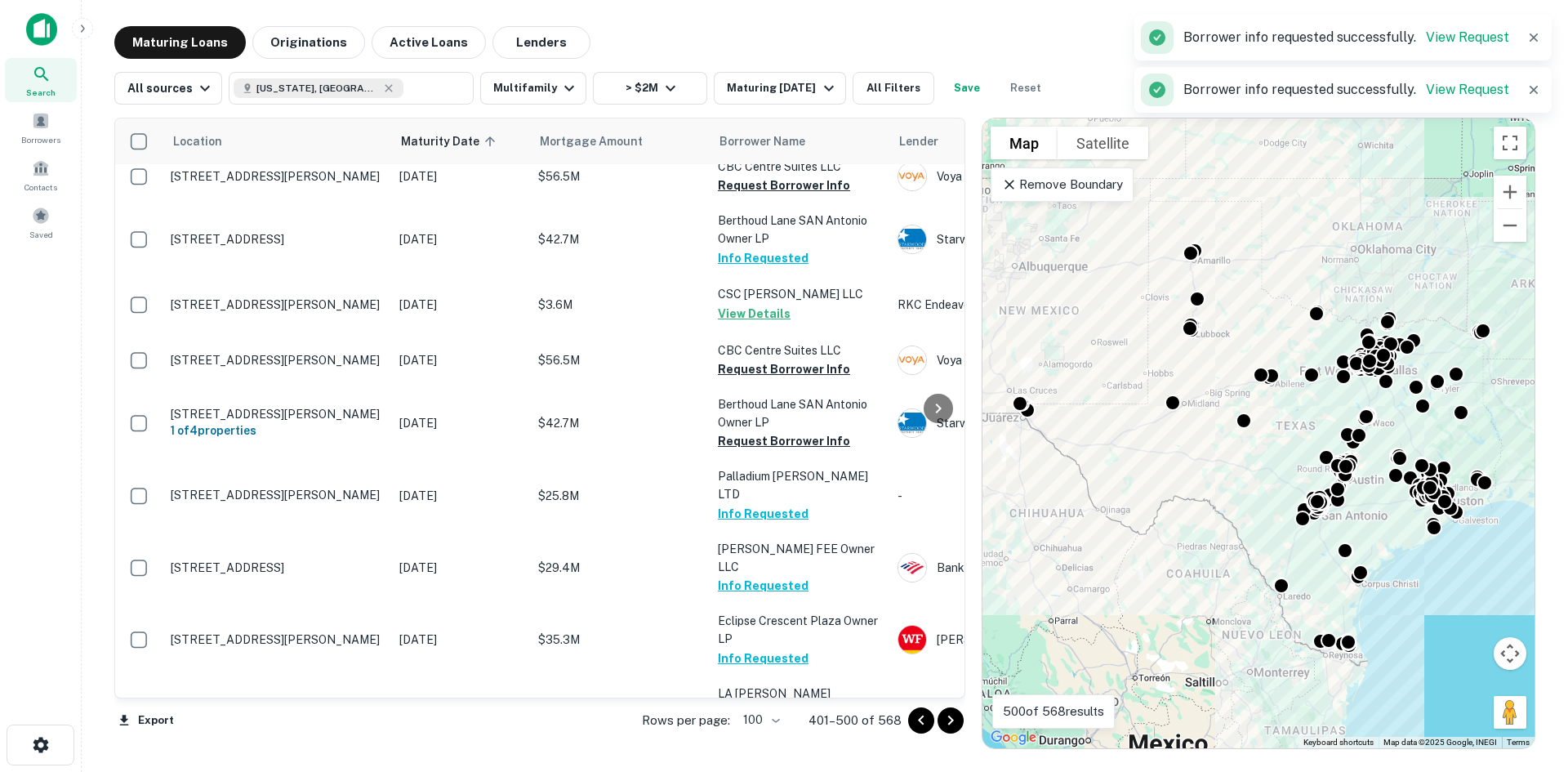
scroll to position [4900, 0]
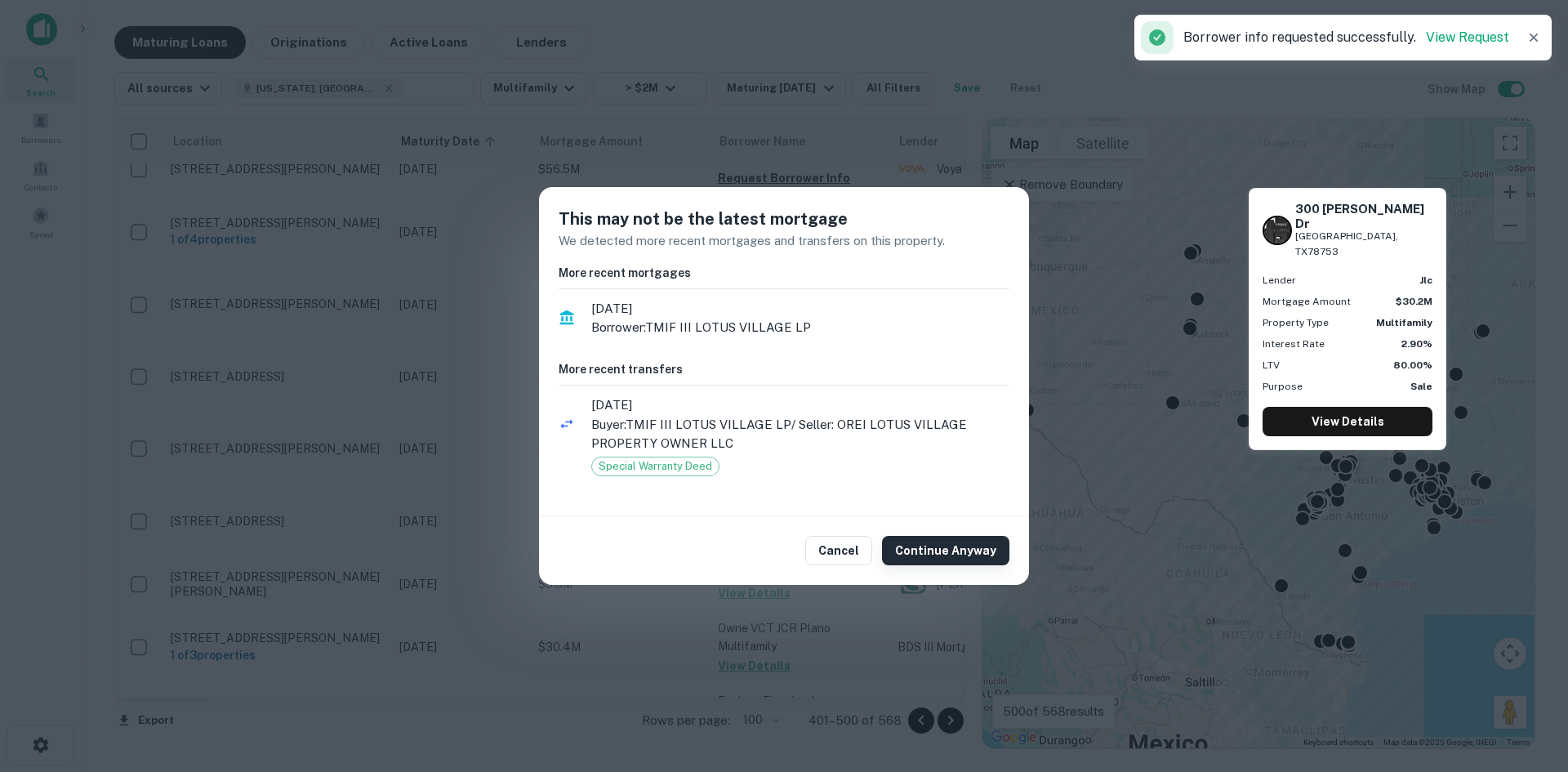
click at [925, 544] on button "Continue Anyway" at bounding box center [946, 551] width 127 height 29
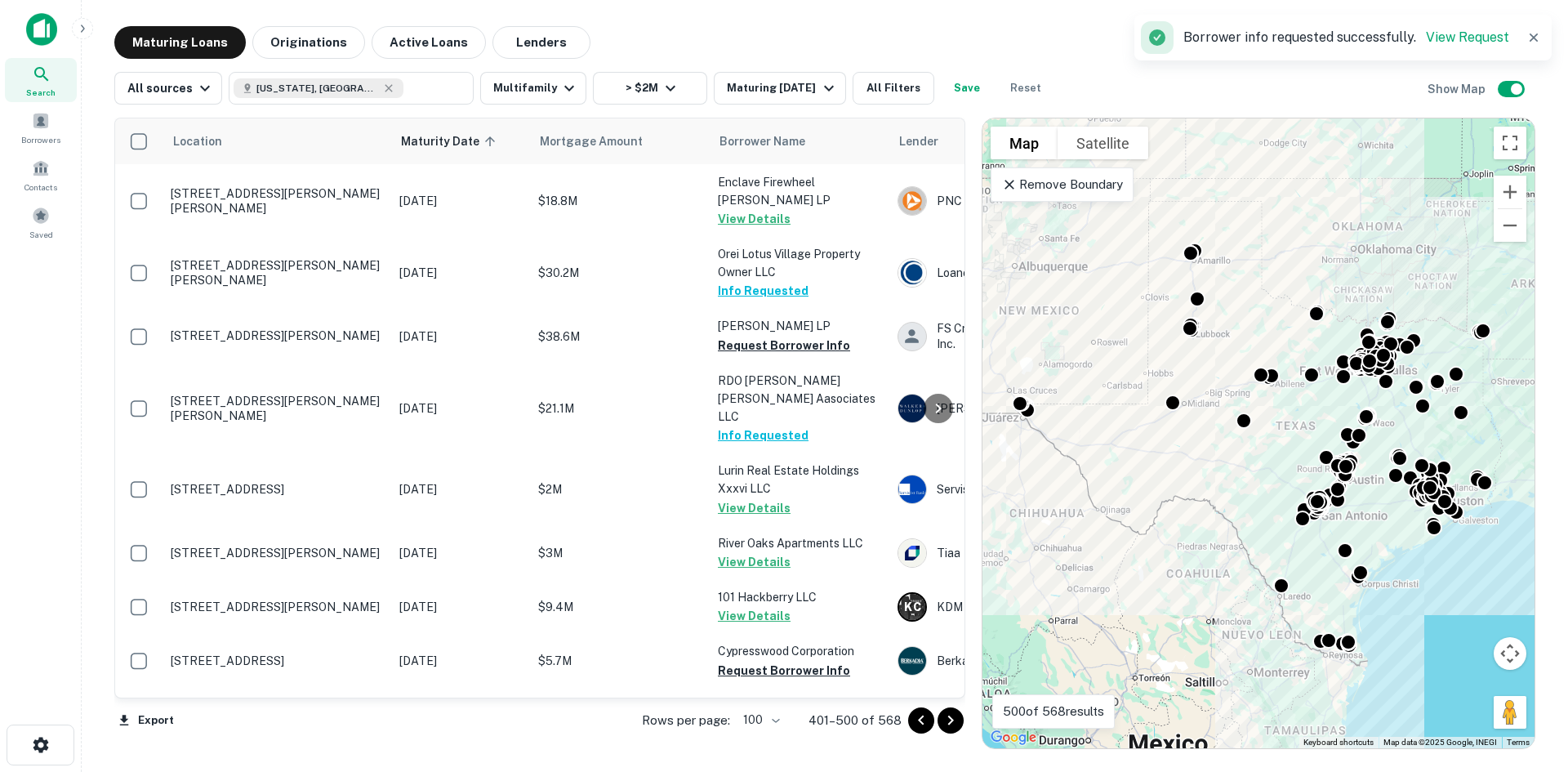
scroll to position [5498, 0]
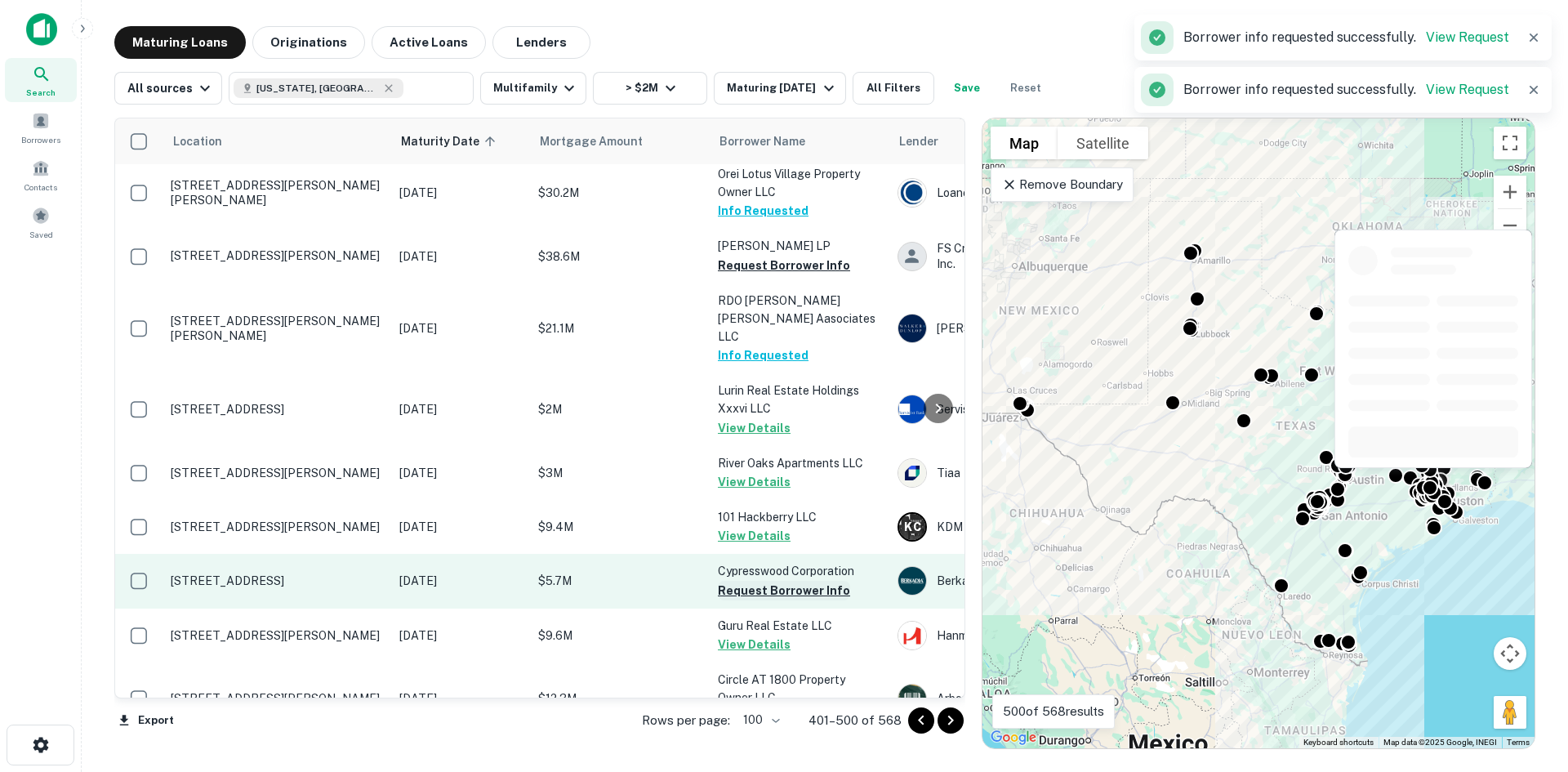
click at [779, 581] on button "Request Borrower Info" at bounding box center [784, 591] width 132 height 20
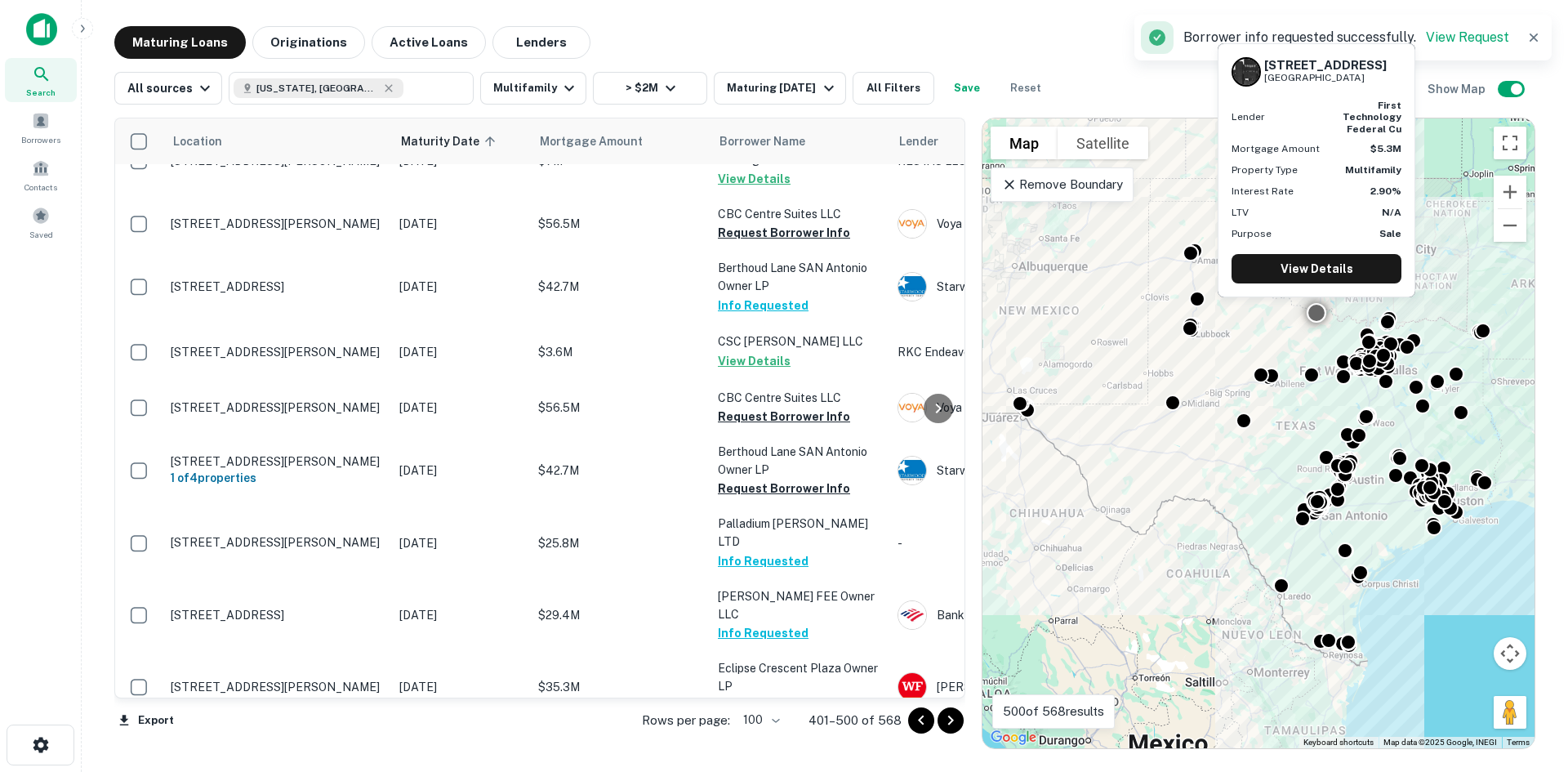
scroll to position [4437, 0]
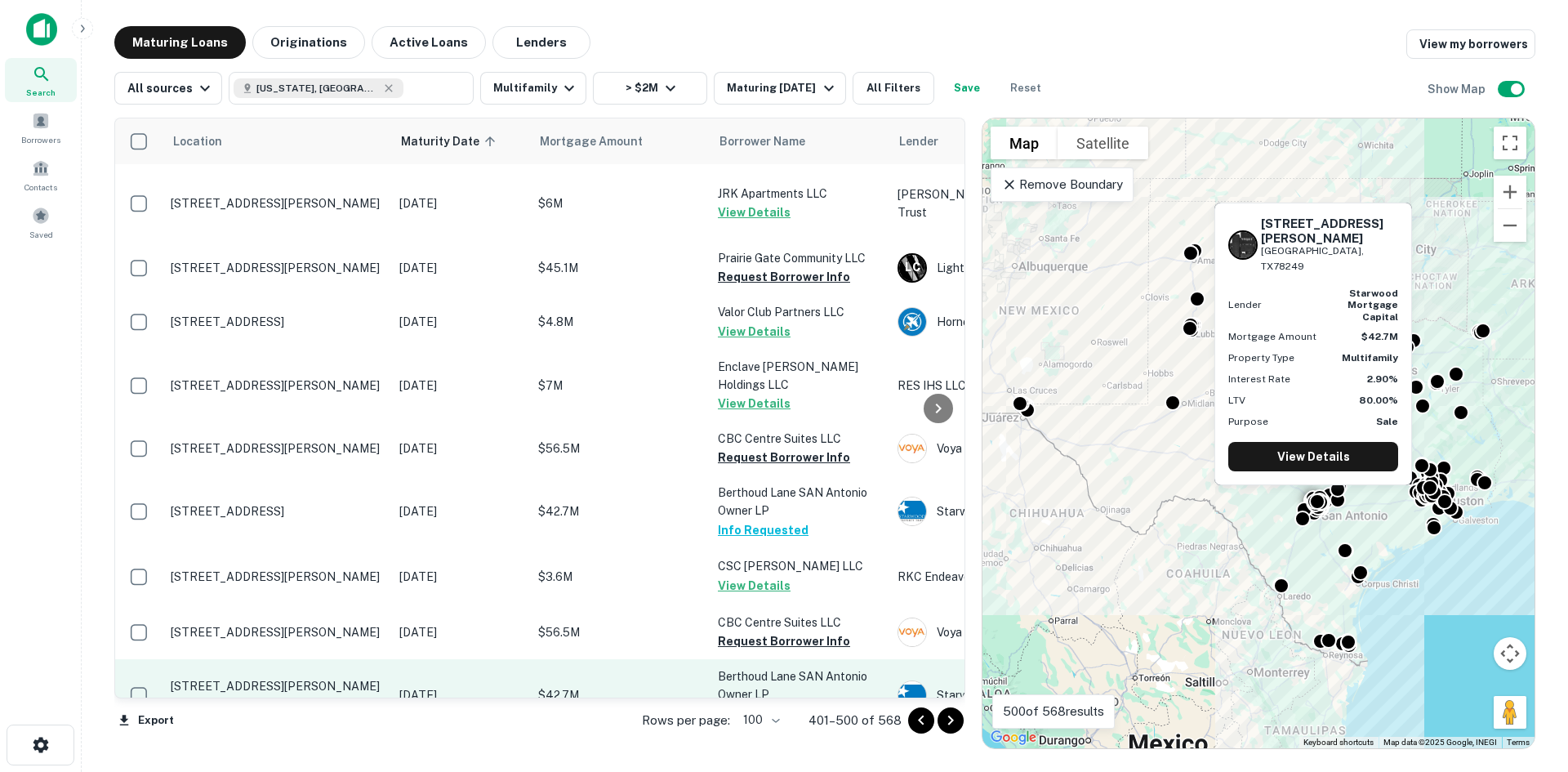
click at [782, 703] on button "Request Borrower Info" at bounding box center [784, 713] width 132 height 20
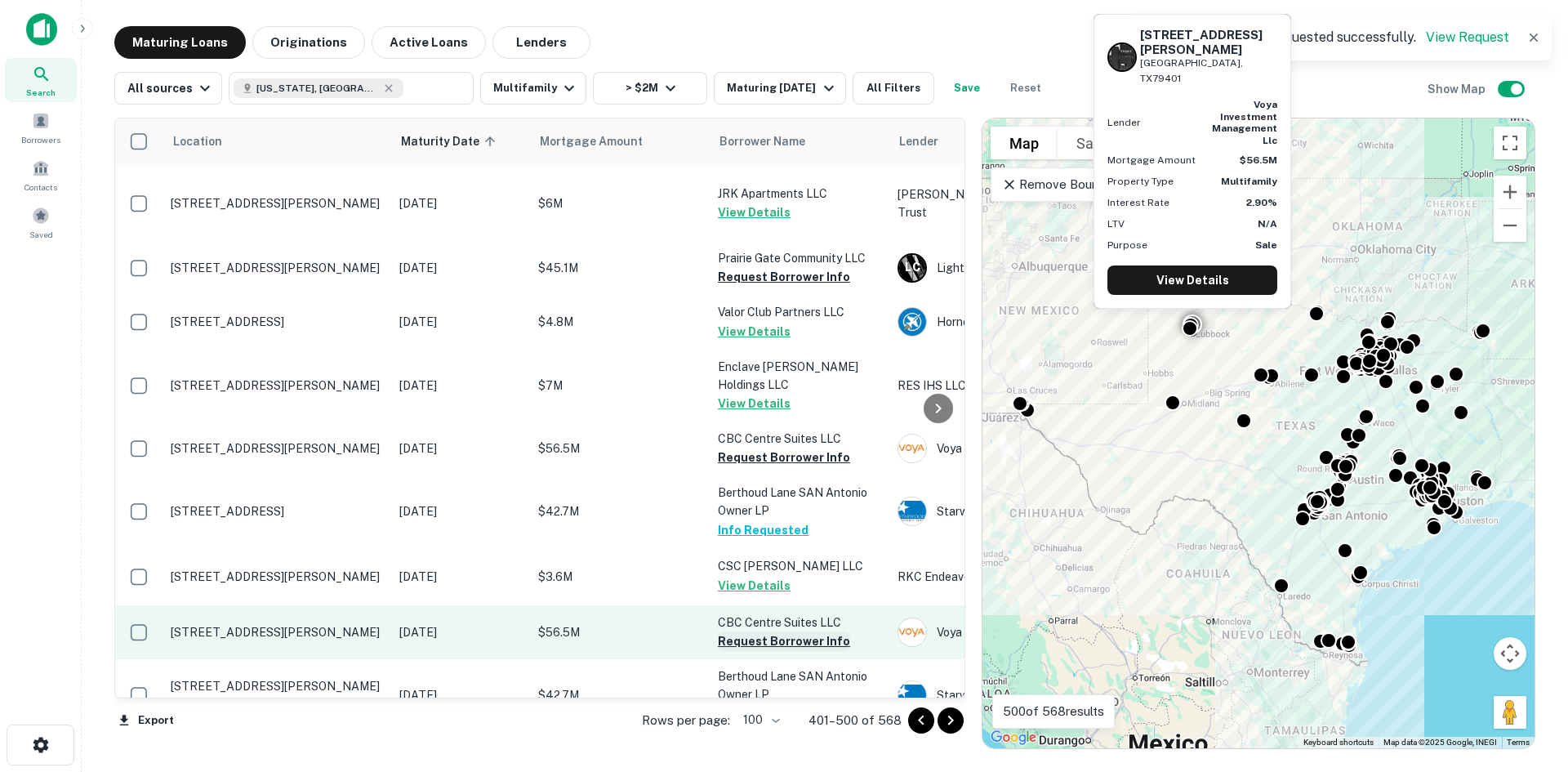
click at [796, 631] on button "Request Borrower Info" at bounding box center [784, 641] width 132 height 20
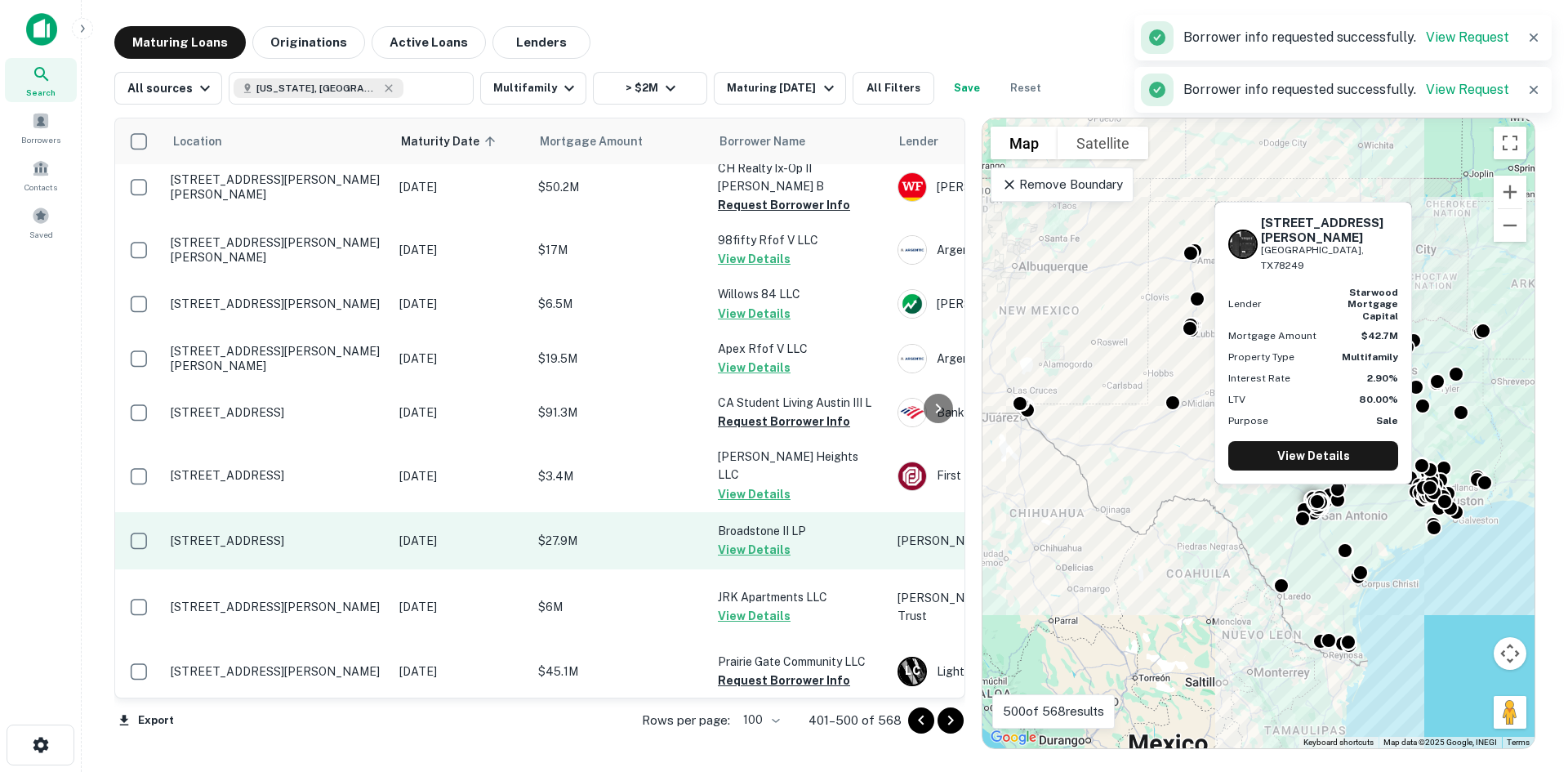
scroll to position [4029, 0]
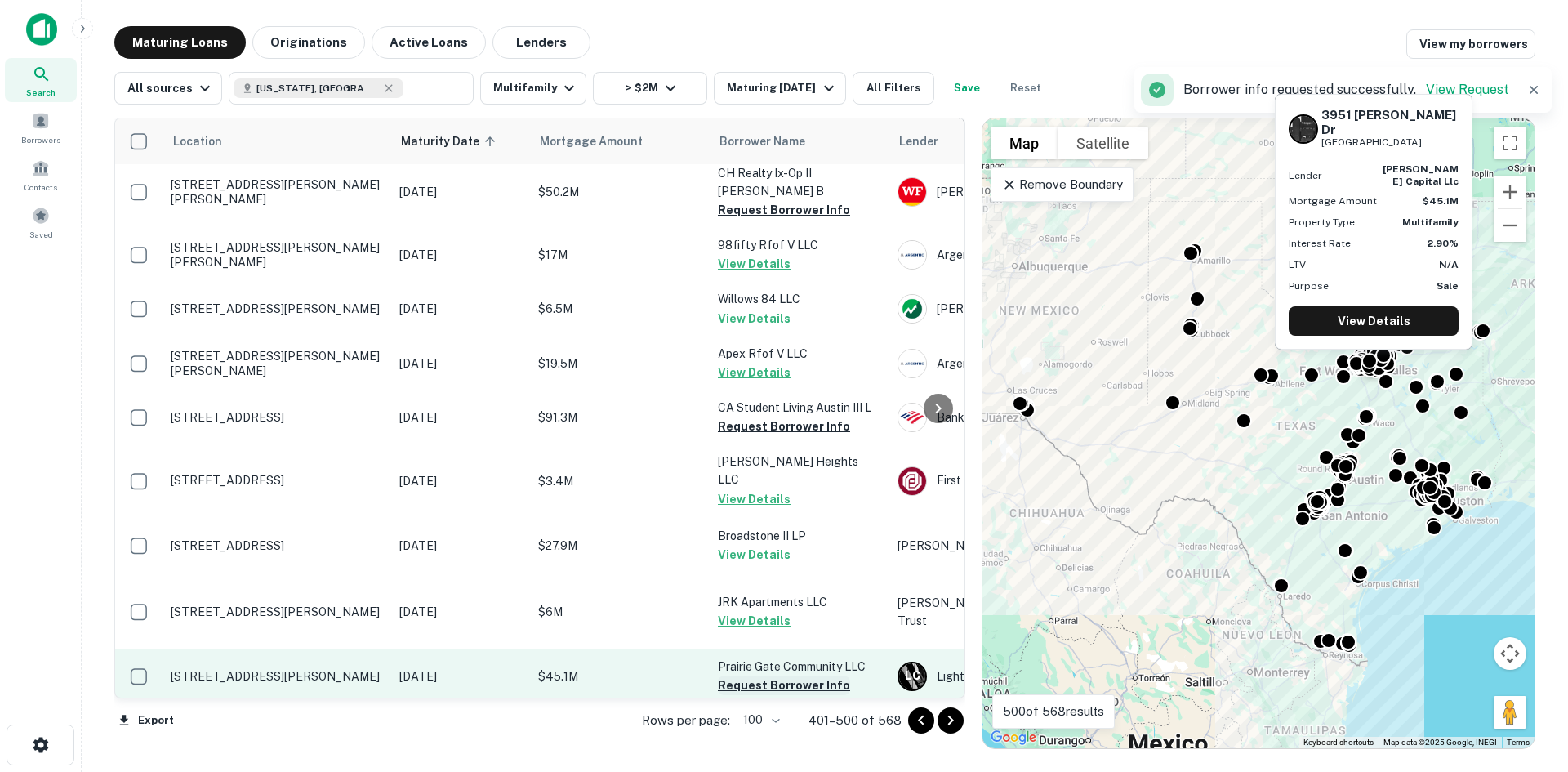
click at [796, 675] on button "Request Borrower Info" at bounding box center [784, 685] width 132 height 20
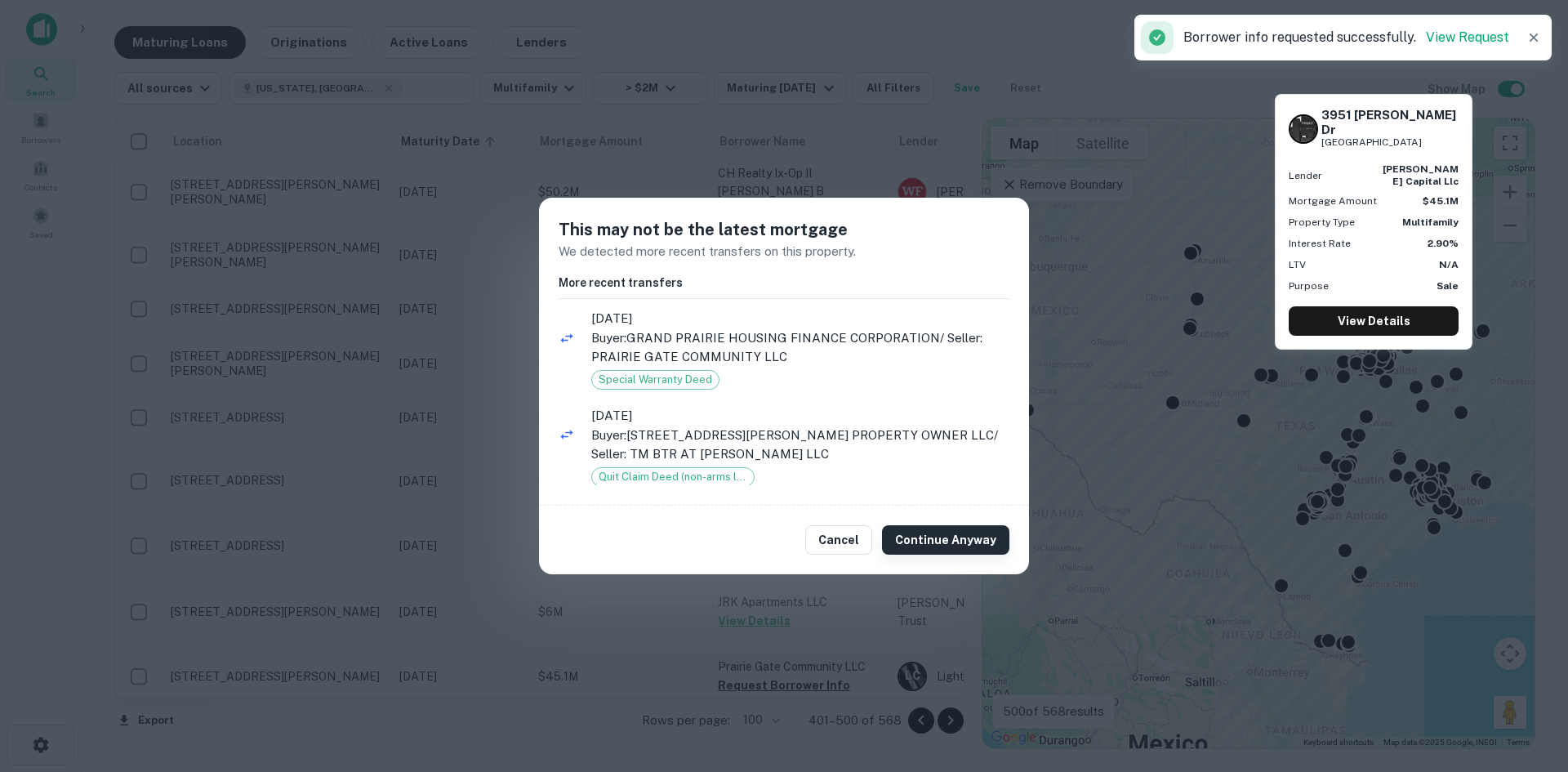
click at [946, 537] on button "Continue Anyway" at bounding box center [946, 540] width 127 height 29
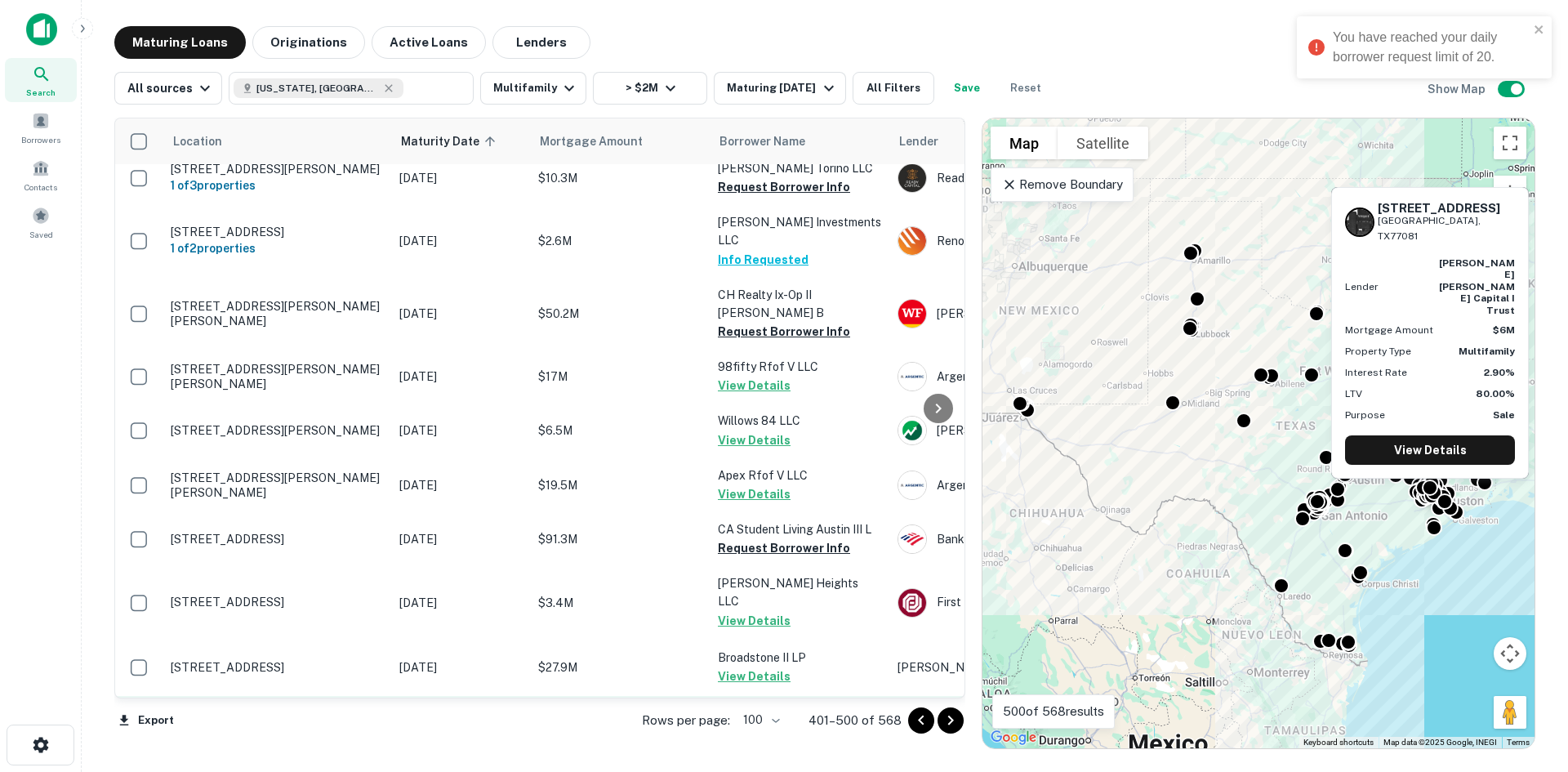
scroll to position [3784, 0]
